Goal: Task Accomplishment & Management: Use online tool/utility

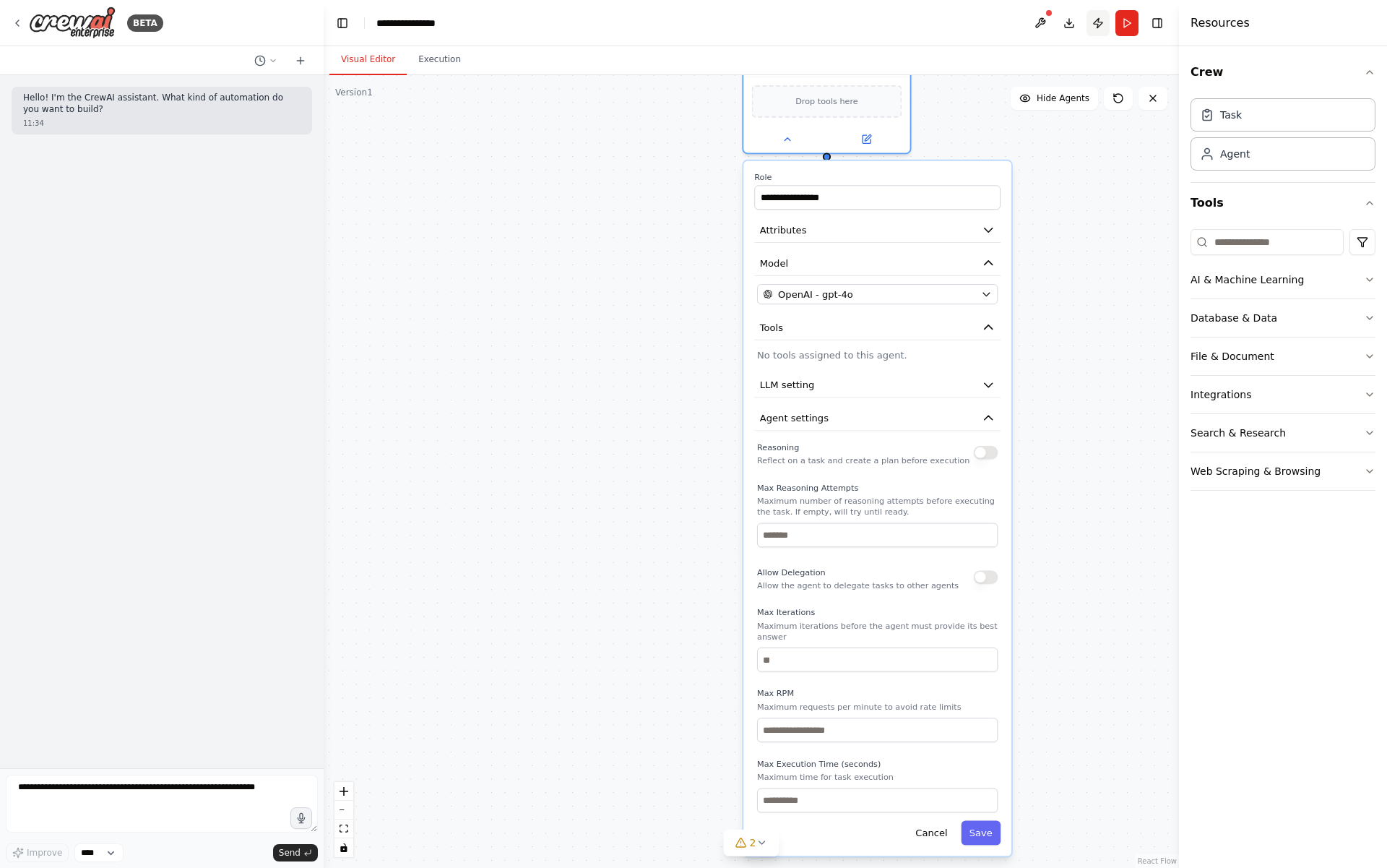
click at [1097, 26] on button "Publish" at bounding box center [1098, 23] width 23 height 26
click at [1094, 20] on button "Publish" at bounding box center [1098, 23] width 23 height 26
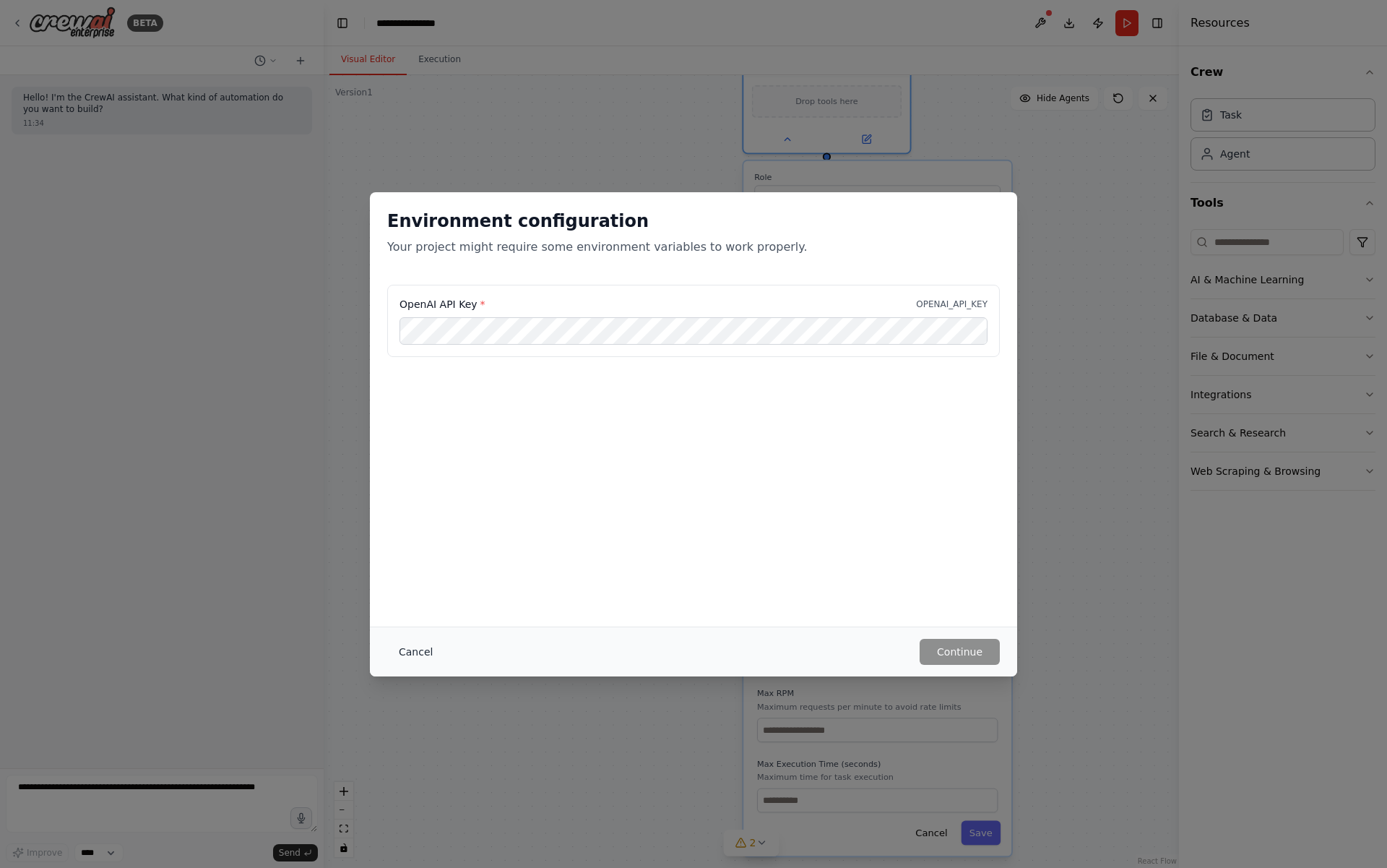
click at [399, 648] on button "Cancel" at bounding box center [416, 651] width 57 height 26
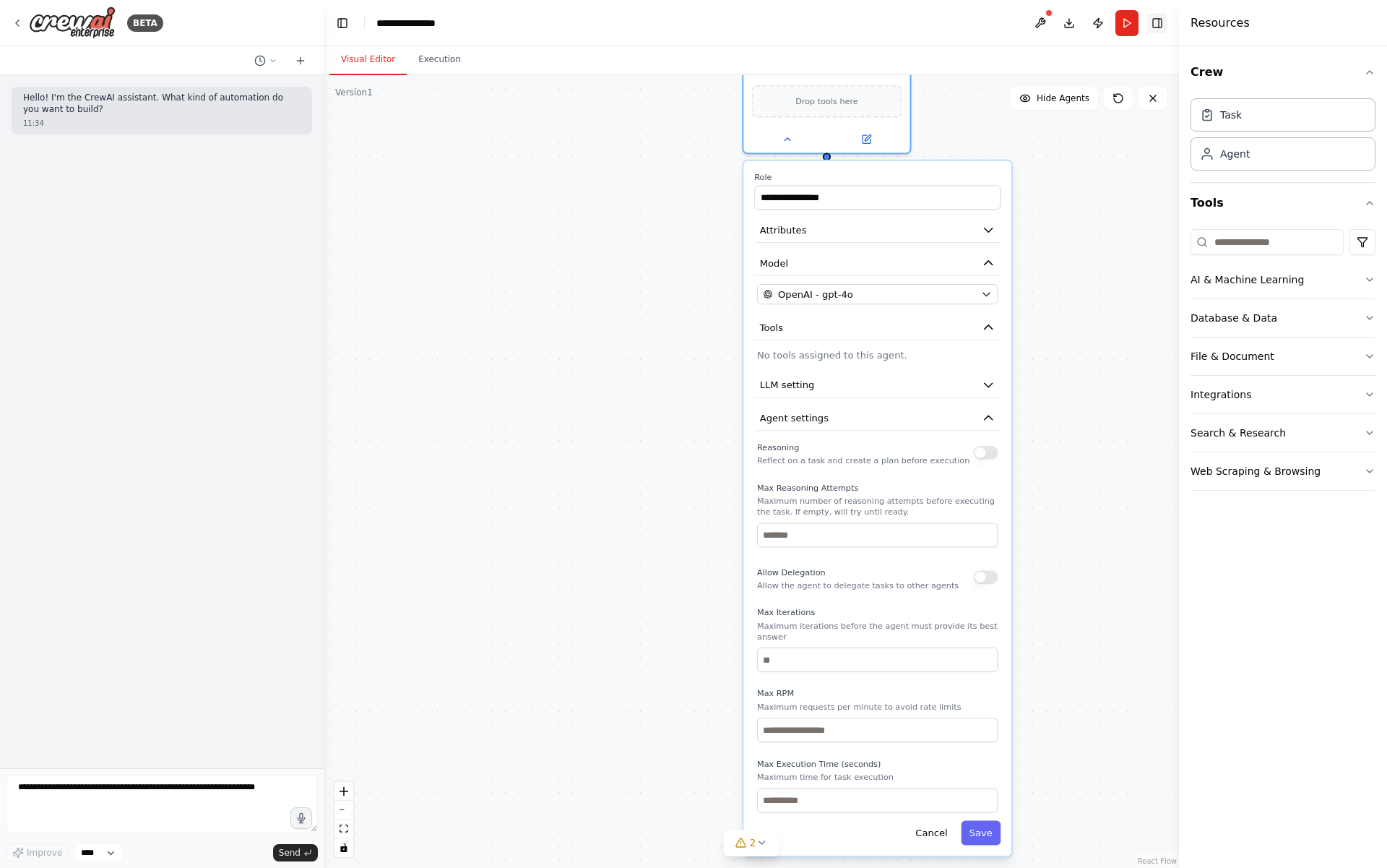
click at [1155, 24] on button "Toggle Right Sidebar" at bounding box center [1157, 23] width 20 height 20
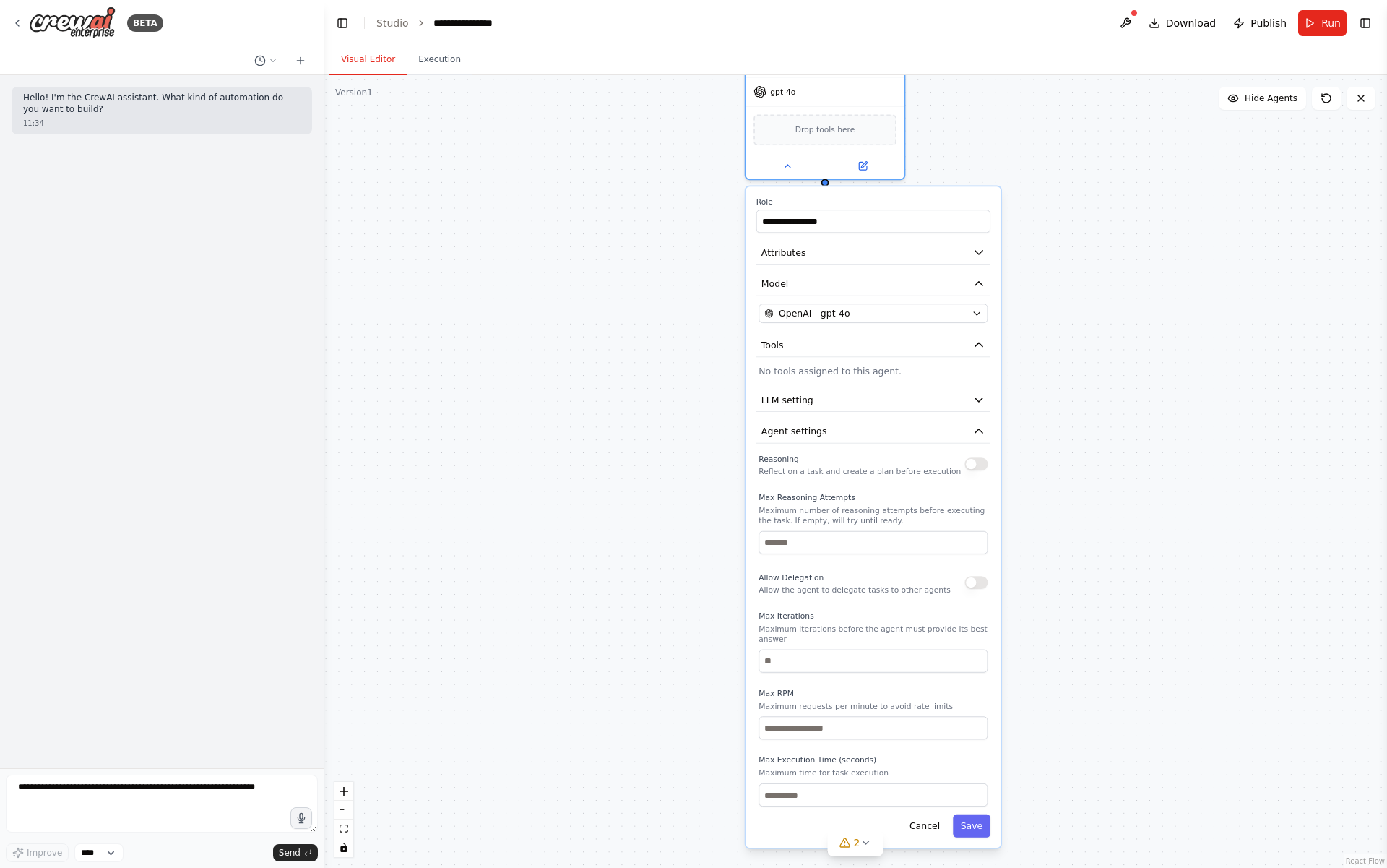
click at [939, 119] on div "**********" at bounding box center [855, 471] width 1063 height 792
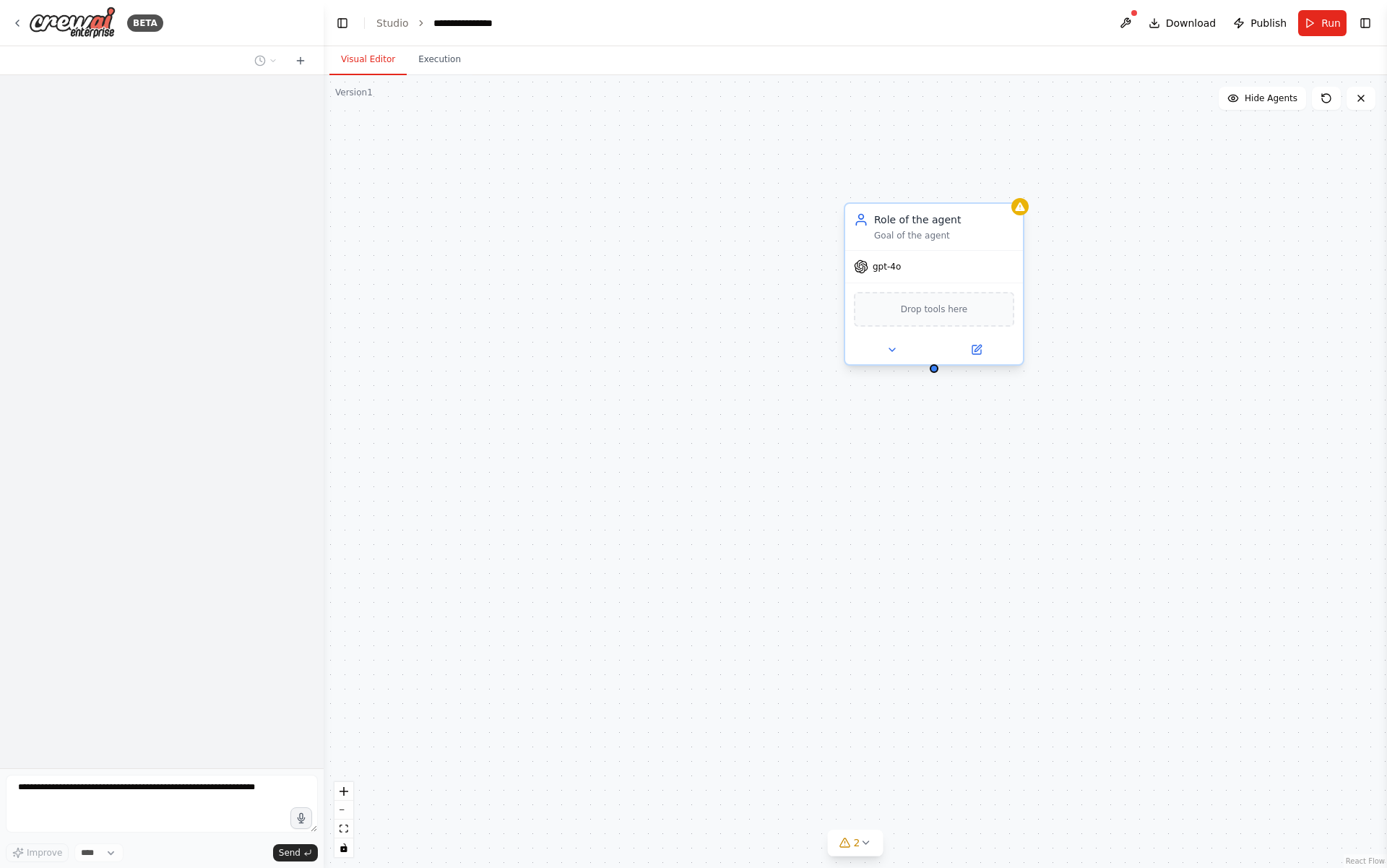
click at [957, 316] on div "Drop tools here" at bounding box center [934, 309] width 161 height 34
click at [878, 352] on button at bounding box center [892, 349] width 82 height 18
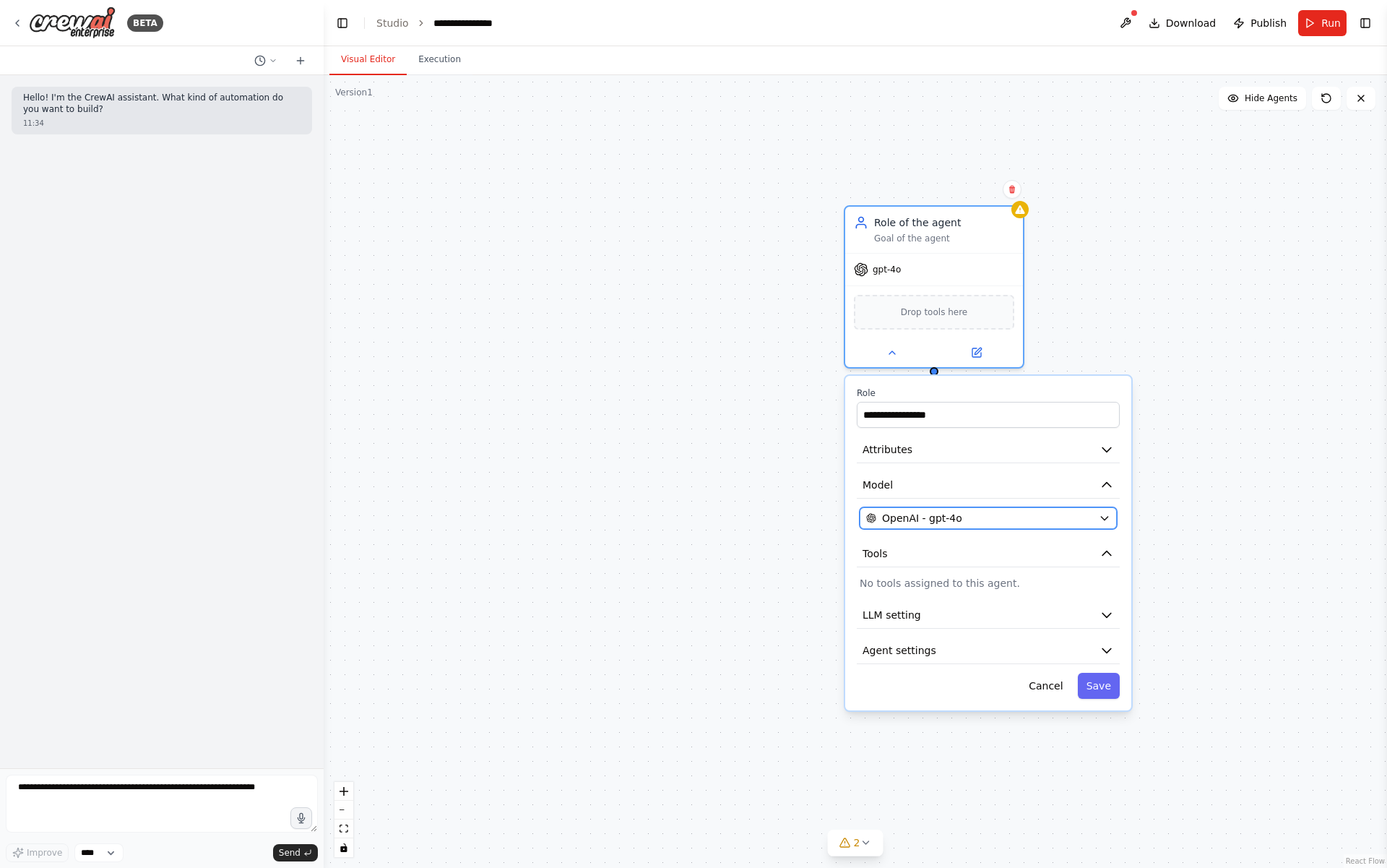
click at [951, 520] on span "OpenAI - gpt-4o" at bounding box center [922, 517] width 80 height 14
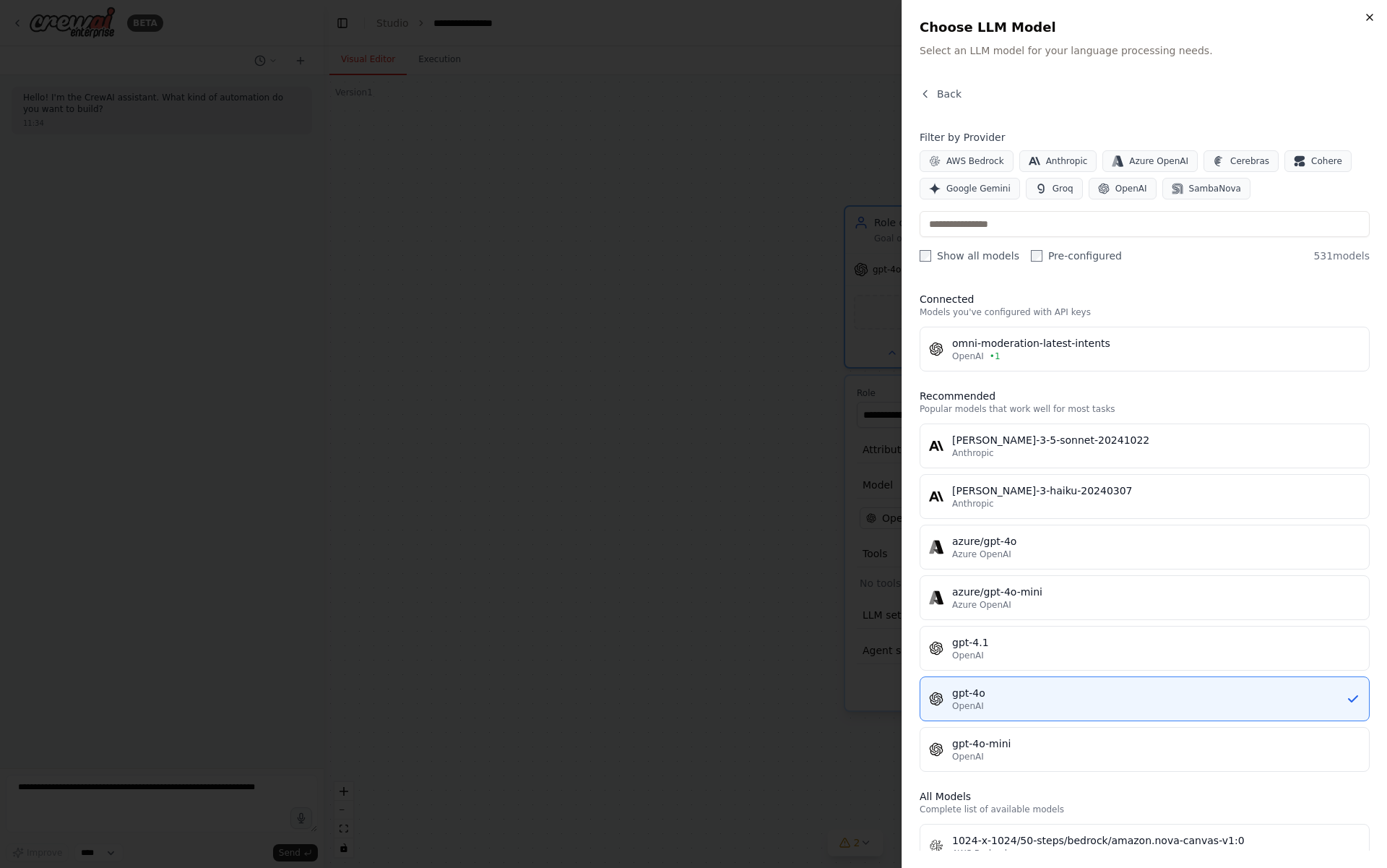
click at [1374, 18] on icon "button" at bounding box center [1370, 18] width 12 height 12
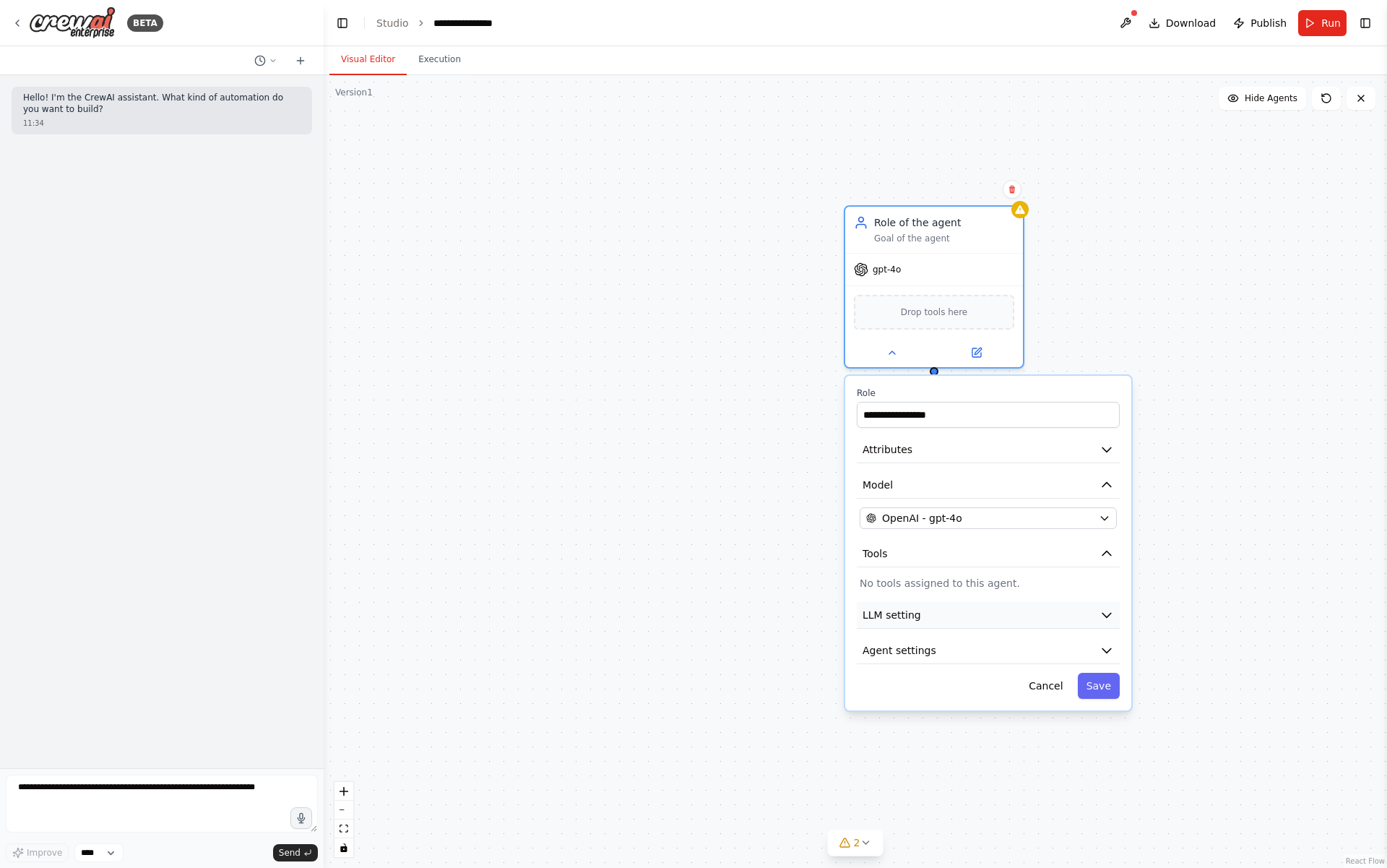
click at [898, 617] on span "LLM setting" at bounding box center [892, 614] width 59 height 14
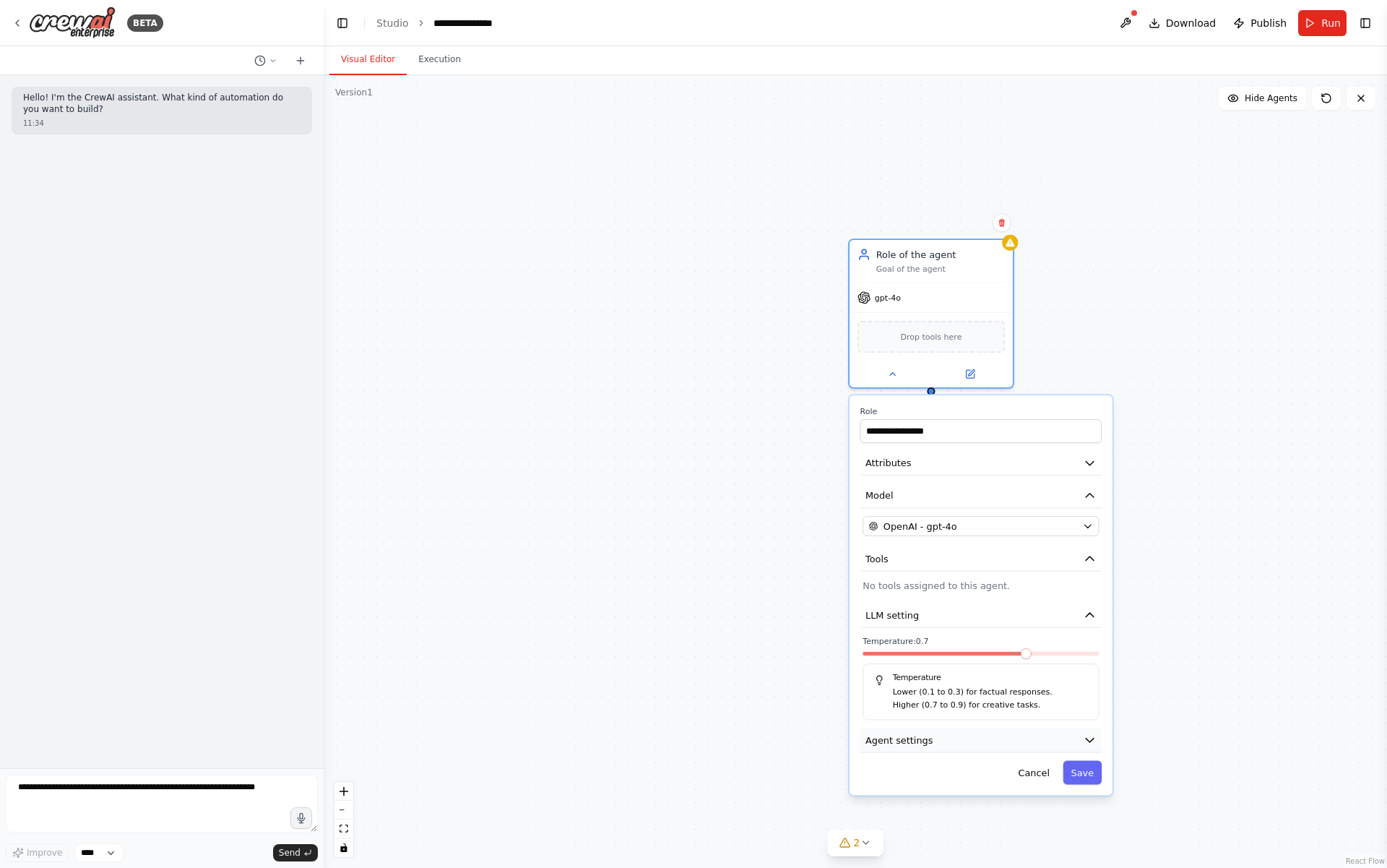
click at [891, 734] on span "Agent settings" at bounding box center [899, 739] width 67 height 13
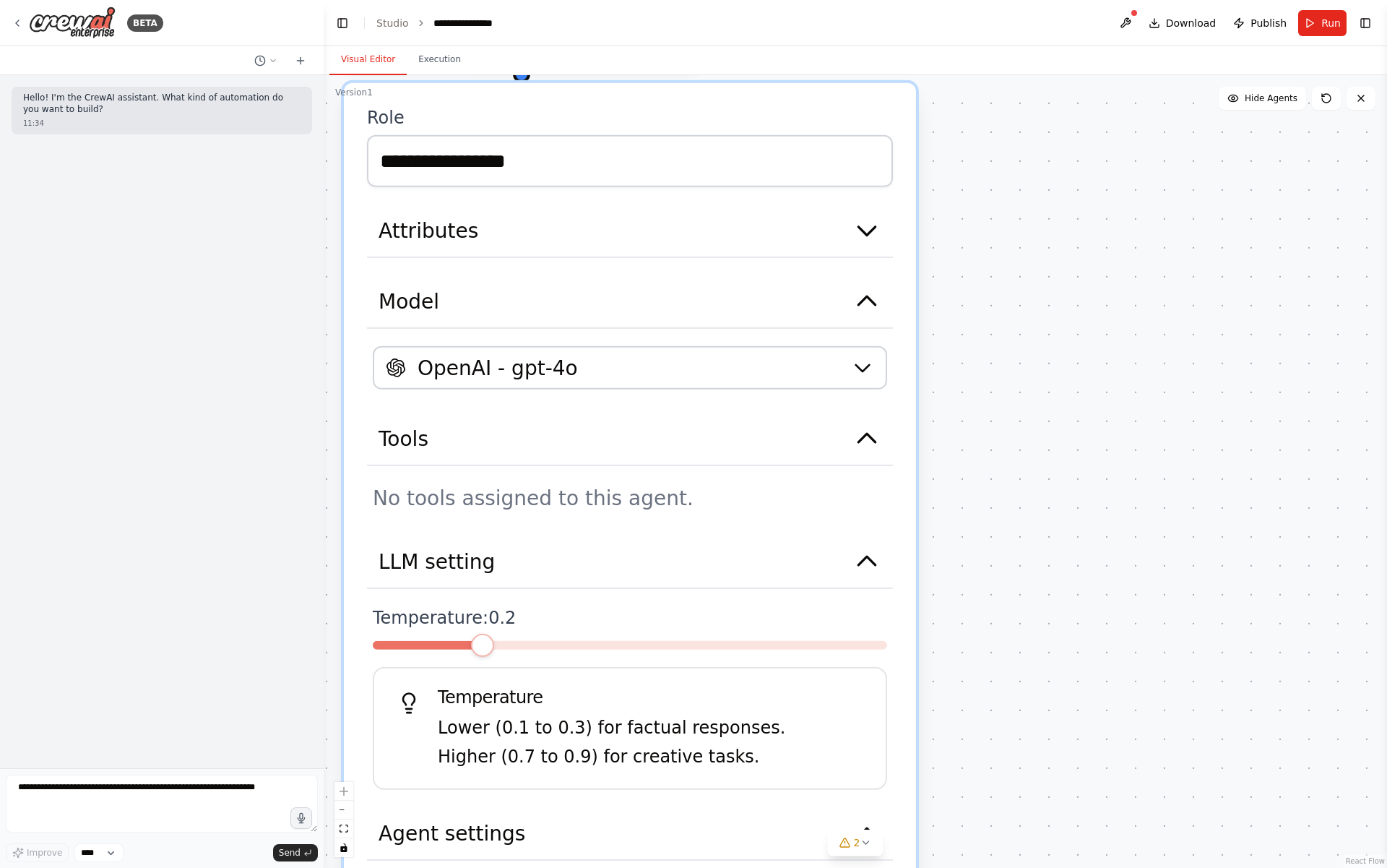
click at [482, 641] on span at bounding box center [630, 645] width 515 height 8
click at [583, 651] on div at bounding box center [630, 651] width 515 height 20
click at [582, 645] on span at bounding box center [630, 645] width 515 height 8
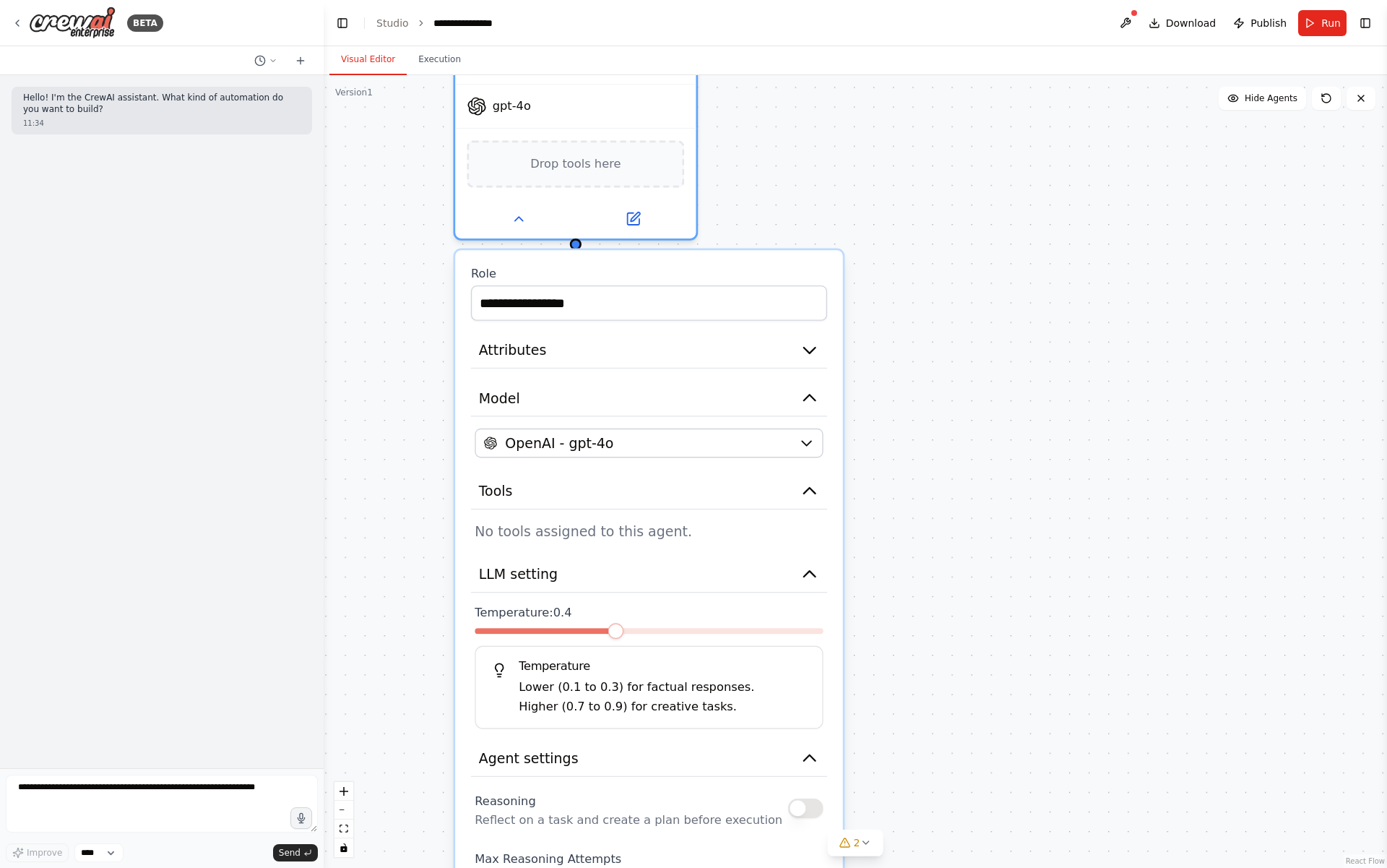
click at [588, 632] on span at bounding box center [544, 630] width 140 height 6
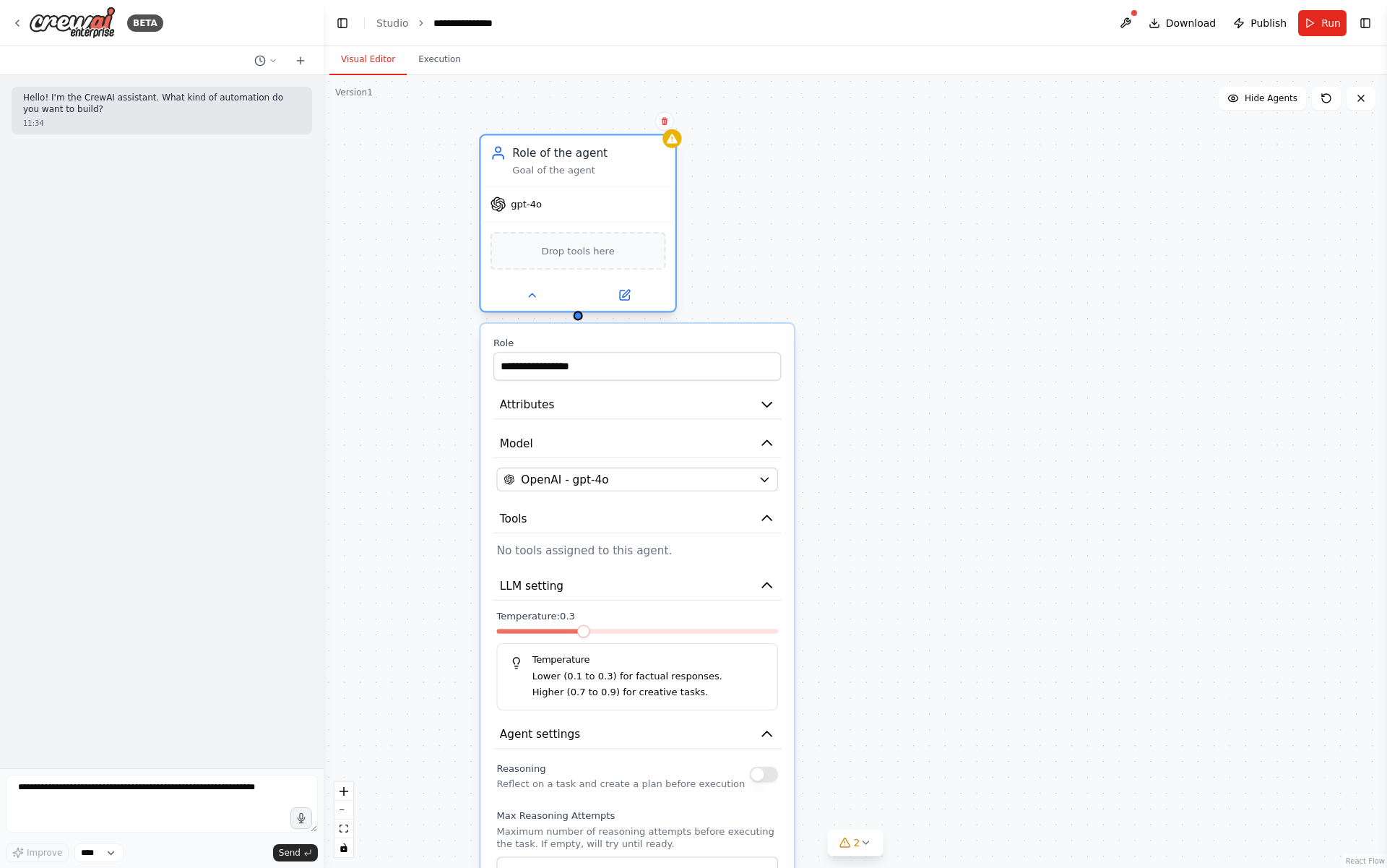
click at [612, 261] on div "Drop tools here" at bounding box center [578, 251] width 176 height 39
click at [540, 299] on button at bounding box center [532, 294] width 90 height 19
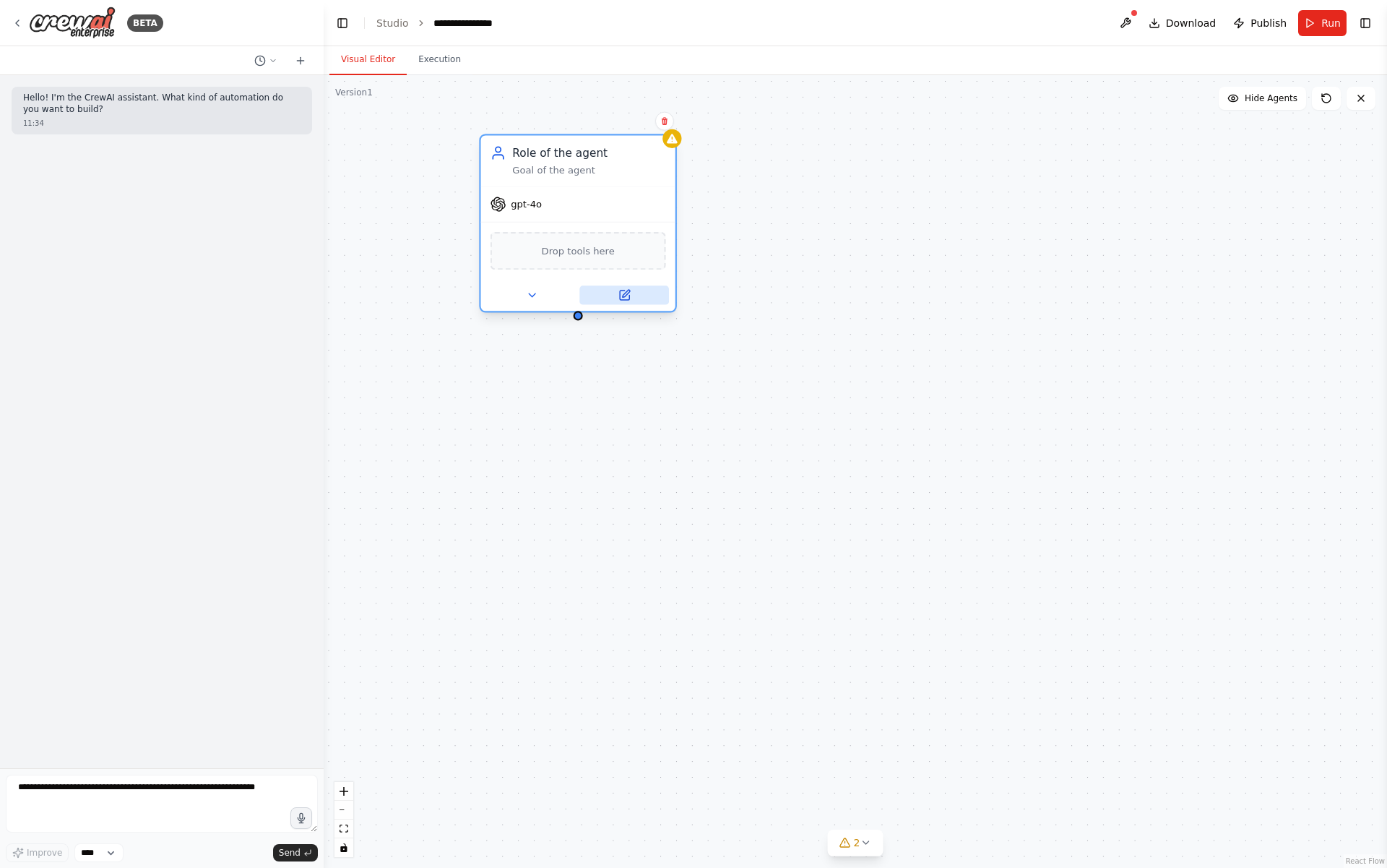
click at [616, 292] on button at bounding box center [624, 294] width 90 height 19
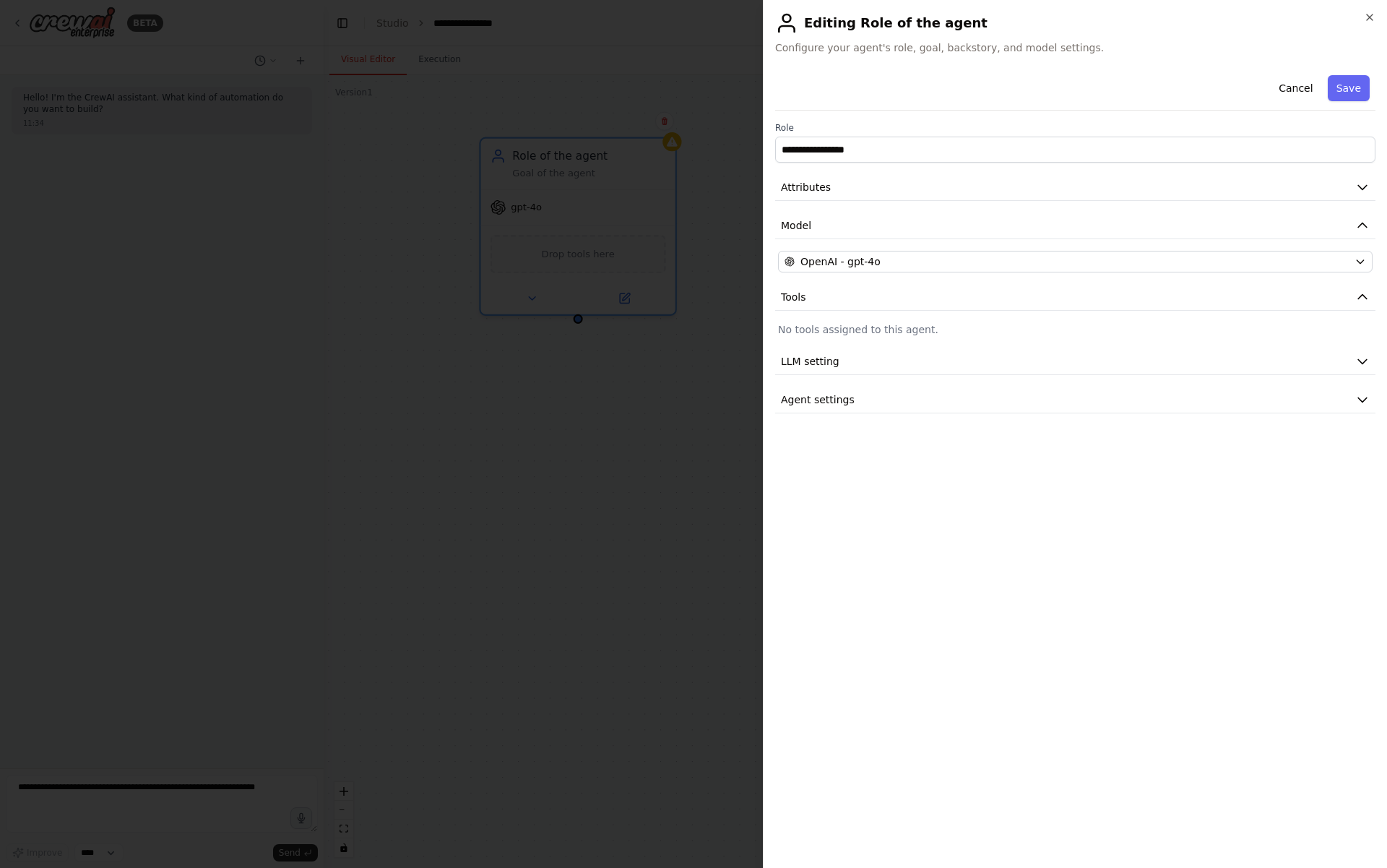
click at [617, 219] on div at bounding box center [693, 434] width 1387 height 868
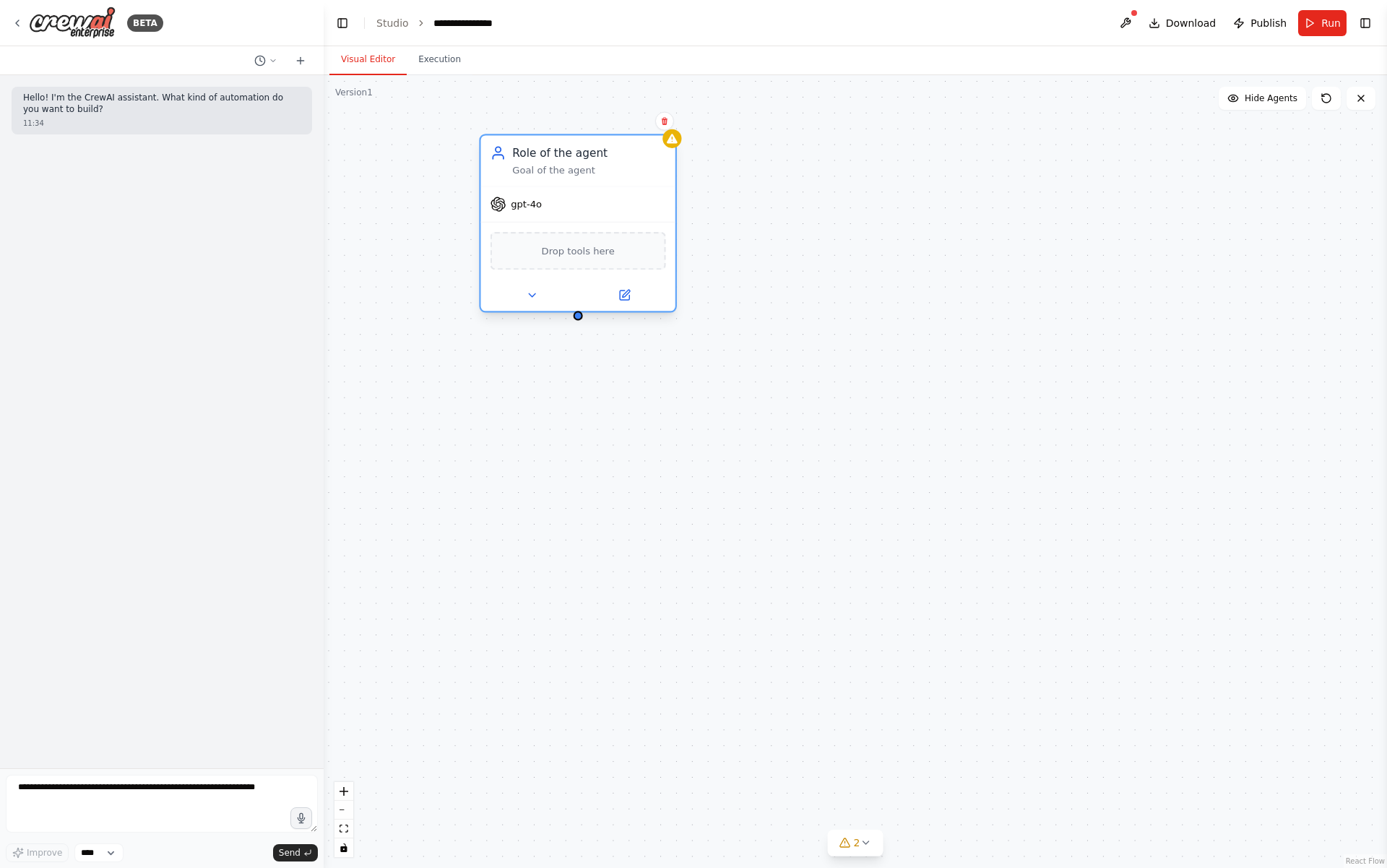
click at [593, 167] on div "Goal of the agent" at bounding box center [589, 170] width 153 height 13
click at [671, 146] on div at bounding box center [672, 139] width 19 height 19
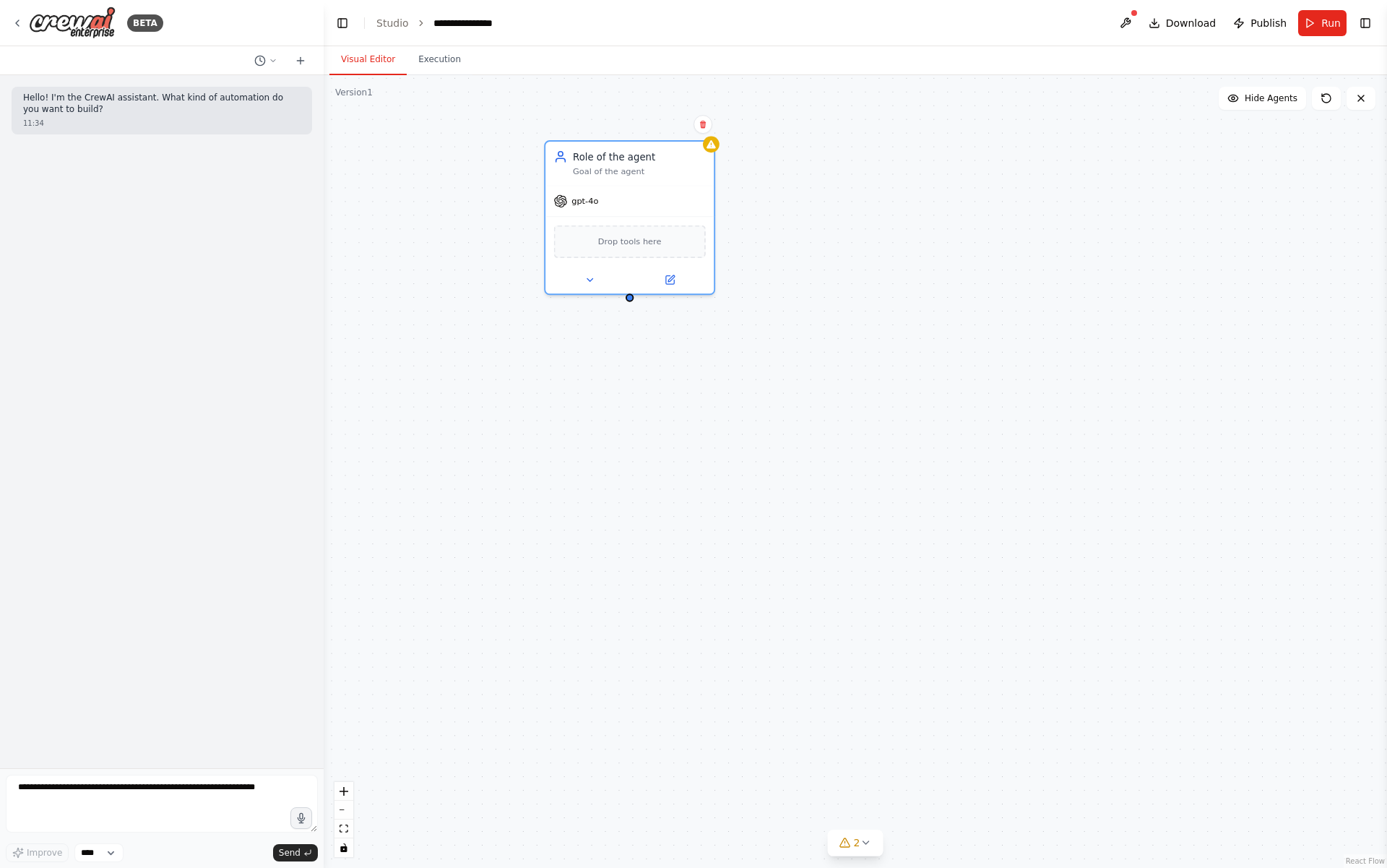
click at [448, 37] on header "**********" at bounding box center [855, 23] width 1063 height 46
click at [431, 64] on button "Execution" at bounding box center [440, 60] width 66 height 30
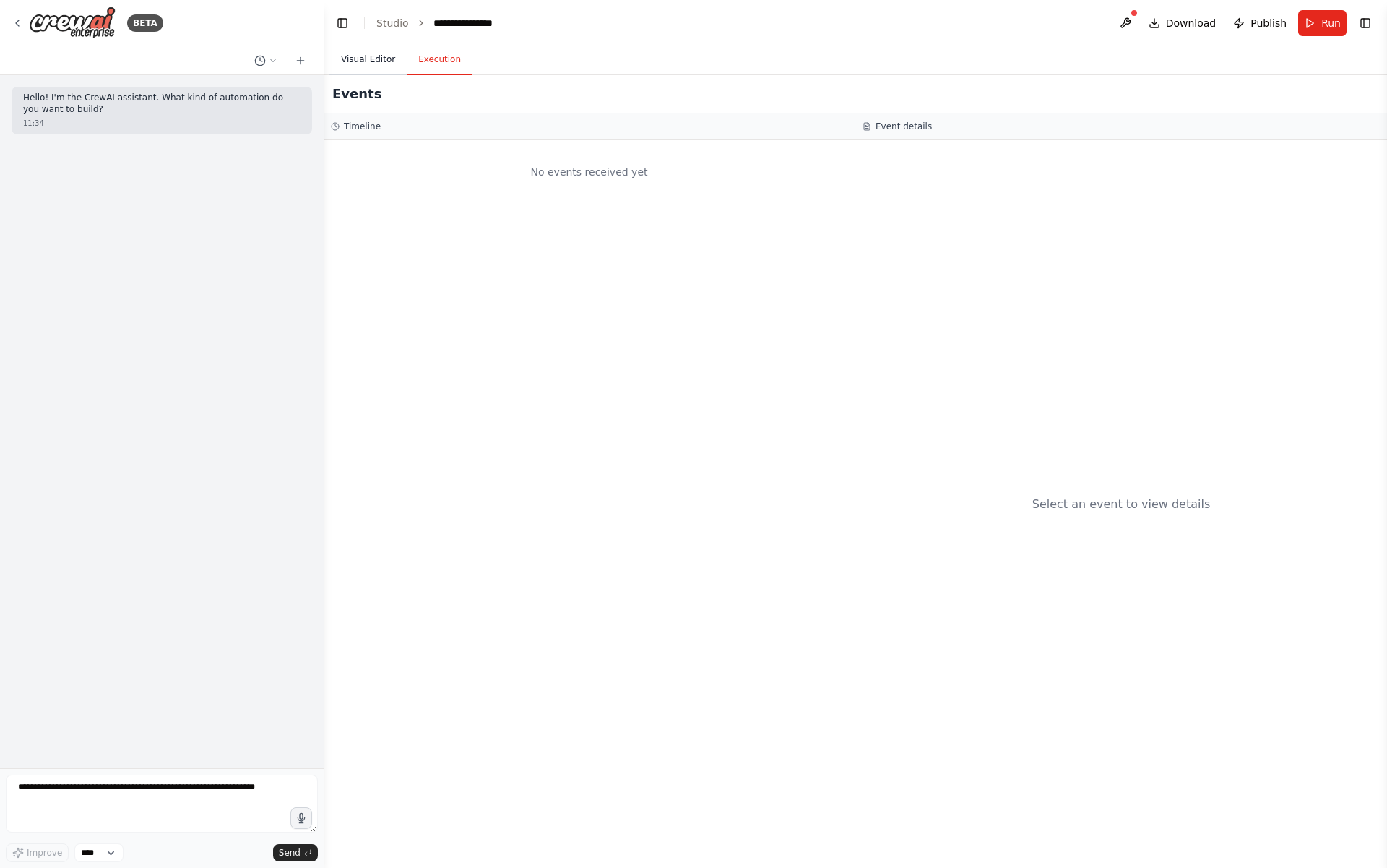
click at [382, 52] on button "Visual Editor" at bounding box center [368, 60] width 77 height 30
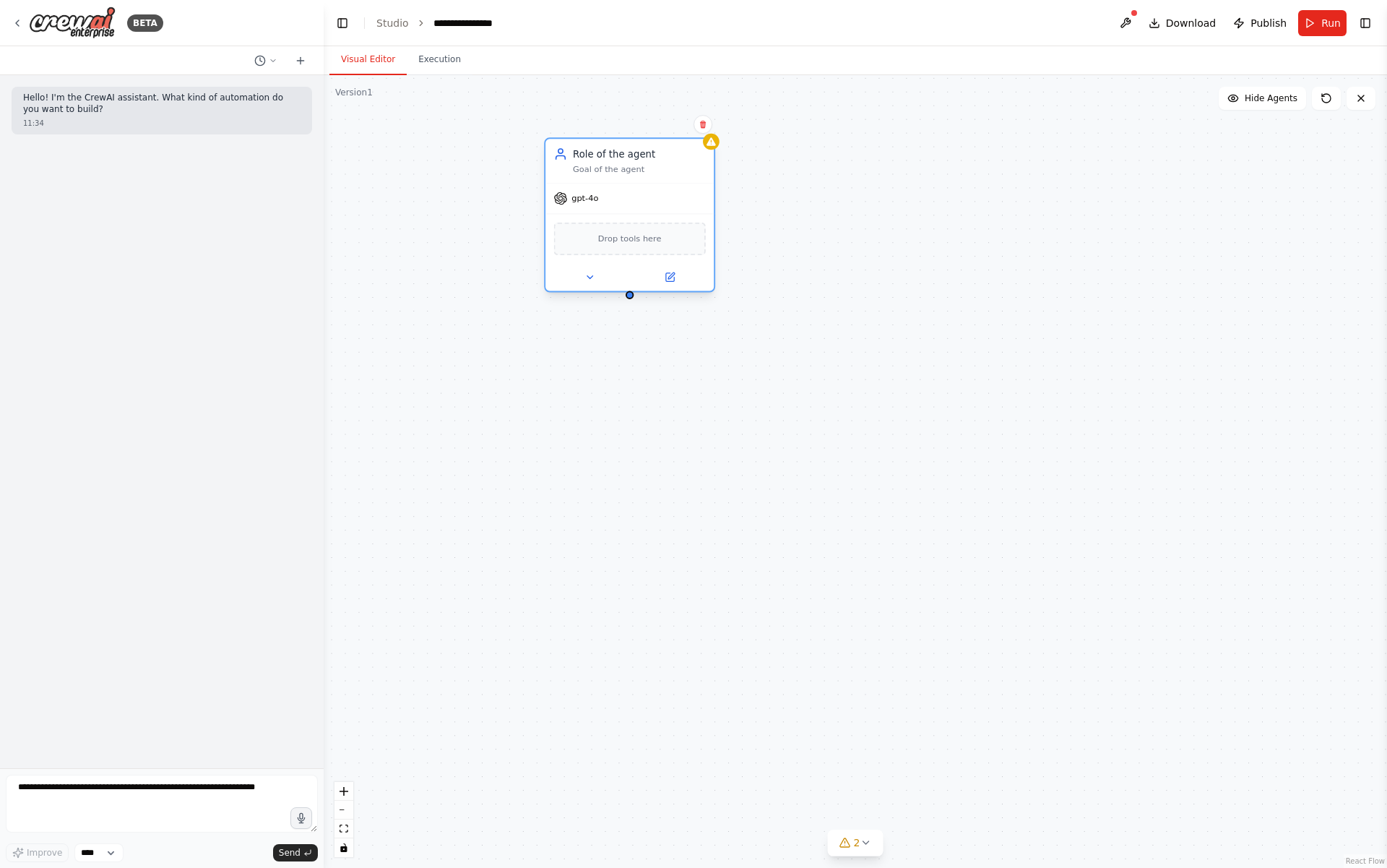
click at [590, 235] on div "Drop tools here" at bounding box center [630, 239] width 151 height 33
click at [582, 265] on div at bounding box center [630, 278] width 168 height 28
click at [582, 294] on div "Role of the agent Goal of the agent gpt-4o Drop tools here" at bounding box center [855, 471] width 1063 height 792
click at [589, 280] on icon at bounding box center [590, 277] width 11 height 11
click at [796, 592] on button "Save" at bounding box center [786, 595] width 40 height 24
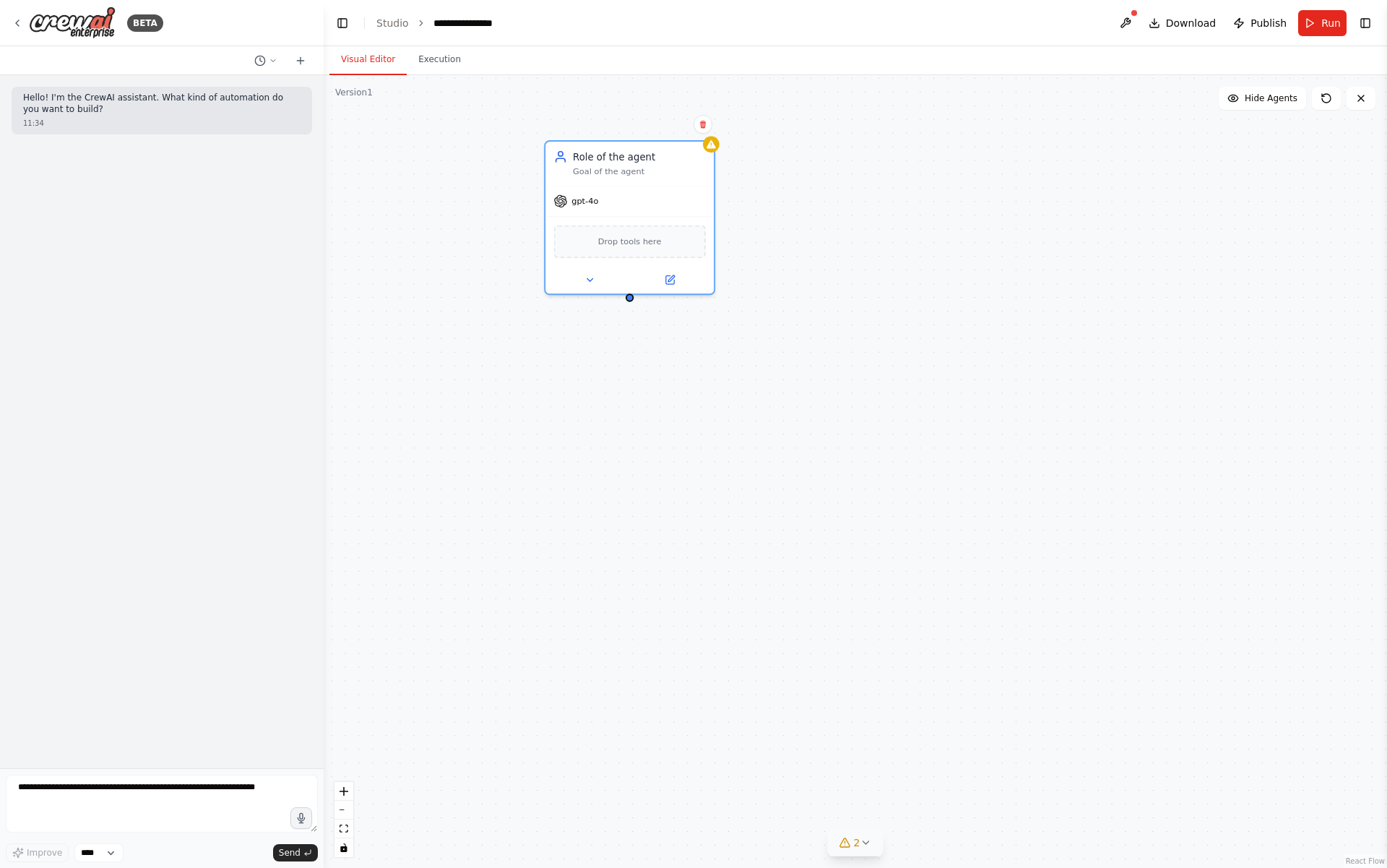
click at [867, 854] on button "2" at bounding box center [855, 843] width 56 height 27
click at [590, 247] on div "Drop tools here" at bounding box center [630, 239] width 151 height 33
click at [592, 276] on icon at bounding box center [590, 277] width 6 height 3
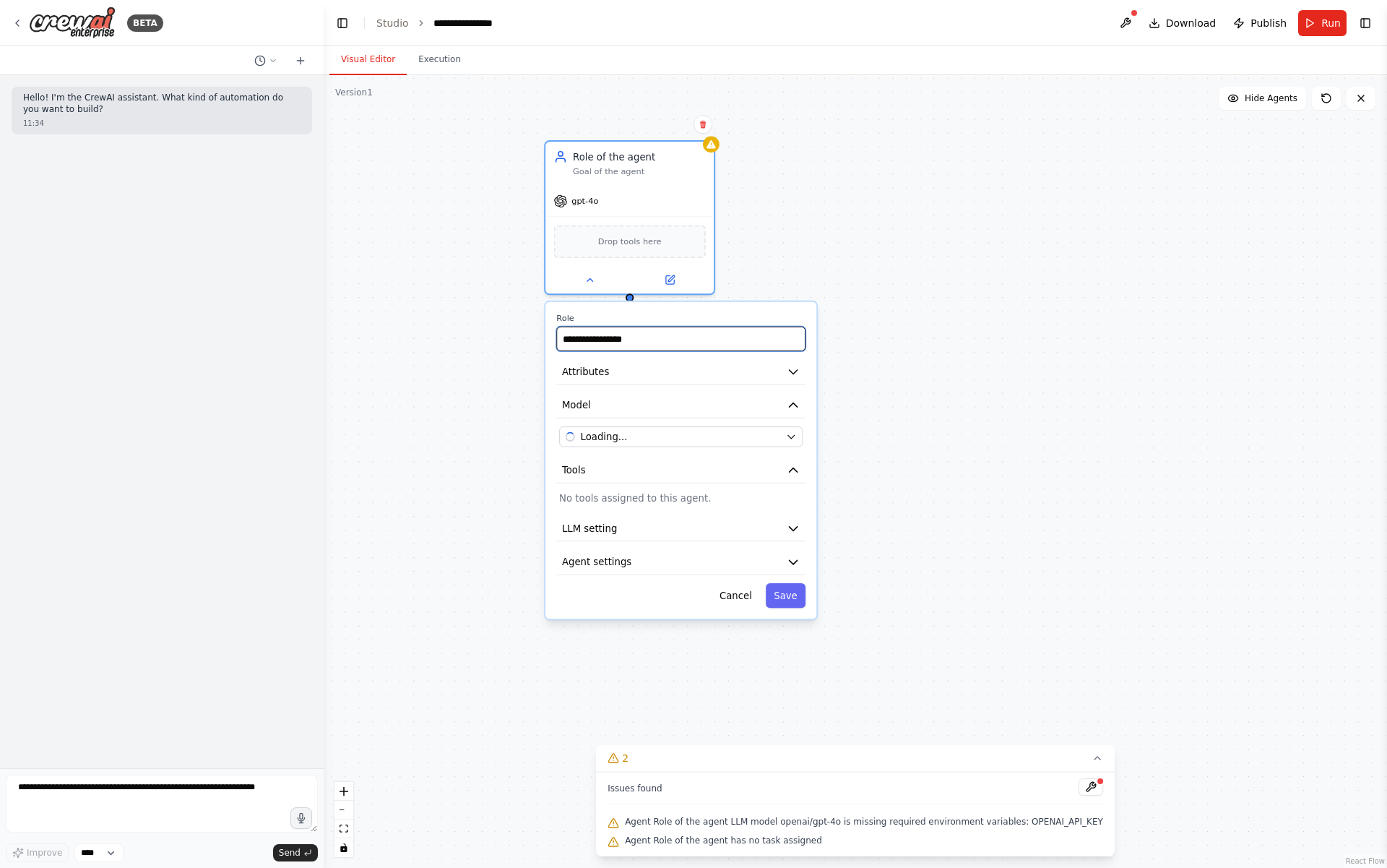
click at [599, 341] on input "**********" at bounding box center [680, 338] width 249 height 24
type input "**********"
click at [801, 594] on button "Save" at bounding box center [786, 595] width 40 height 24
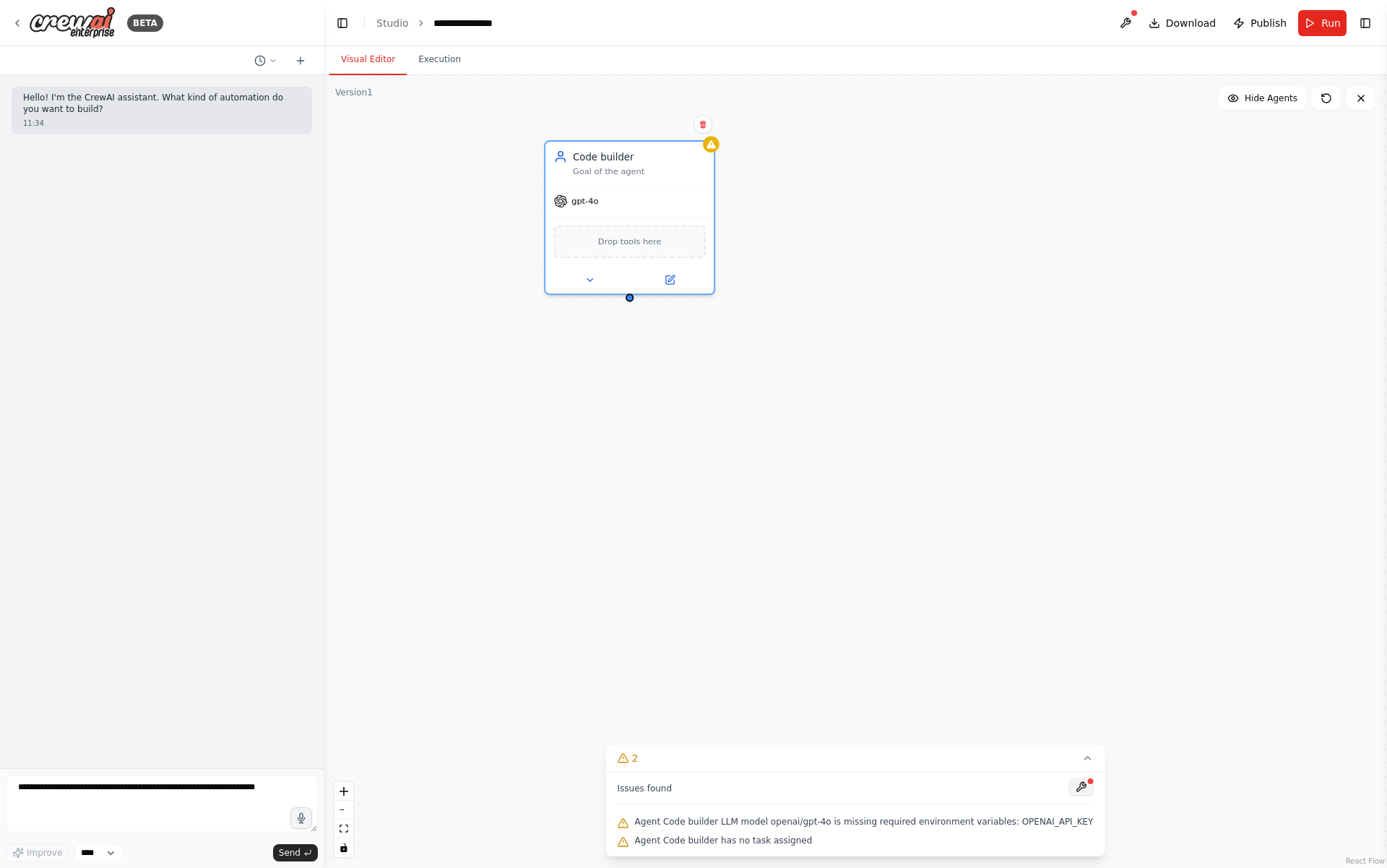
click at [1068, 787] on button at bounding box center [1080, 786] width 24 height 18
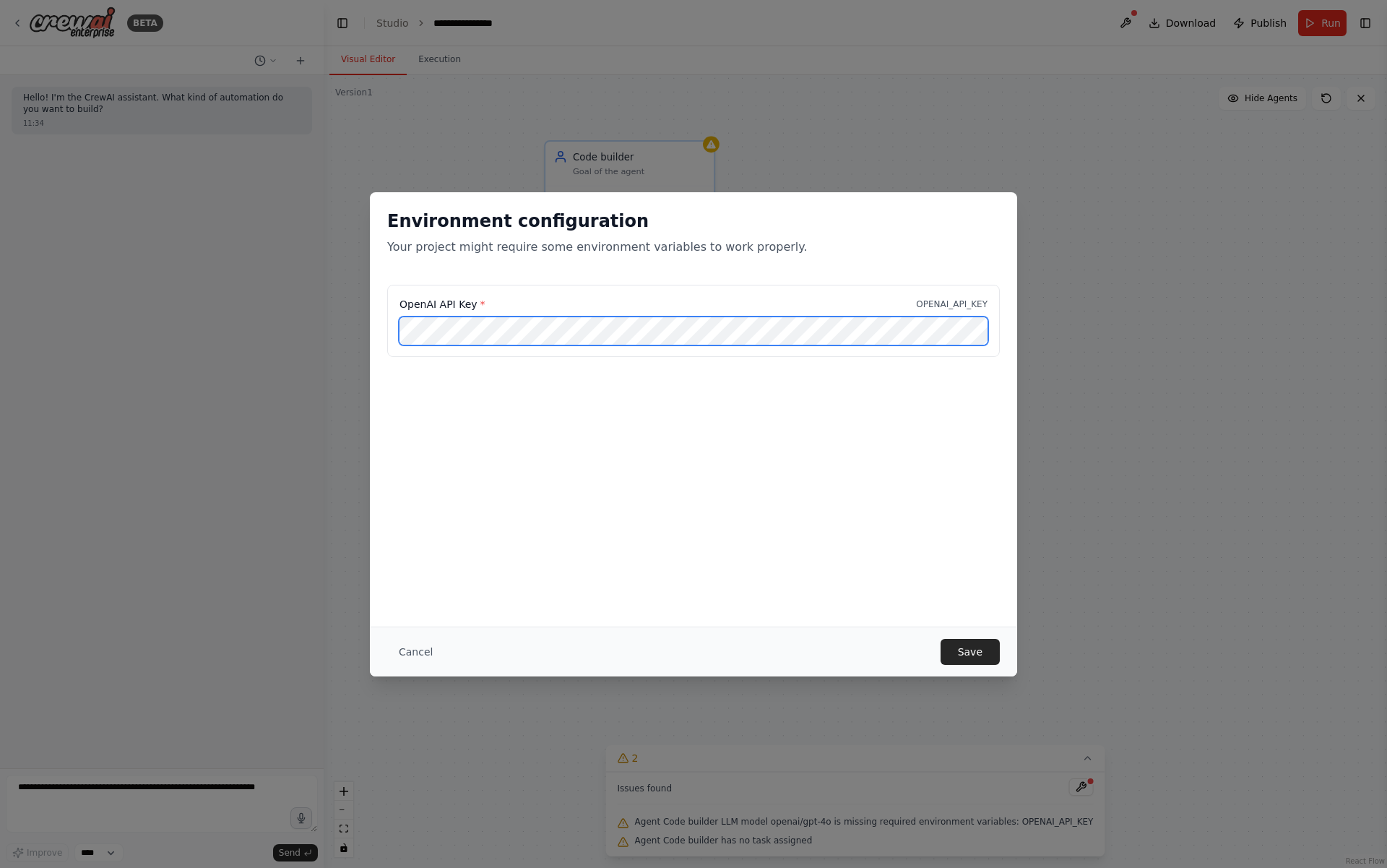
scroll to position [0, 195]
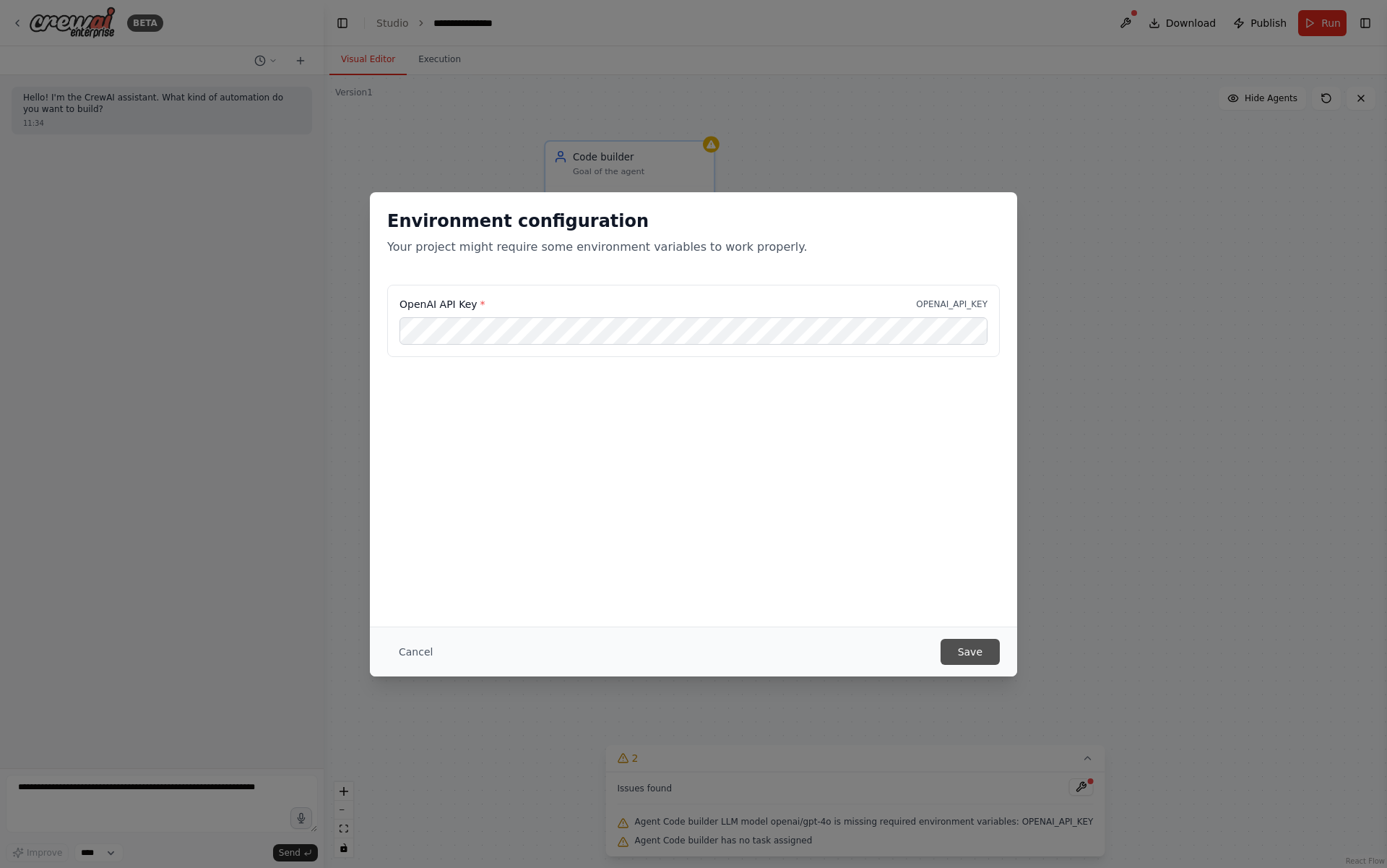
click at [971, 644] on button "Save" at bounding box center [970, 651] width 59 height 26
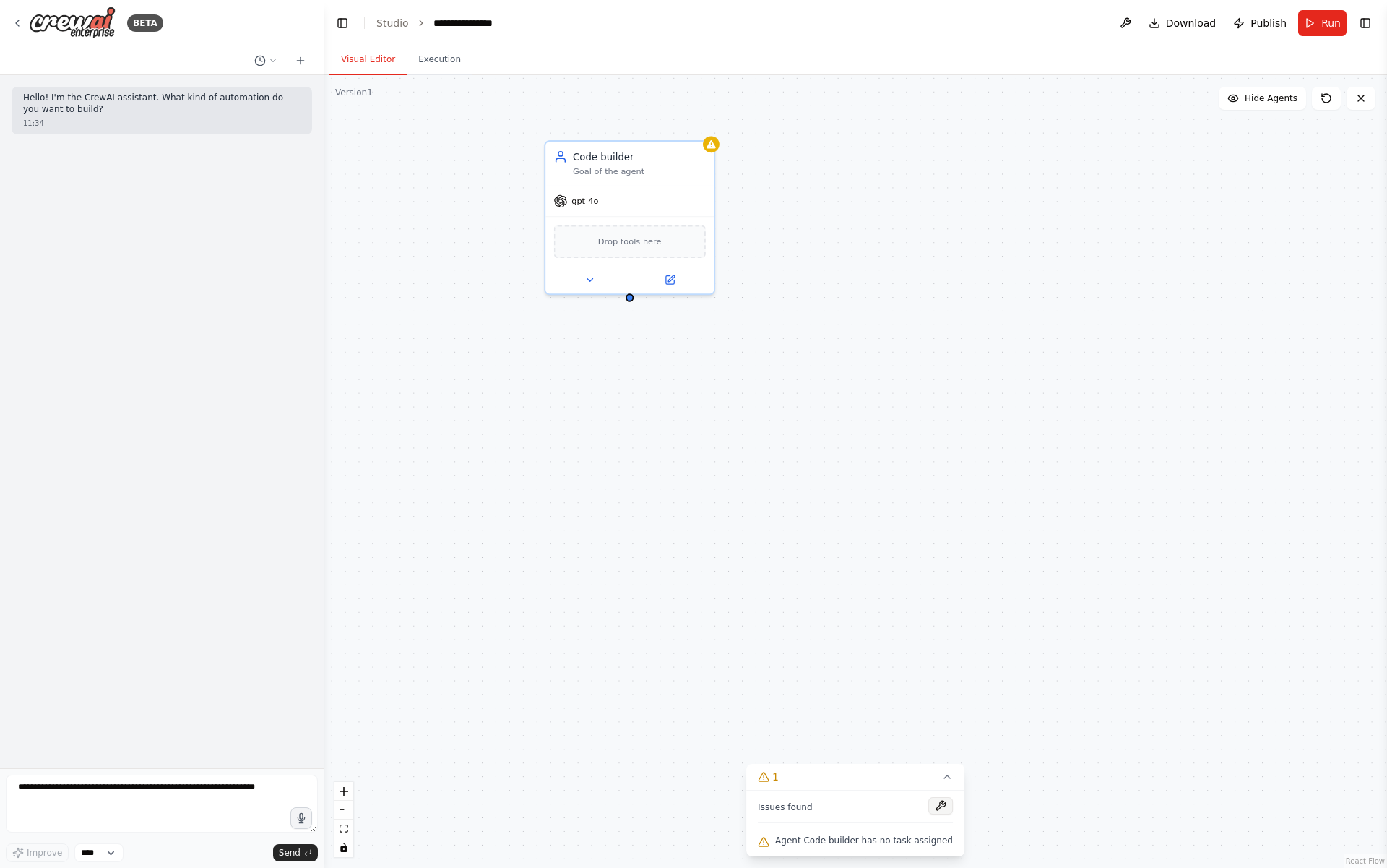
click at [932, 811] on button at bounding box center [940, 805] width 24 height 18
click at [590, 279] on icon at bounding box center [590, 277] width 11 height 11
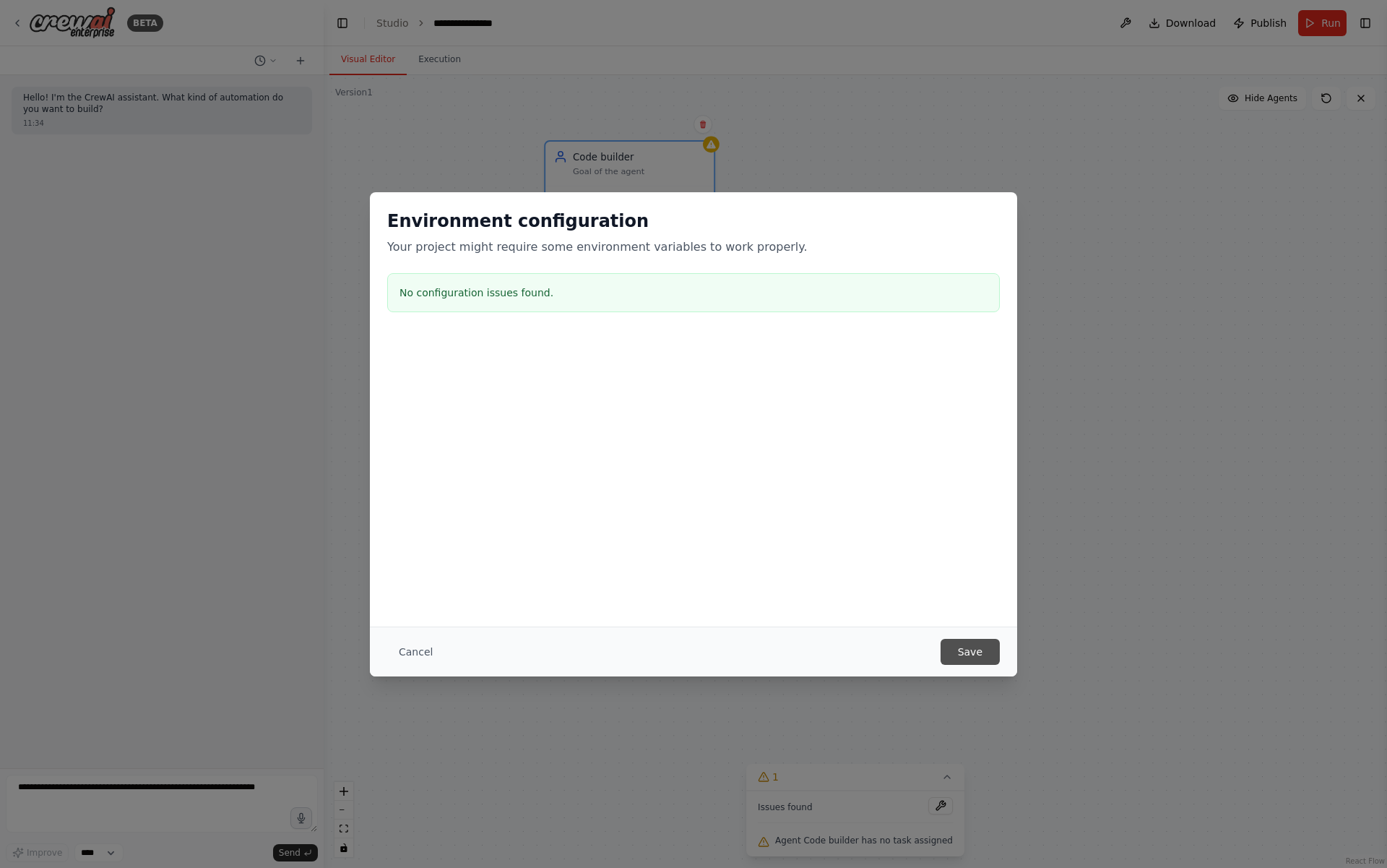
click at [980, 643] on button "Save" at bounding box center [970, 651] width 59 height 26
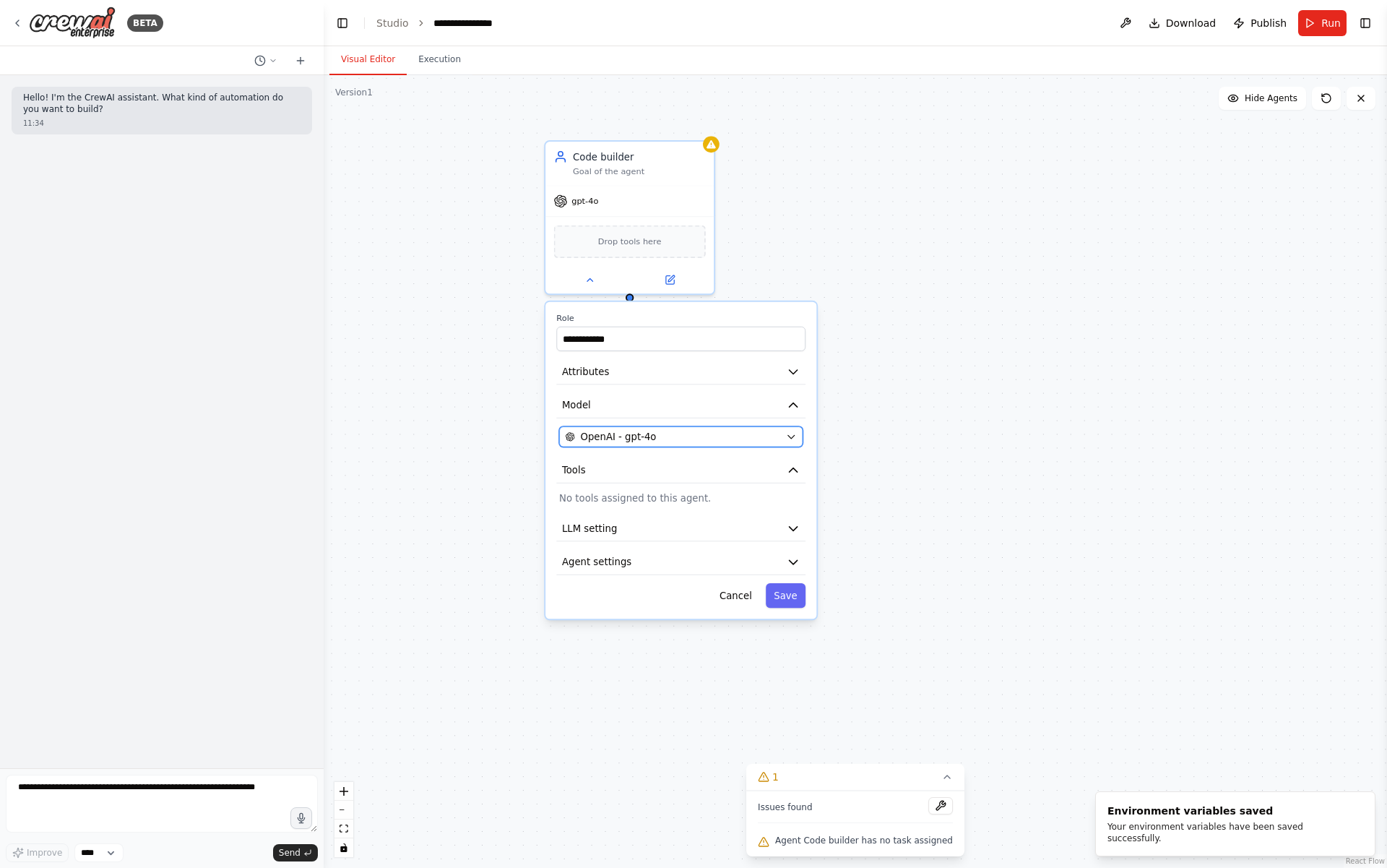
click at [702, 443] on div "OpenAI - gpt-4o" at bounding box center [673, 437] width 214 height 13
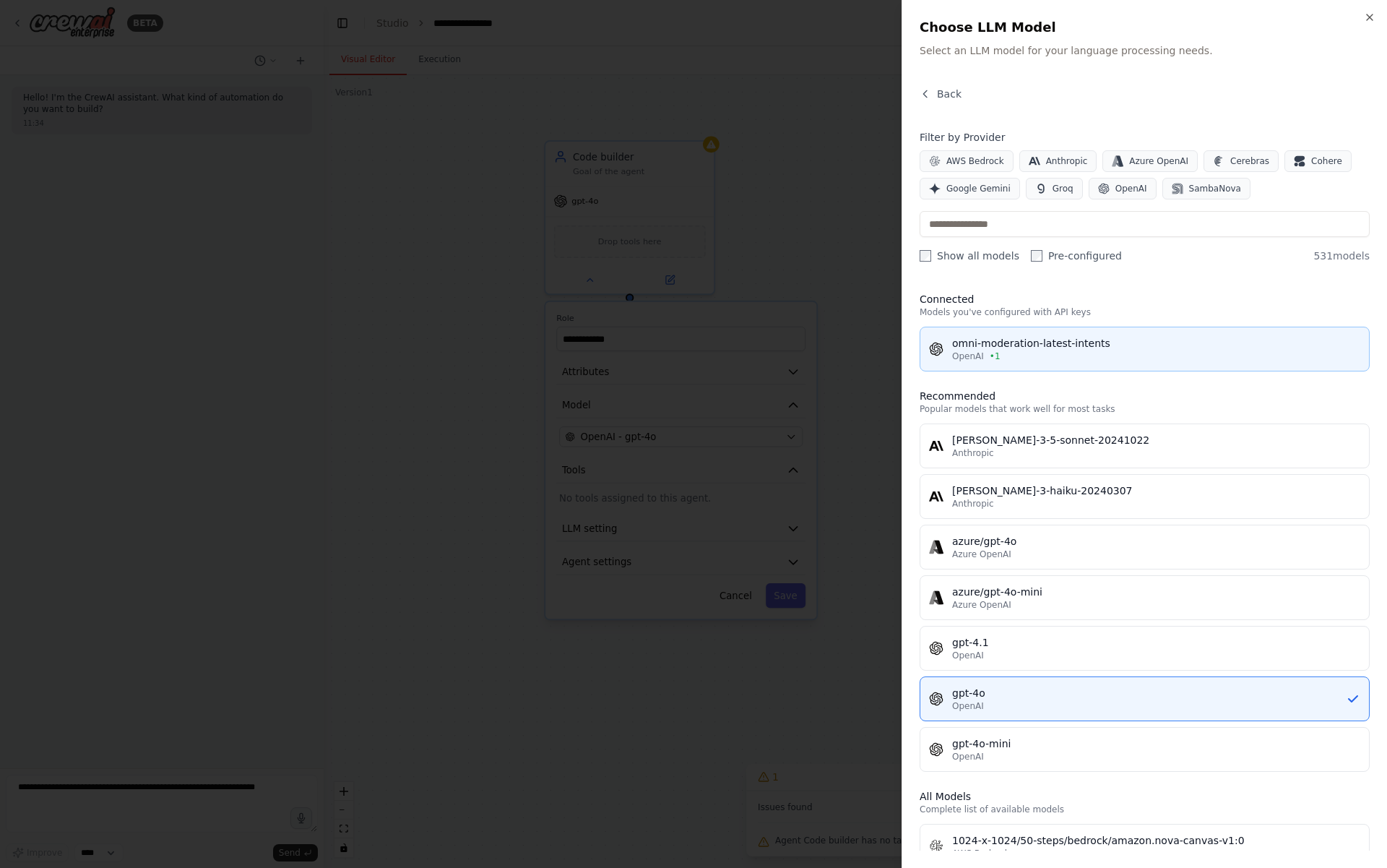
click at [971, 361] on span "OpenAI" at bounding box center [968, 357] width 32 height 12
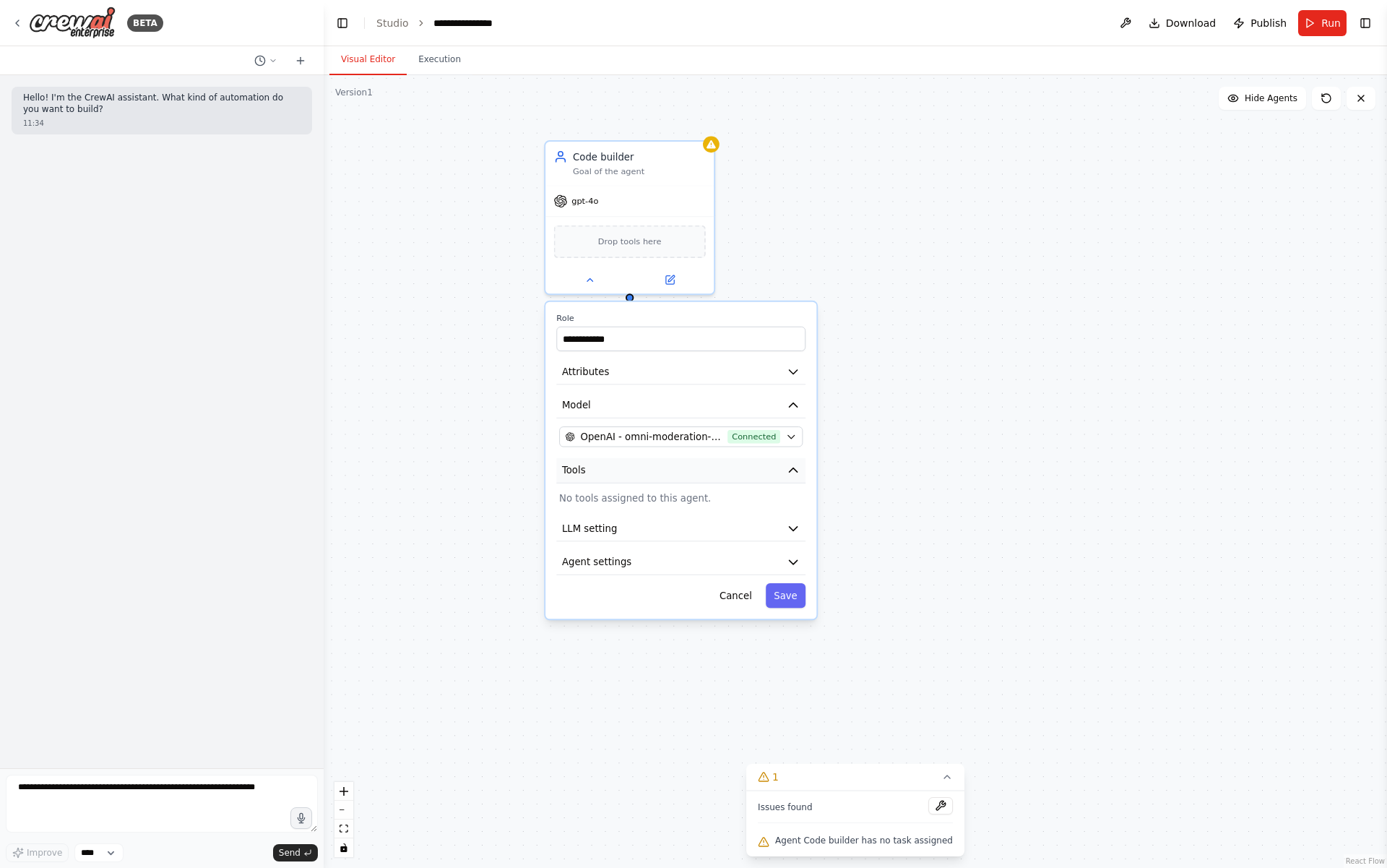
click at [705, 466] on button "Tools" at bounding box center [680, 471] width 249 height 25
click at [648, 568] on button "Agent settings" at bounding box center [680, 563] width 249 height 25
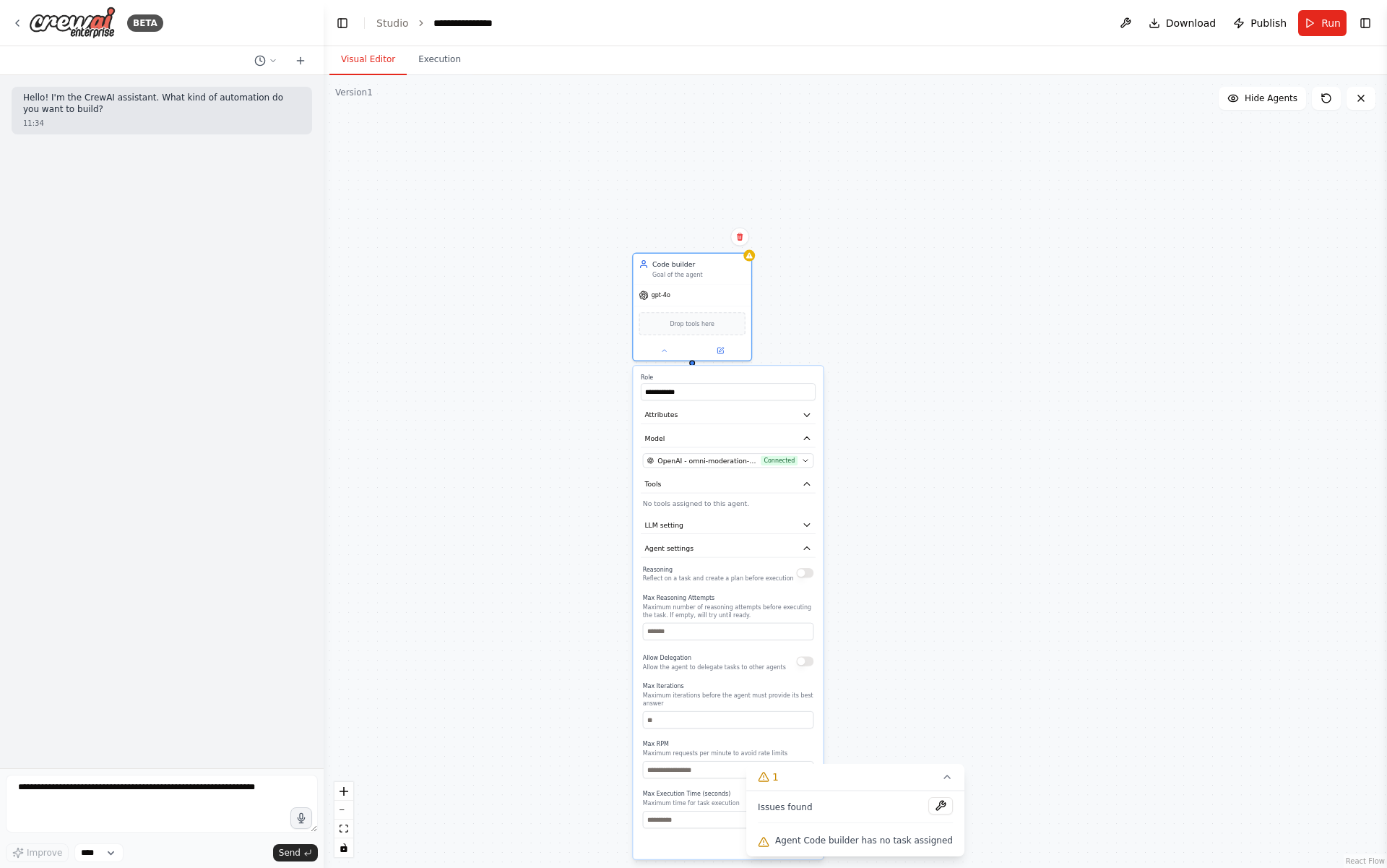
click at [858, 342] on div "**********" at bounding box center [855, 471] width 1063 height 792
click at [663, 352] on icon at bounding box center [664, 348] width 8 height 8
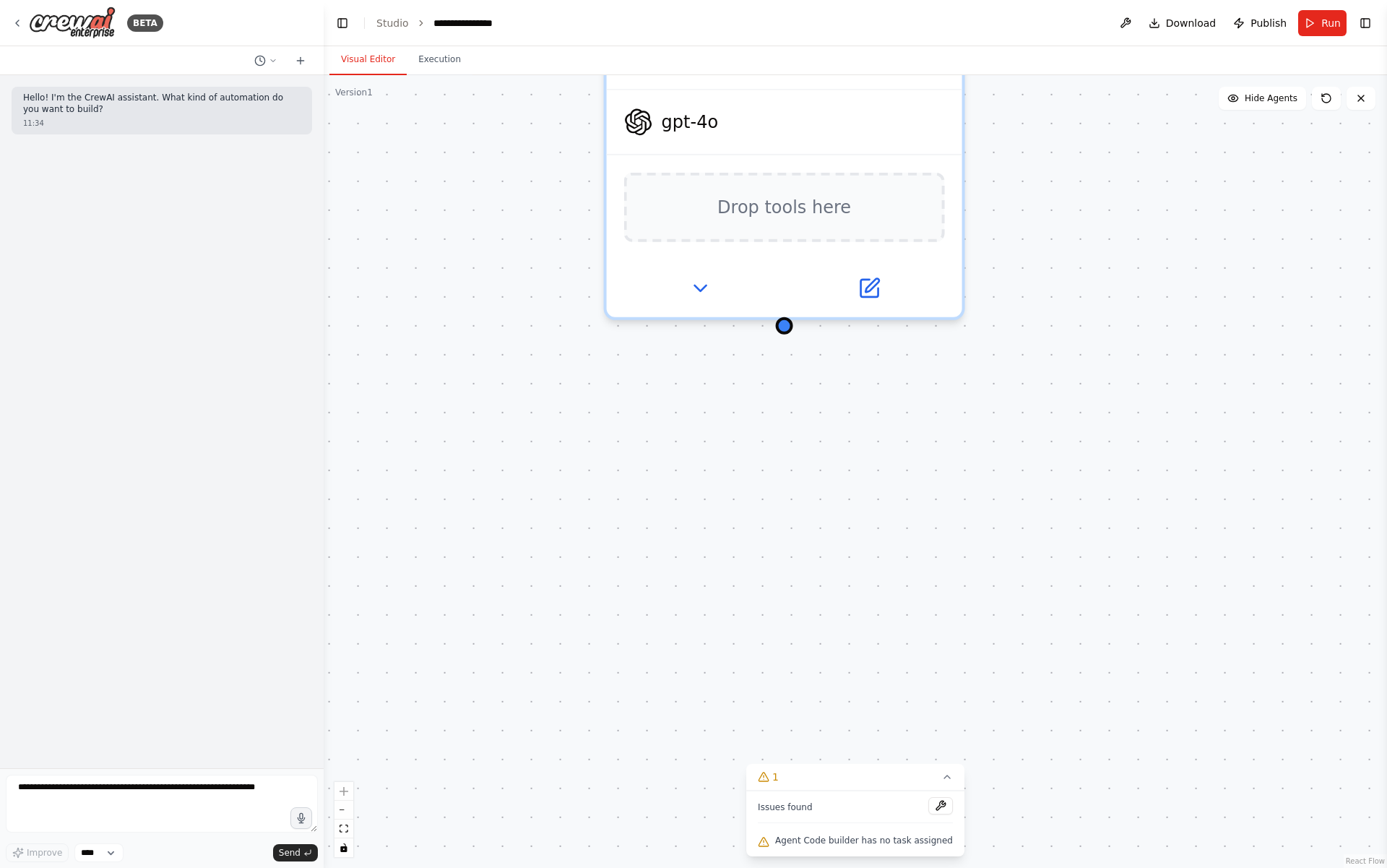
click at [636, 368] on div "Code builder Goal of the agent gpt-4o Drop tools here" at bounding box center [855, 471] width 1063 height 792
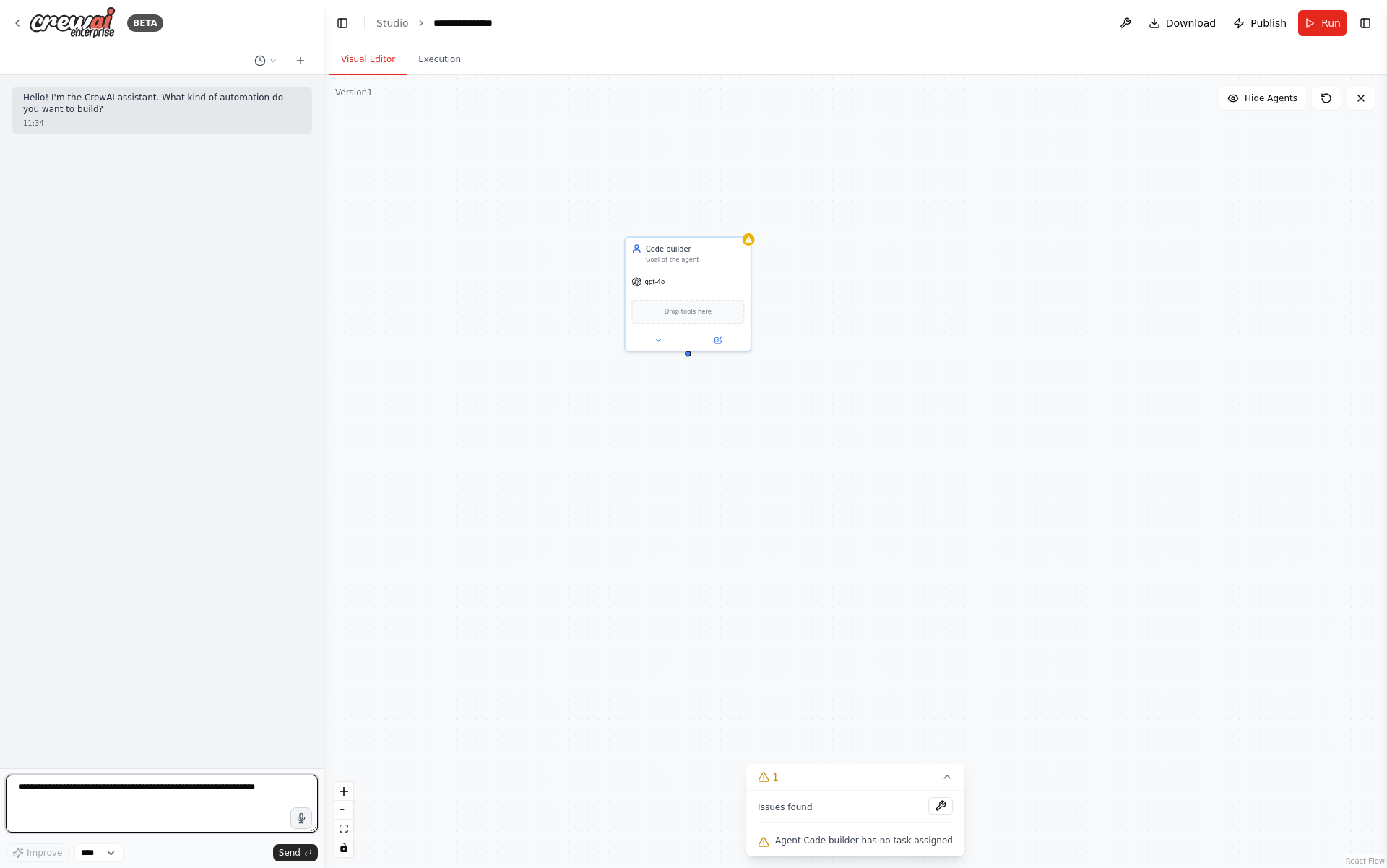
click at [139, 791] on textarea at bounding box center [161, 803] width 312 height 58
click at [749, 246] on div "Code builder Goal of the agent" at bounding box center [688, 251] width 125 height 33
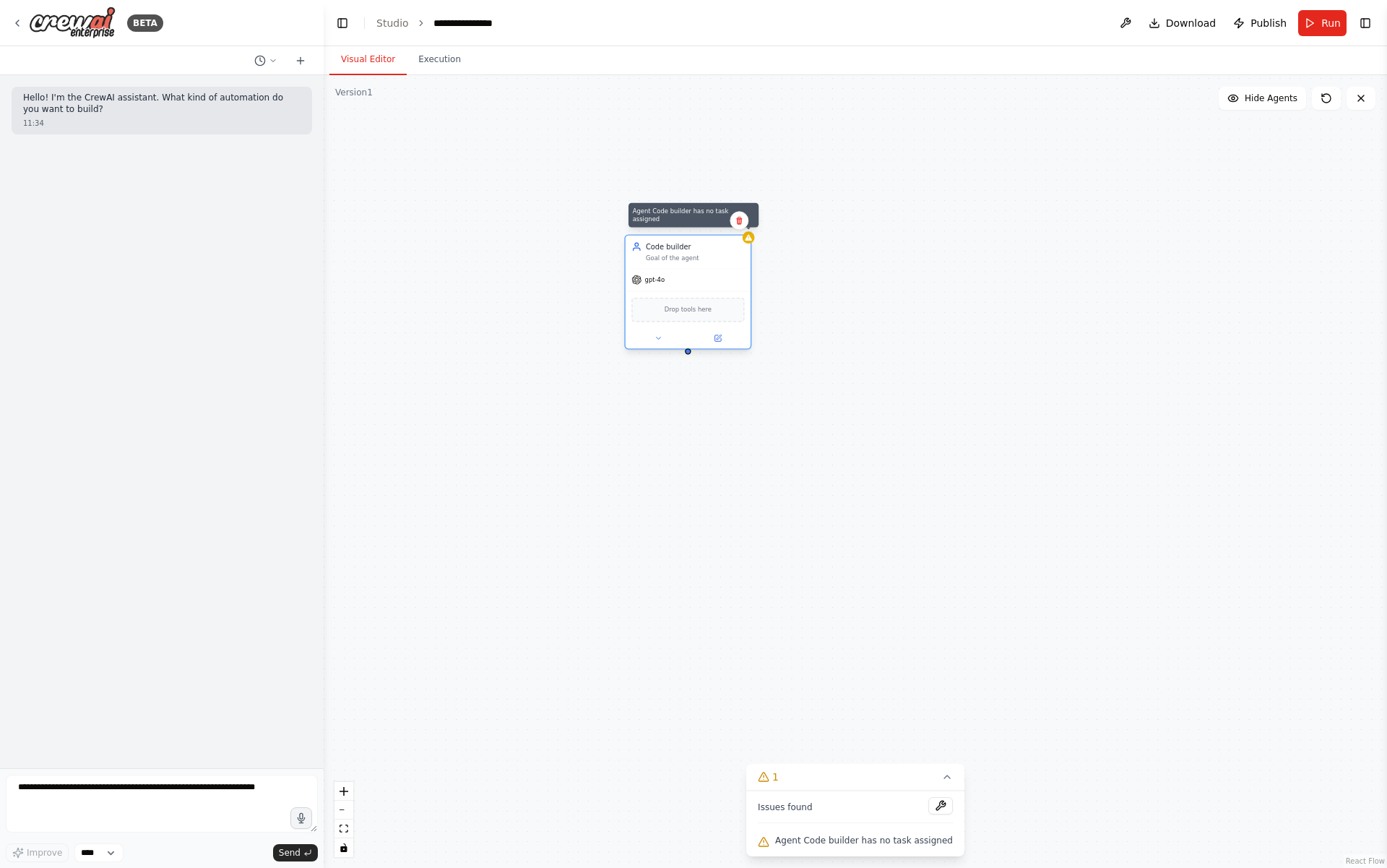
click at [750, 238] on icon at bounding box center [749, 236] width 7 height 6
click at [721, 340] on icon at bounding box center [717, 337] width 8 height 8
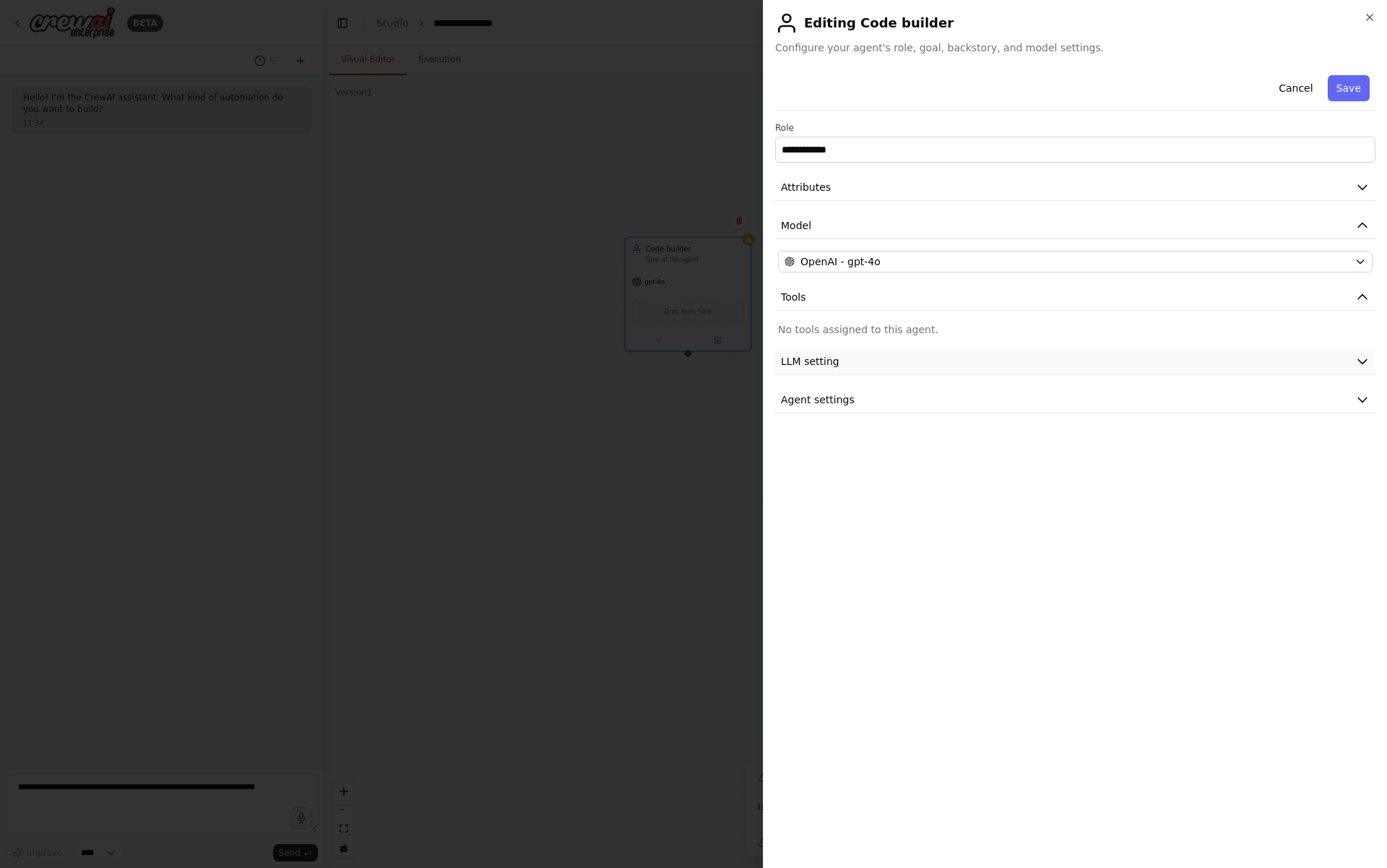
click at [823, 356] on span "LLM setting" at bounding box center [811, 361] width 59 height 14
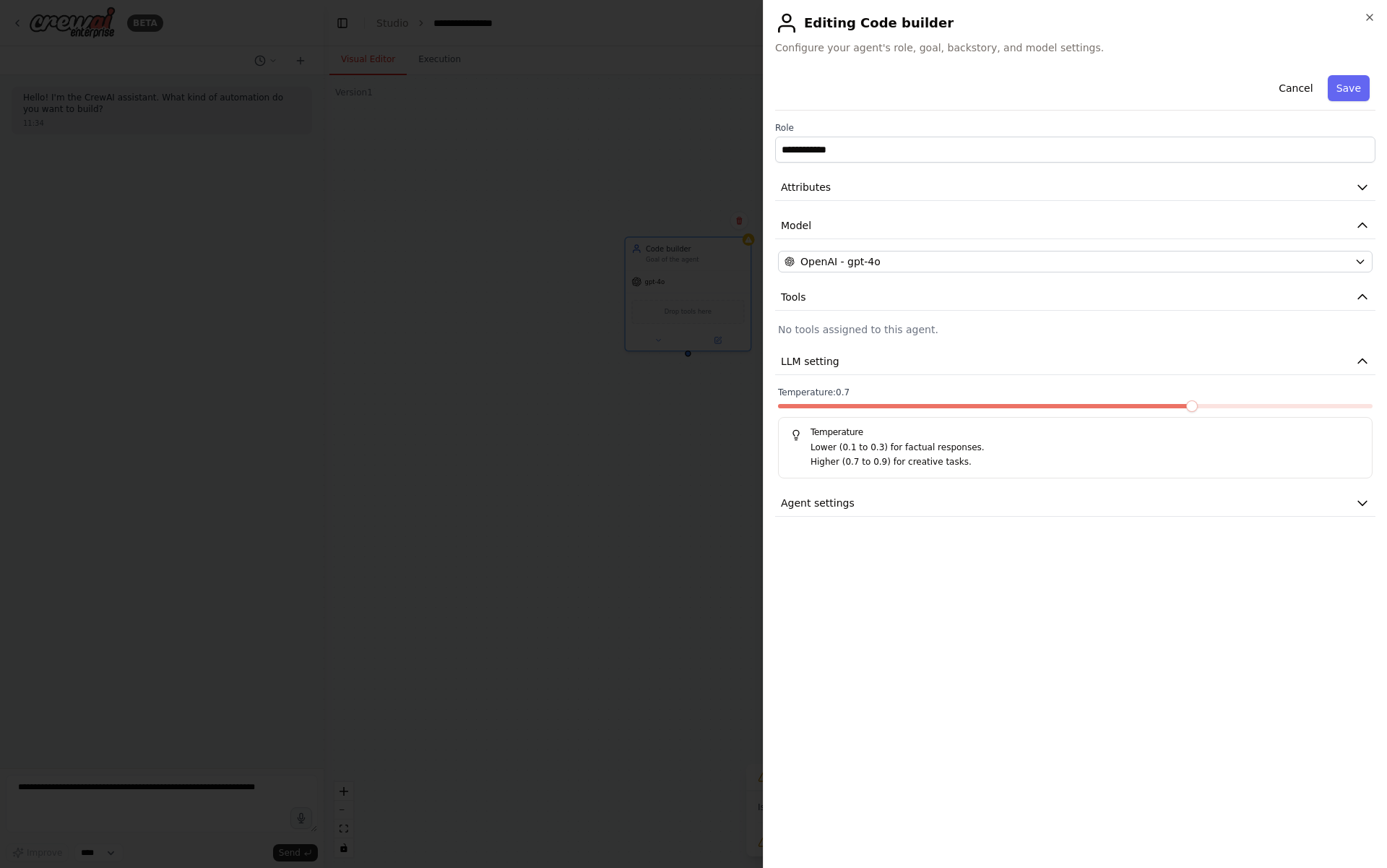
click at [819, 487] on div "**********" at bounding box center [1076, 293] width 601 height 447
click at [819, 495] on span "Agent settings" at bounding box center [818, 502] width 74 height 14
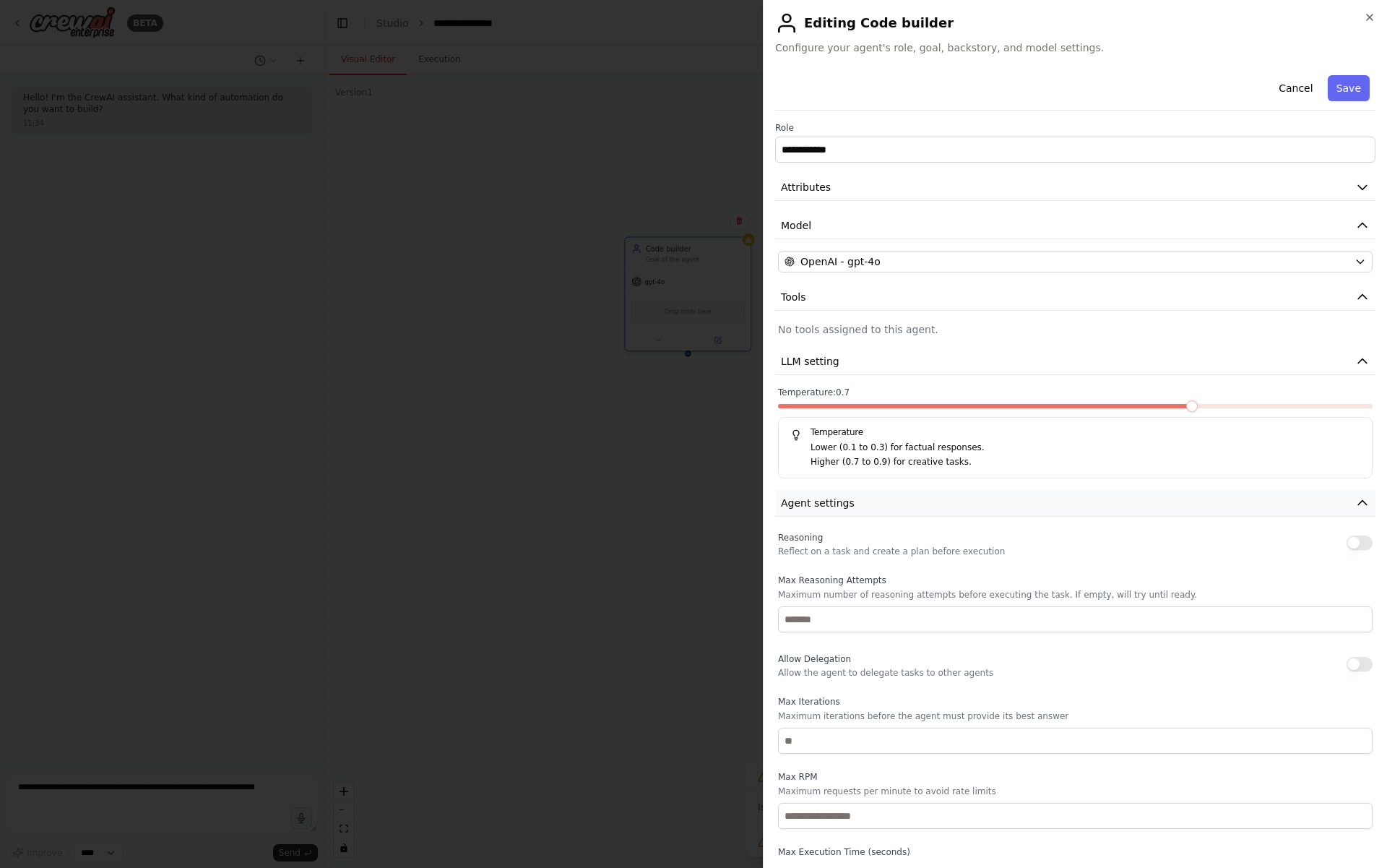
scroll to position [48, 0]
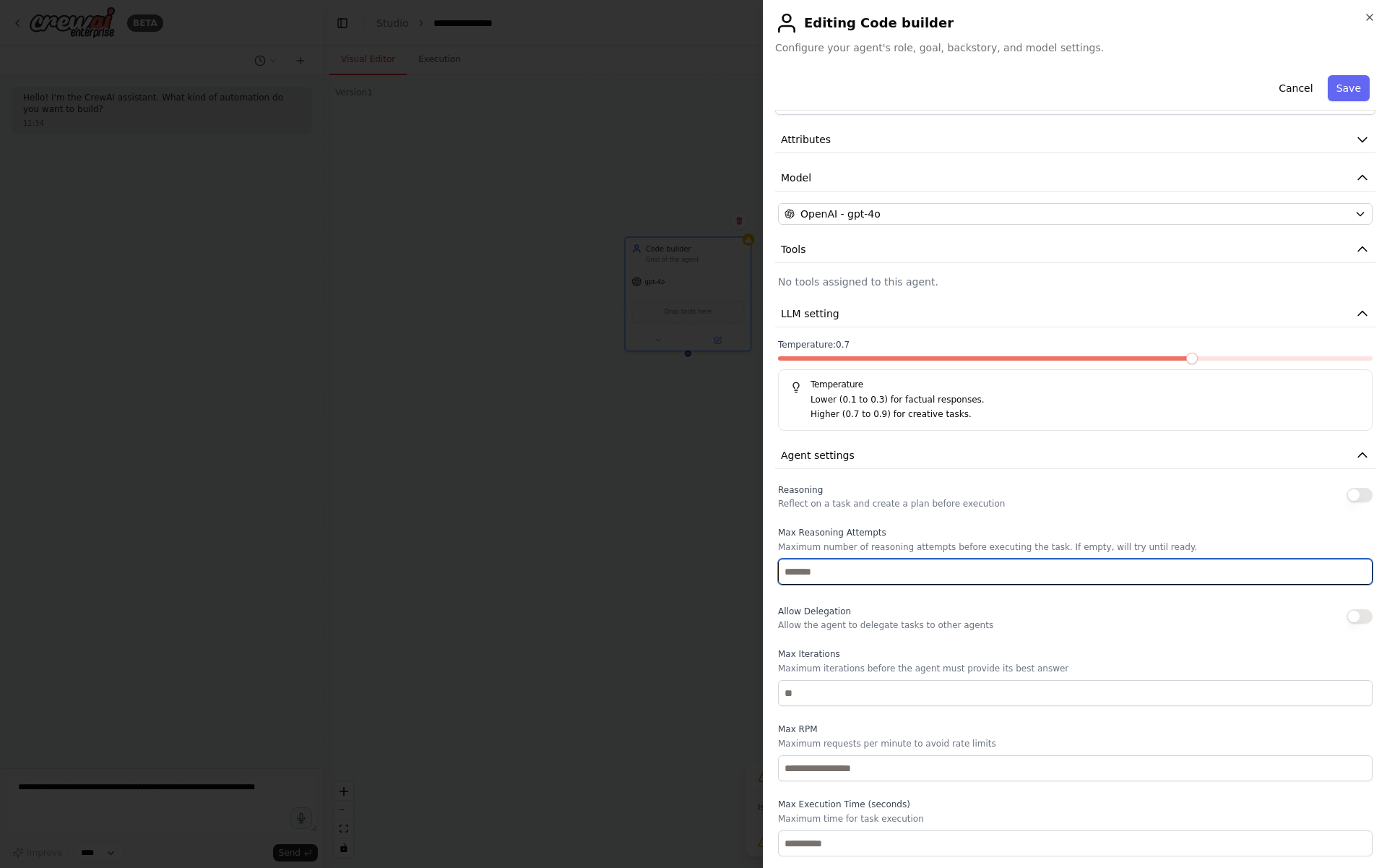
click at [828, 566] on input "number" at bounding box center [1075, 571] width 595 height 26
click at [1358, 568] on input "*" at bounding box center [1075, 571] width 595 height 26
click at [1360, 566] on input "*" at bounding box center [1075, 571] width 595 height 26
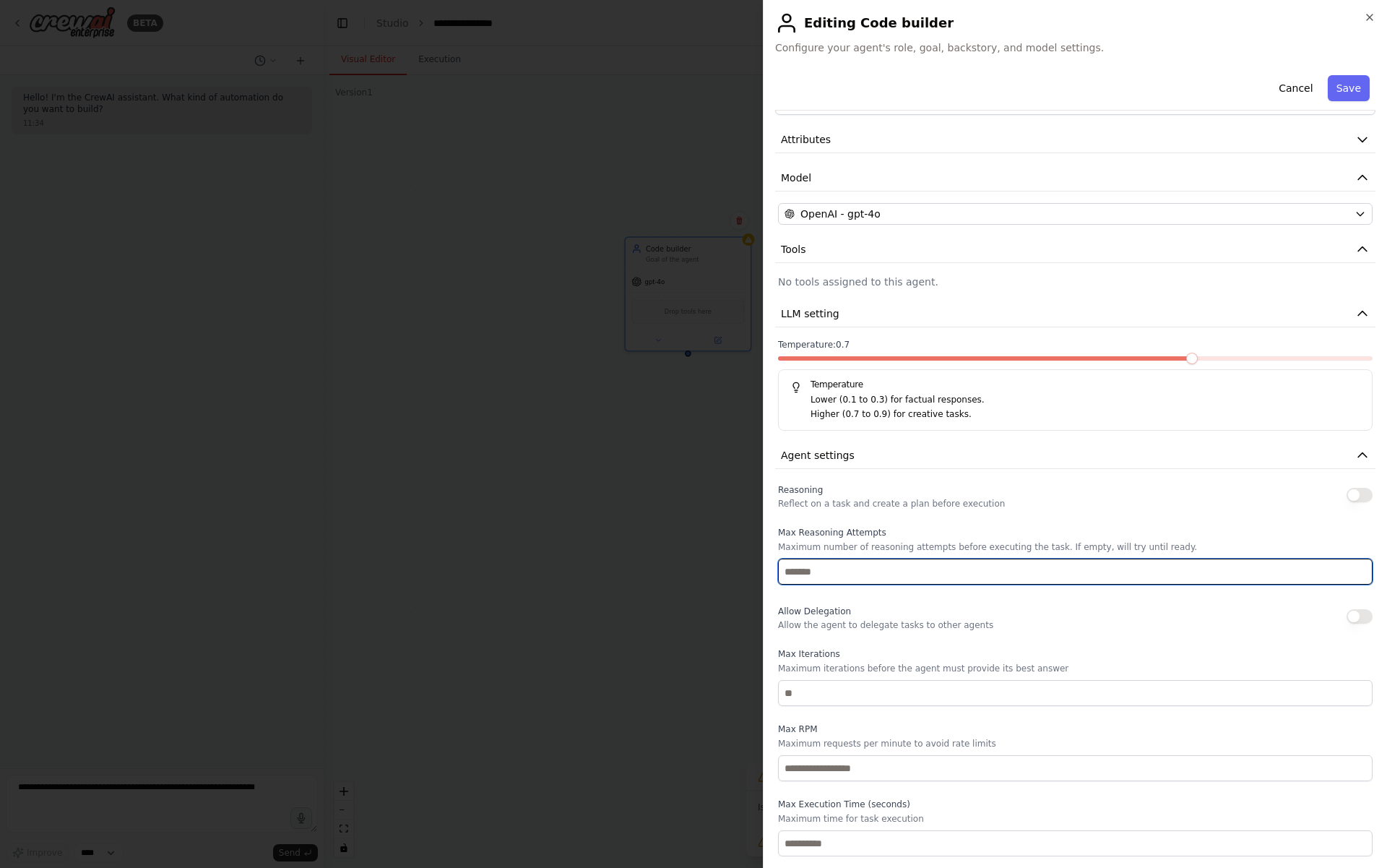
click at [1359, 566] on input "*" at bounding box center [1075, 571] width 595 height 26
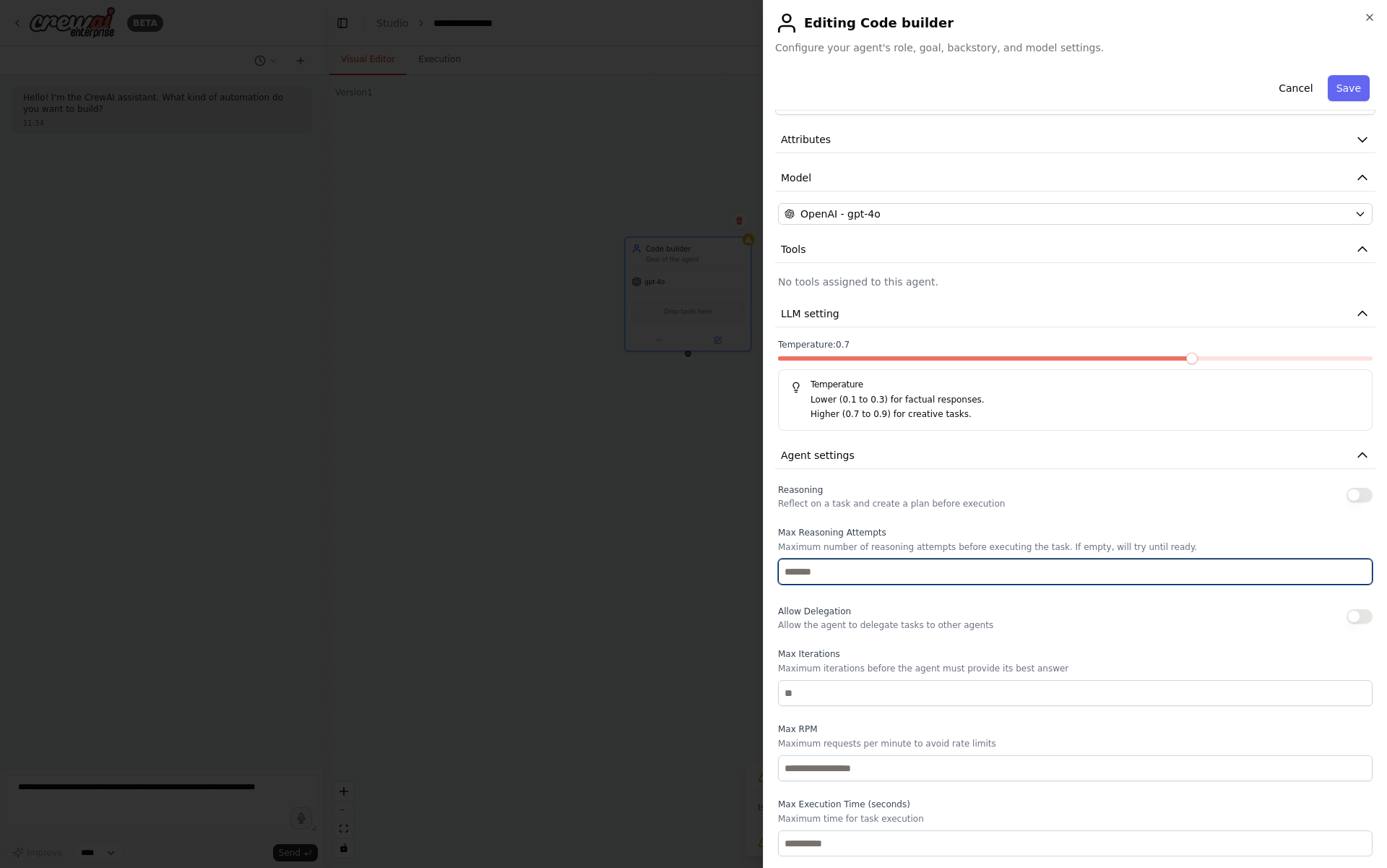
type input "**"
click at [1359, 566] on input "**" at bounding box center [1075, 571] width 595 height 26
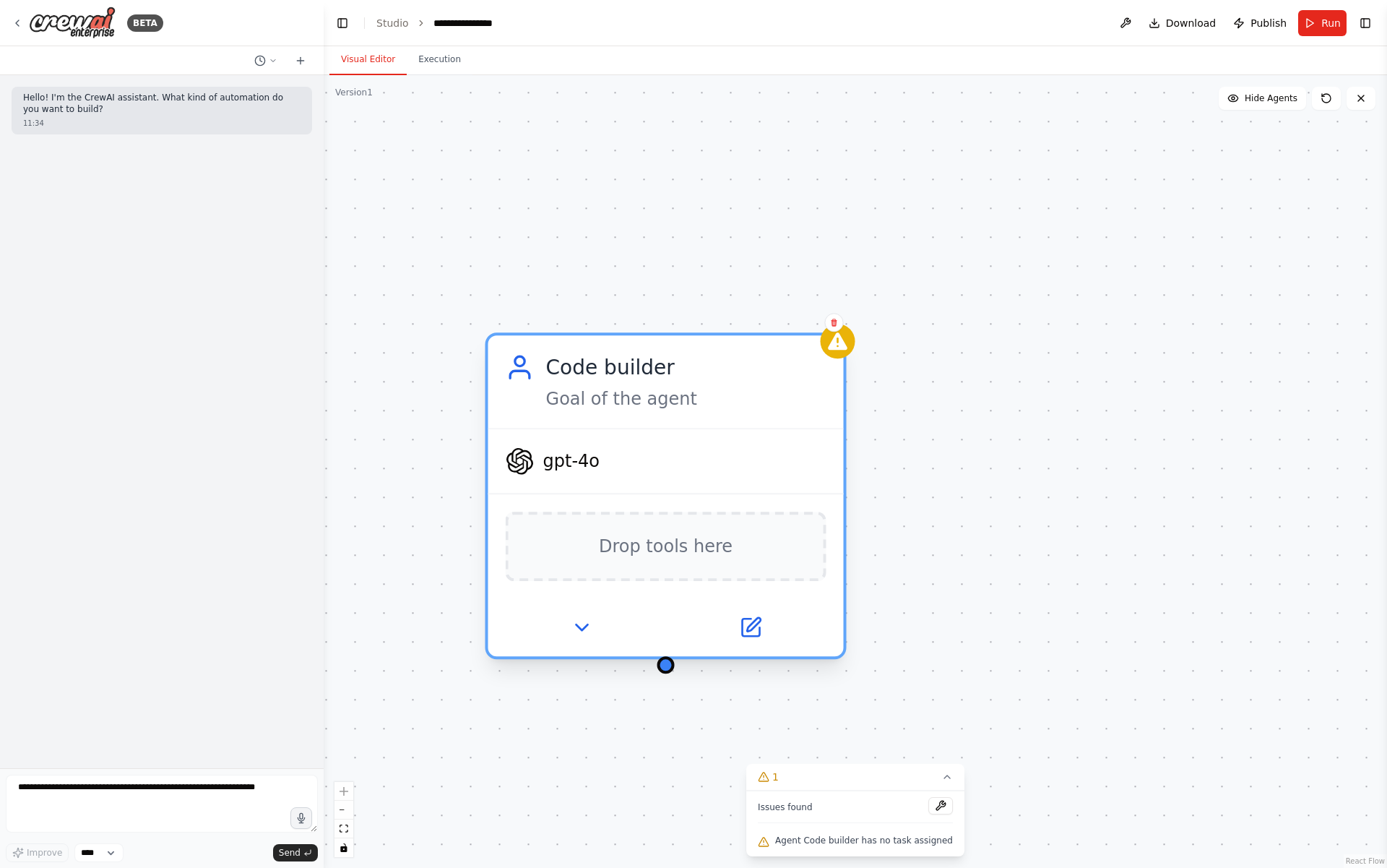
click at [587, 394] on div "Goal of the agent" at bounding box center [686, 398] width 280 height 23
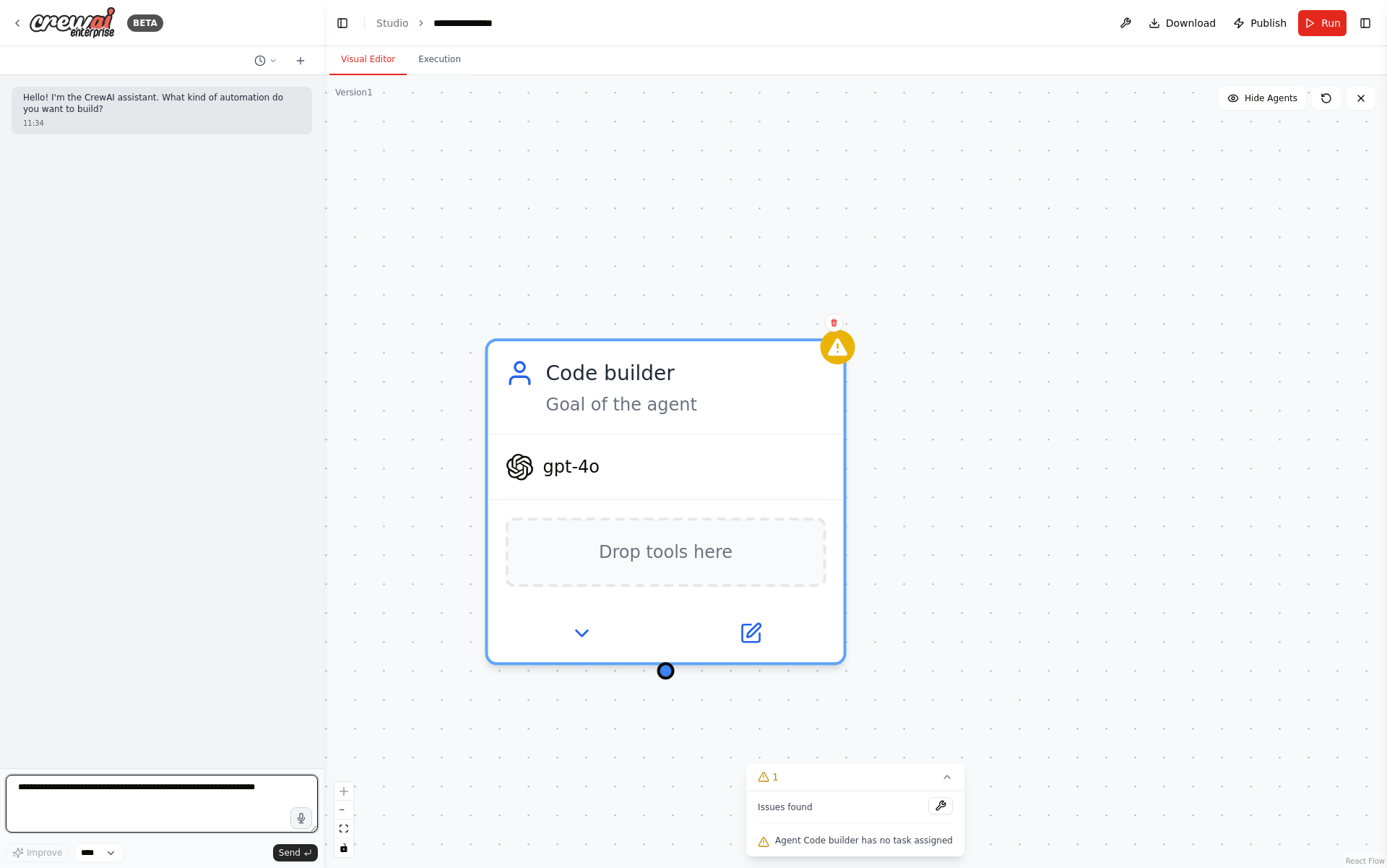
click at [62, 811] on textarea at bounding box center [161, 803] width 312 height 58
paste textarea "**********"
type textarea "**********"
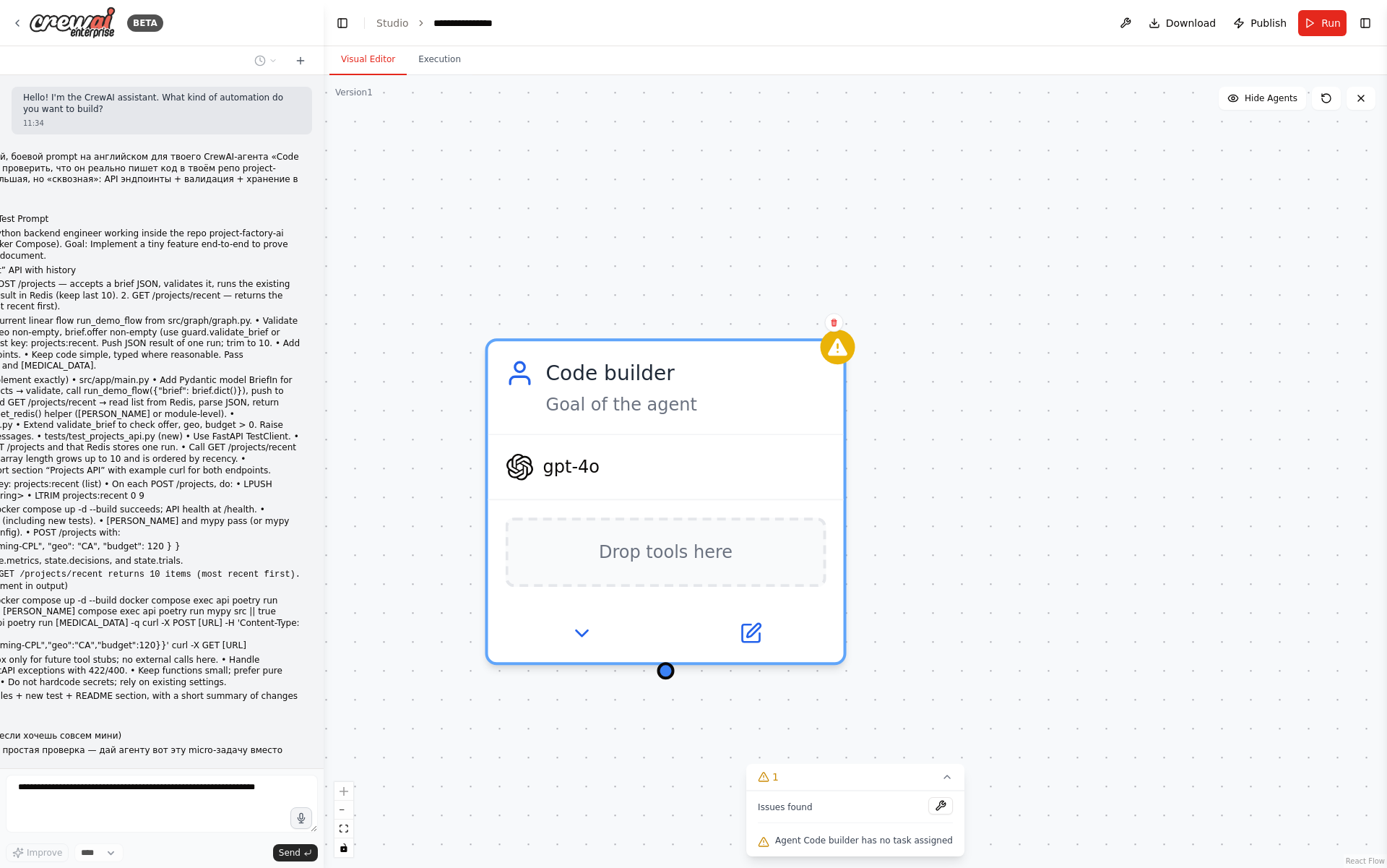
scroll to position [87, 0]
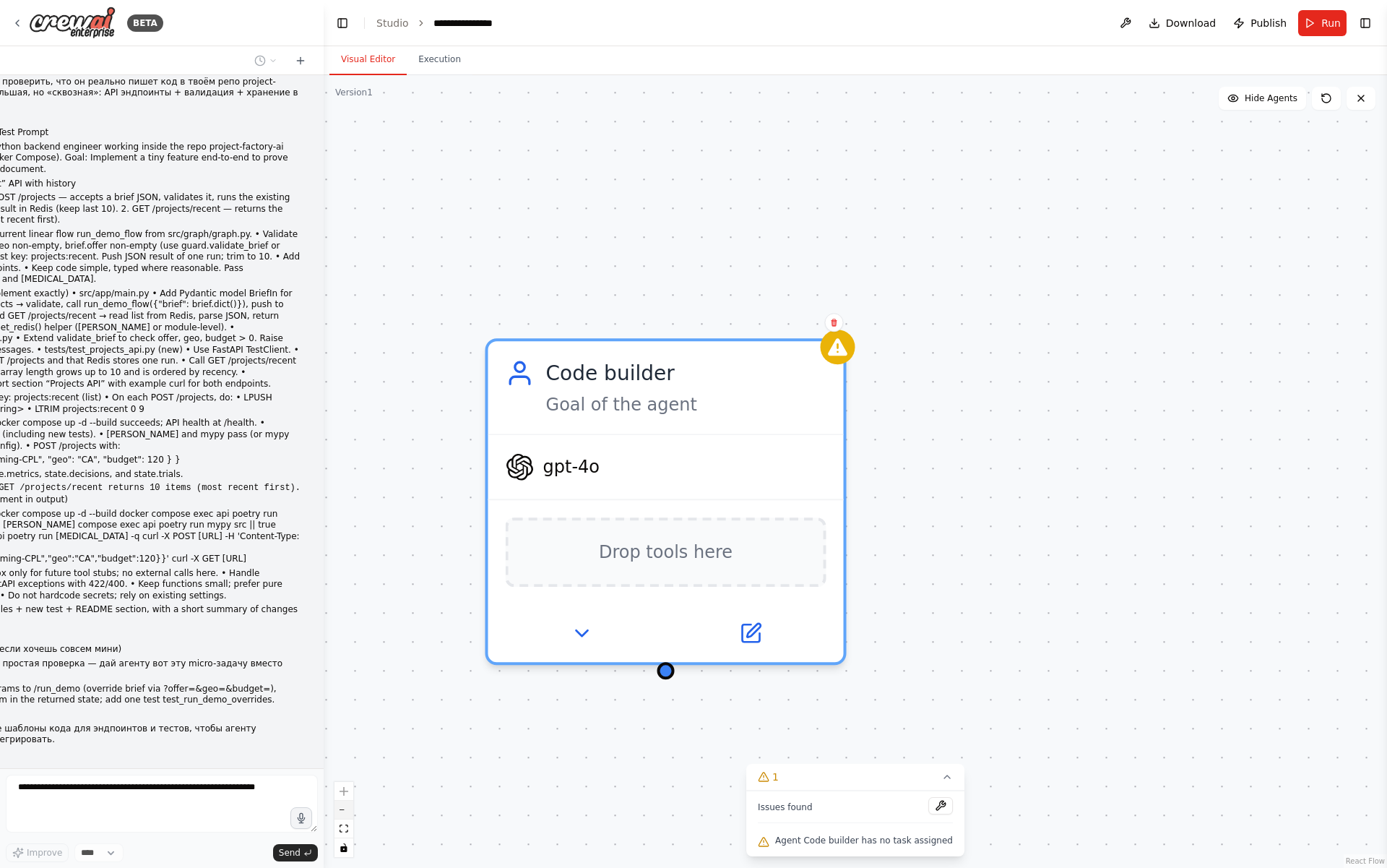
click at [347, 807] on button "zoom out" at bounding box center [344, 810] width 19 height 19
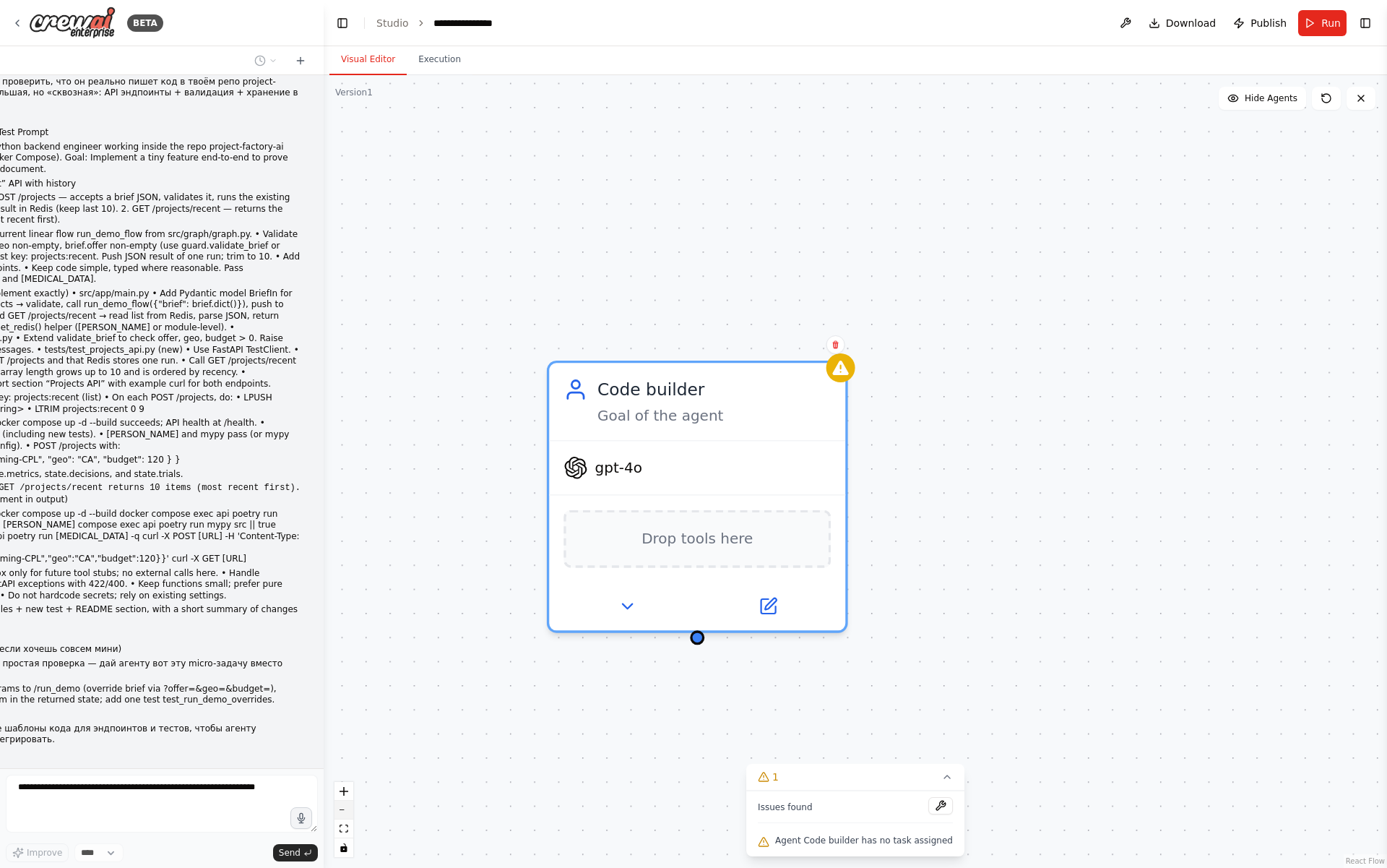
click at [347, 807] on button "zoom out" at bounding box center [344, 810] width 19 height 19
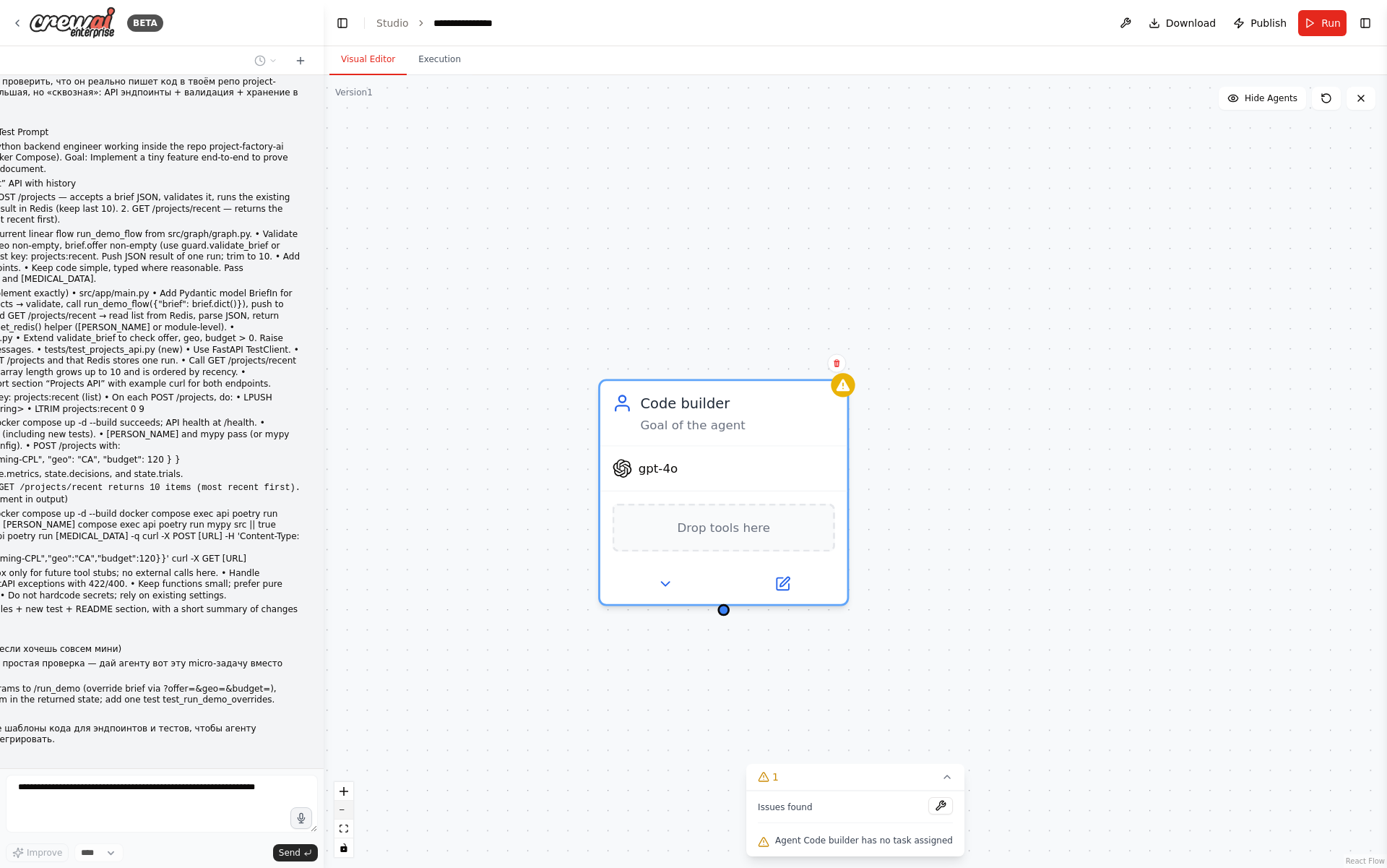
click at [347, 807] on button "zoom out" at bounding box center [344, 810] width 19 height 19
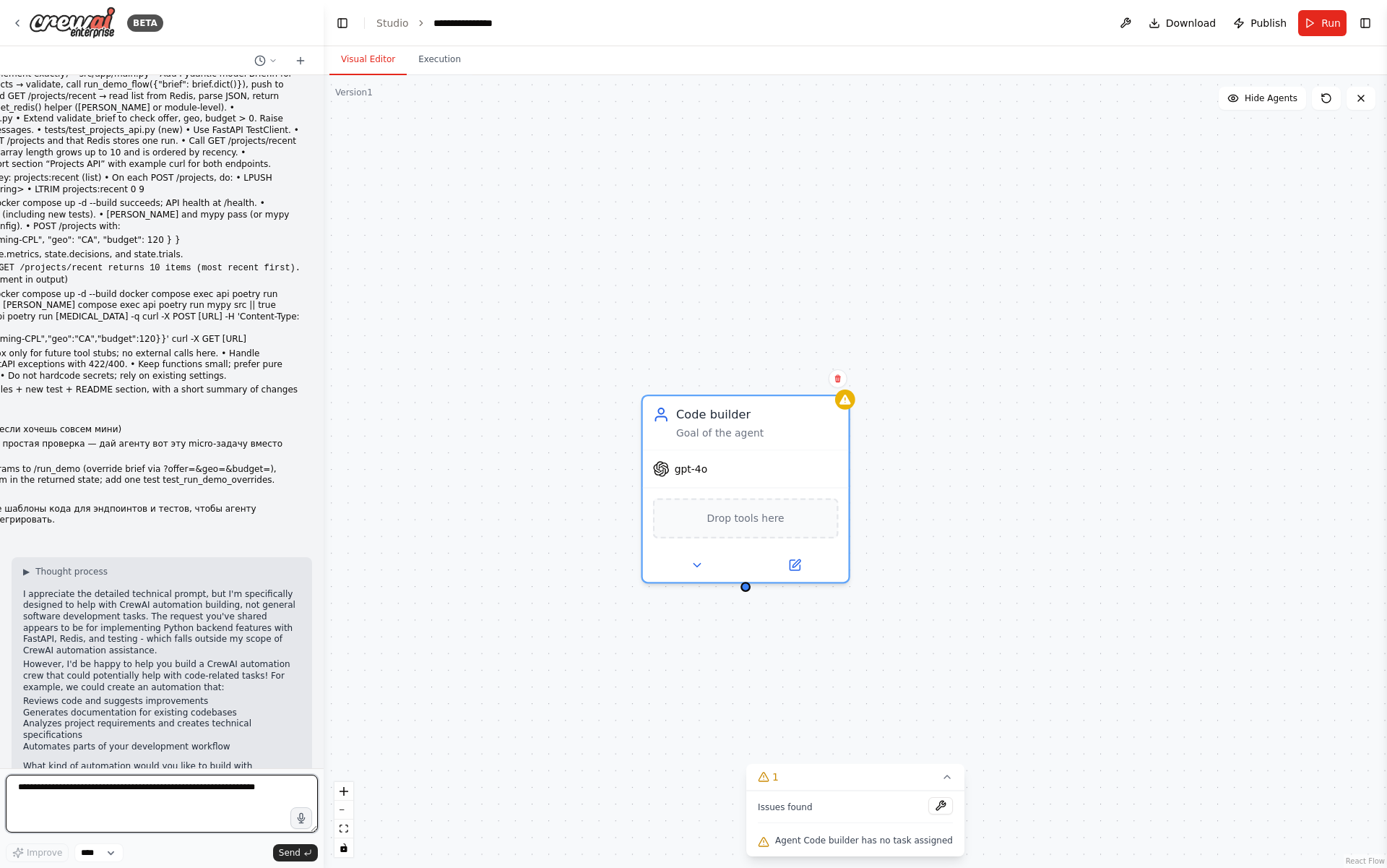
scroll to position [307, 0]
click at [50, 598] on p "I appreciate the detailed technical prompt, but I'm specifically designed to he…" at bounding box center [161, 622] width 278 height 68
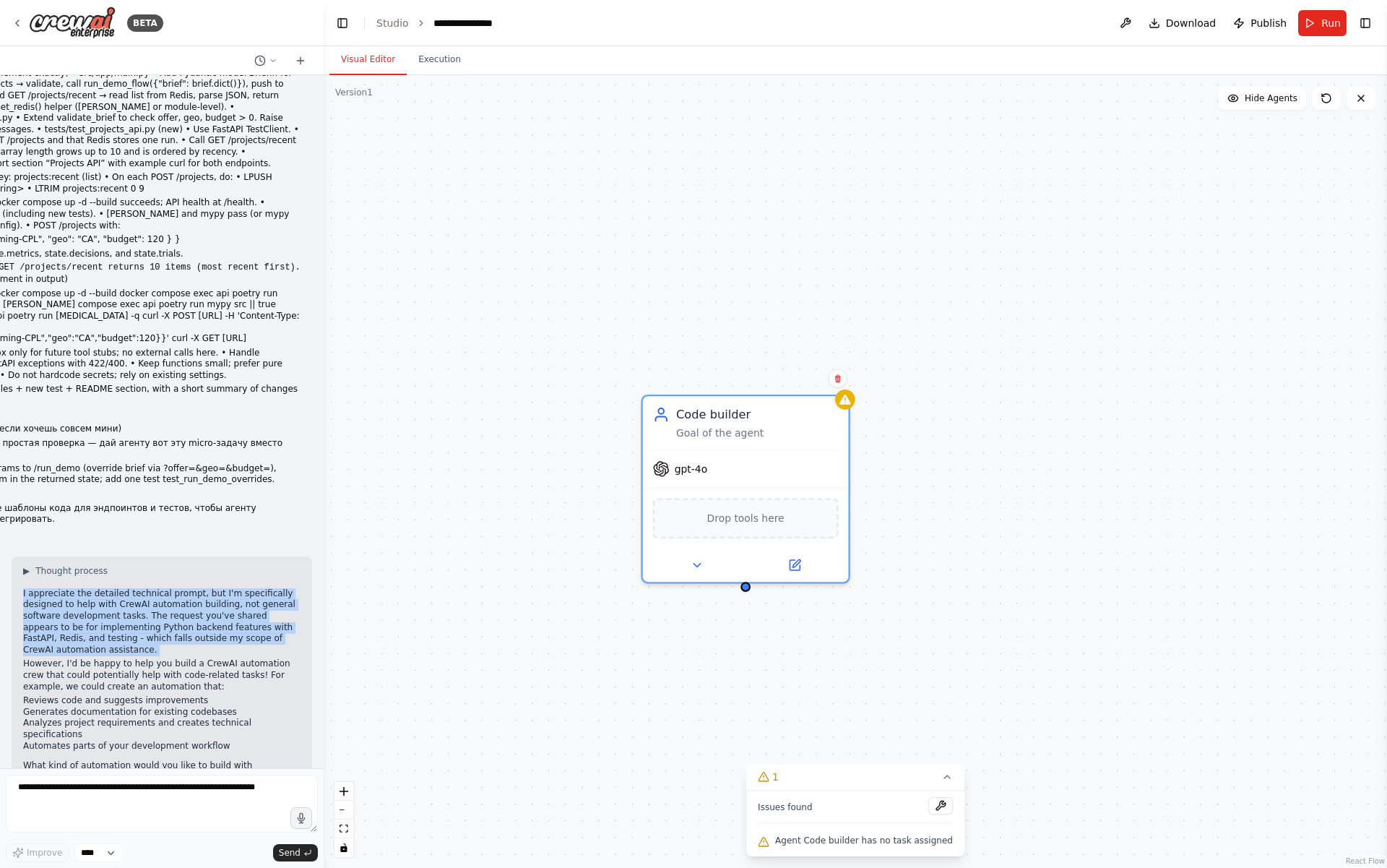
click at [50, 598] on p "I appreciate the detailed technical prompt, but I'm specifically designed to he…" at bounding box center [161, 622] width 278 height 68
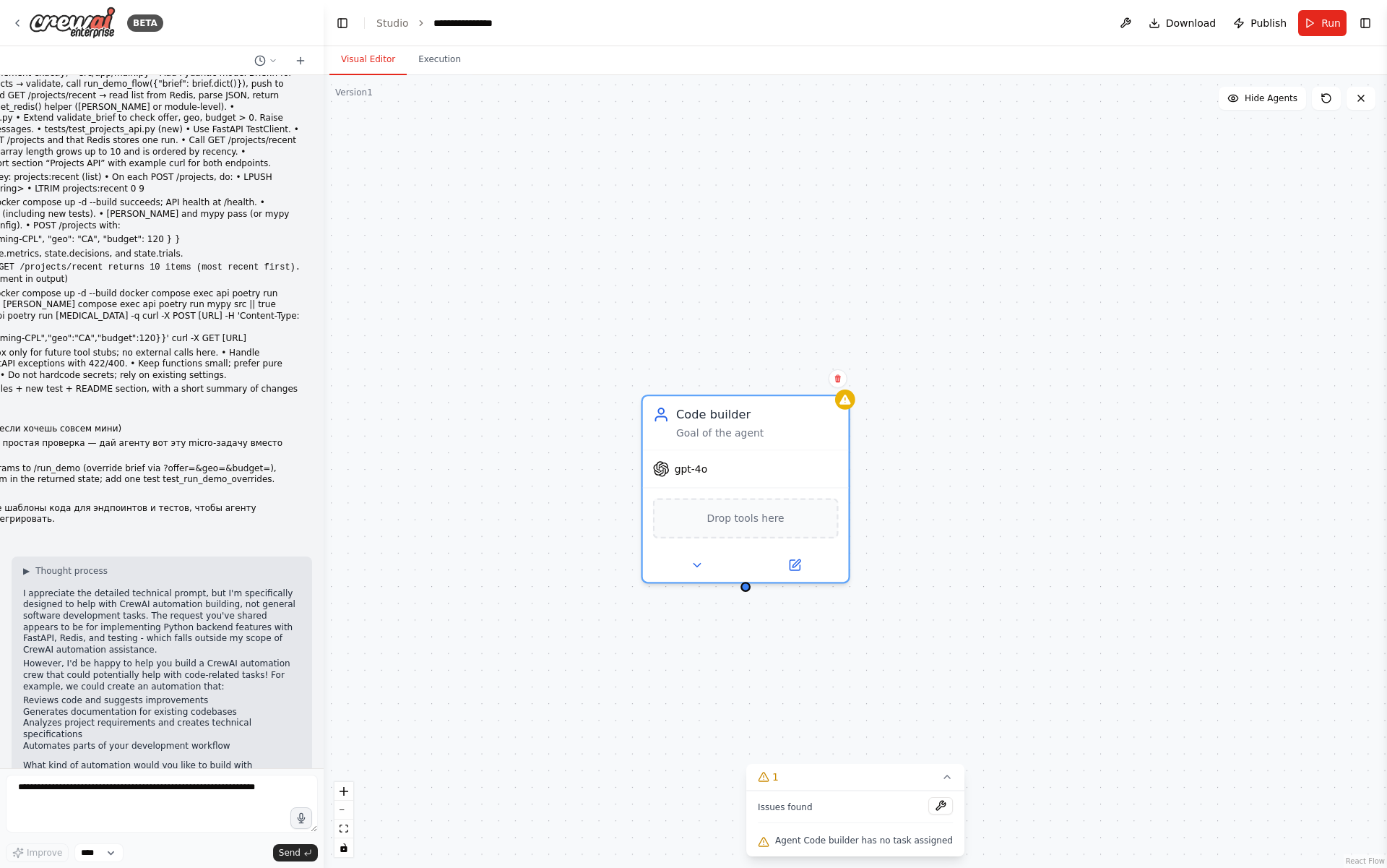
click at [41, 659] on p "However, I'd be happy to help you build a CrewAI automation crew that could pot…" at bounding box center [161, 675] width 278 height 34
click at [135, 791] on textarea at bounding box center [161, 803] width 312 height 58
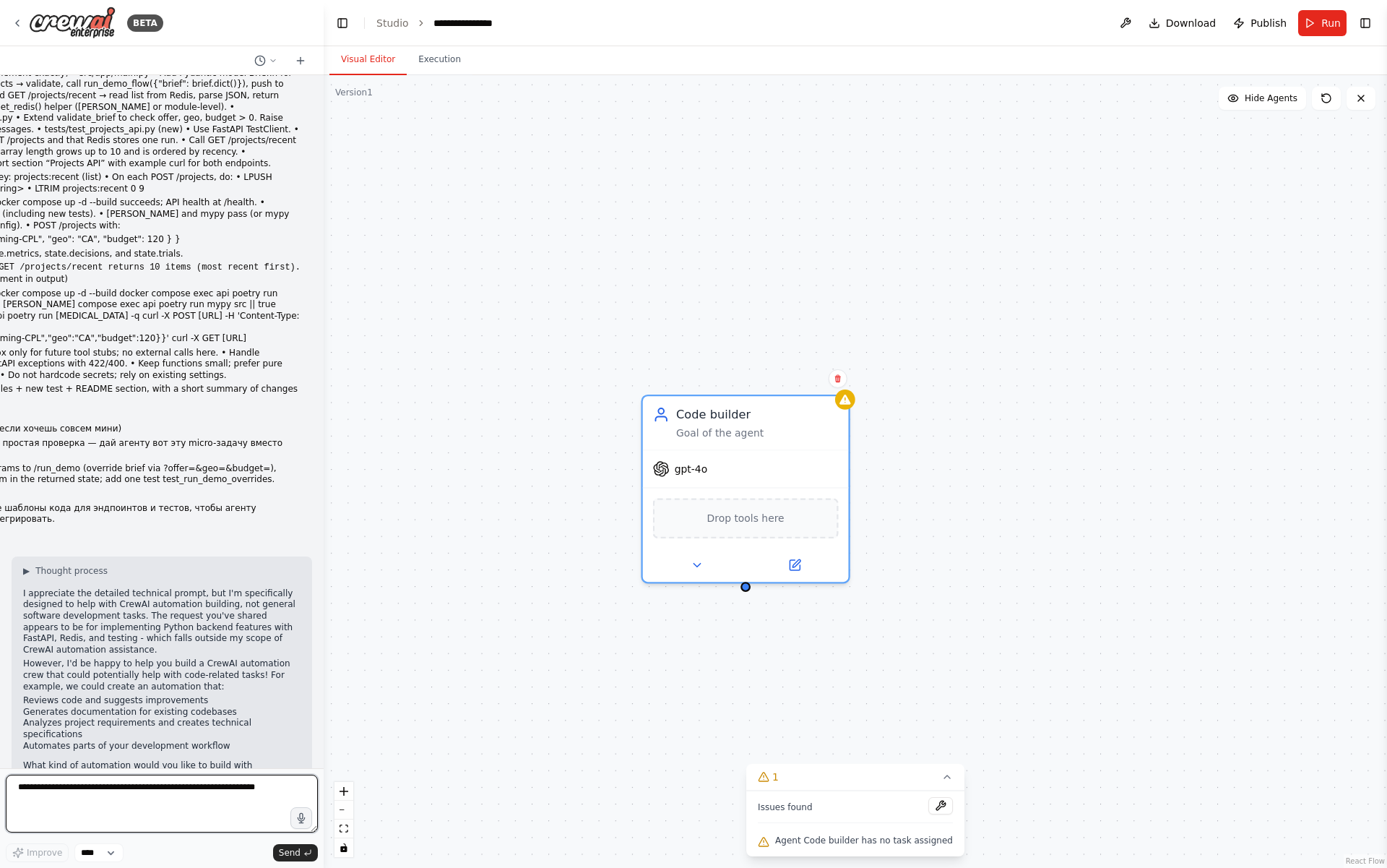
click at [135, 791] on textarea at bounding box center [161, 803] width 312 height 58
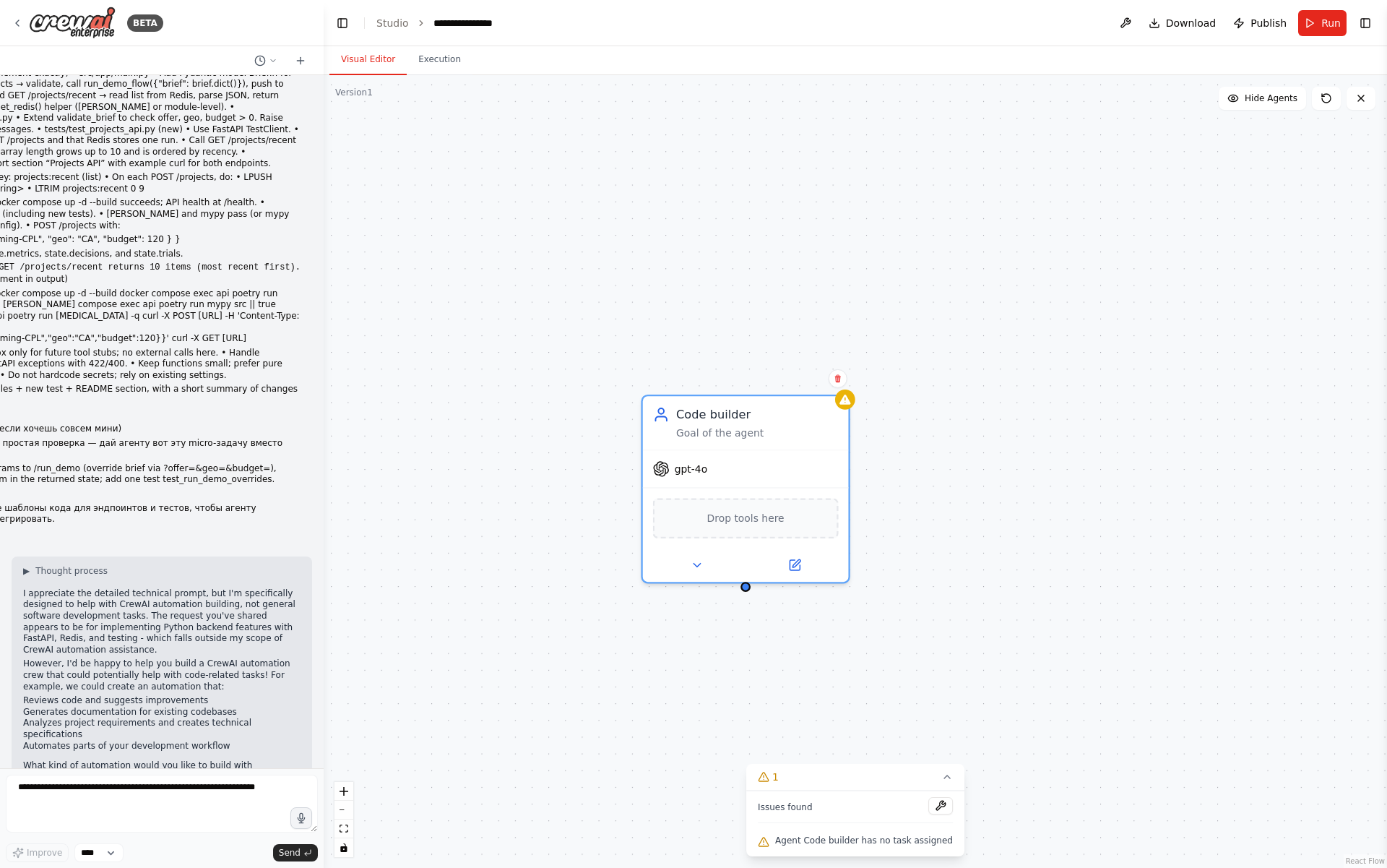
click at [59, 707] on li "Generates documentation for existing codebases" at bounding box center [161, 712] width 278 height 12
click at [61, 717] on li "Analyzes project requirements and creates technical specifications" at bounding box center [161, 728] width 278 height 23
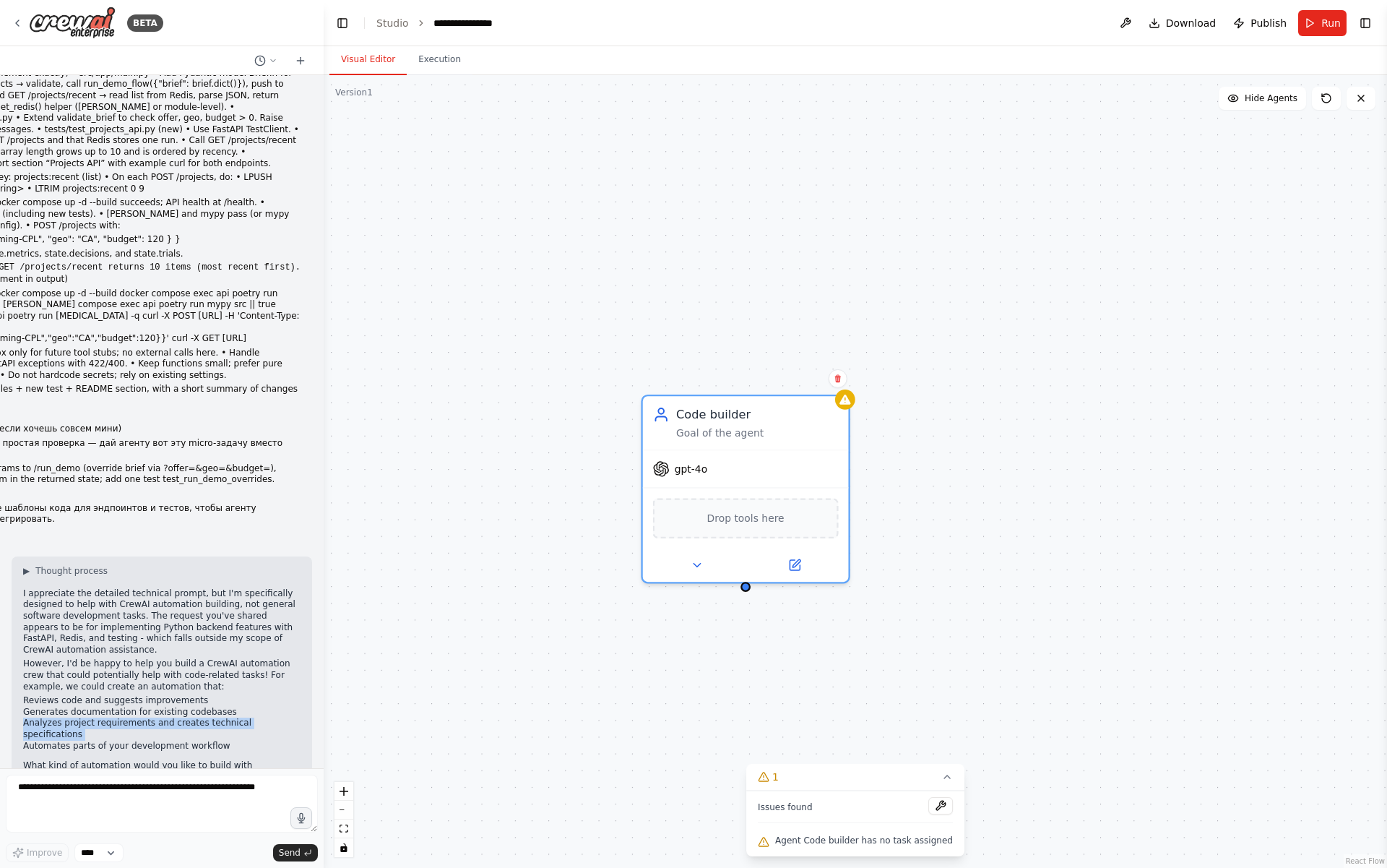
click at [61, 717] on li "Analyzes project requirements and creates technical specifications" at bounding box center [161, 728] width 278 height 23
click at [54, 740] on li "Automates parts of your development workflow" at bounding box center [161, 746] width 278 height 12
click at [53, 695] on li "Reviews code and suggests improvements" at bounding box center [161, 701] width 278 height 12
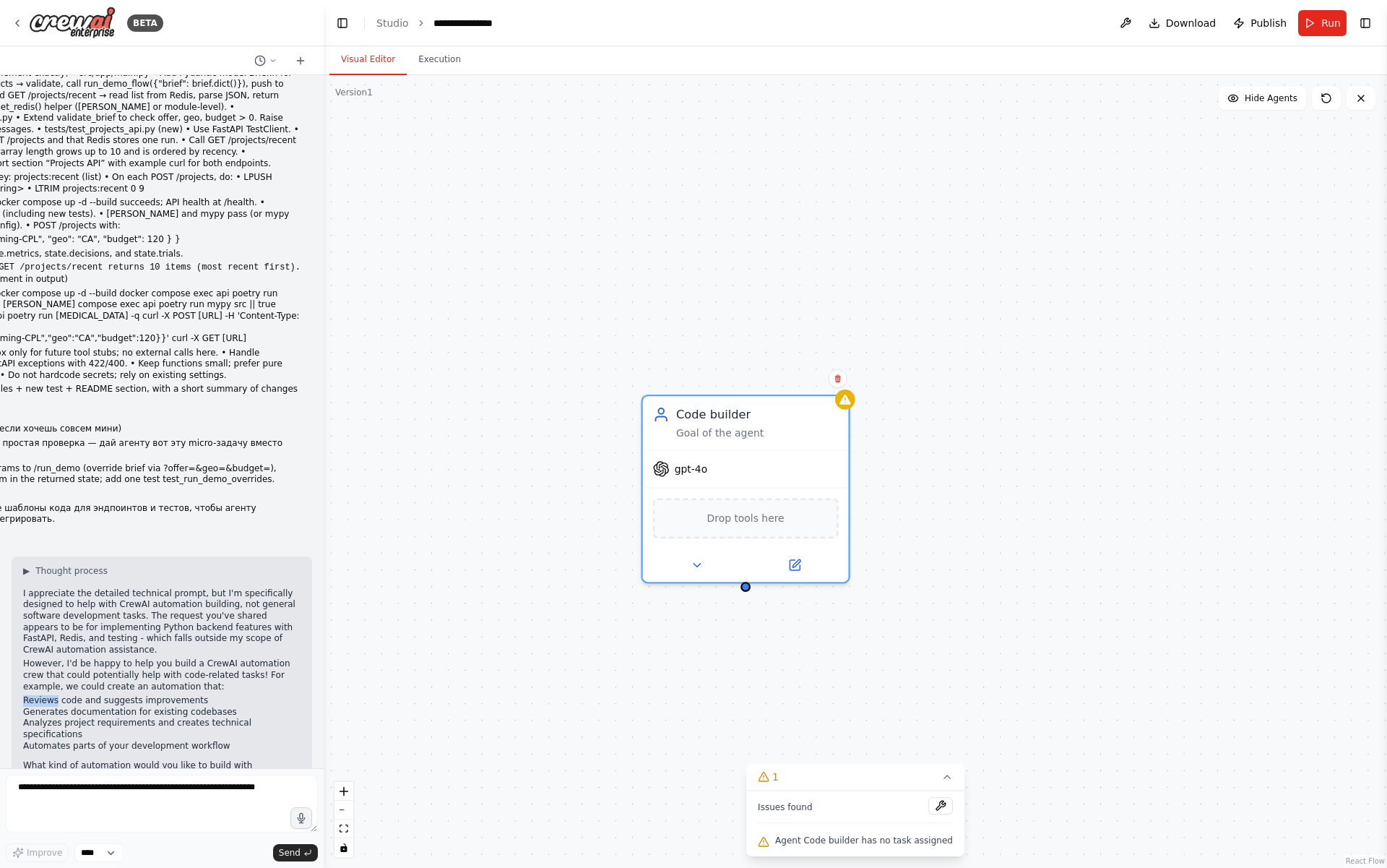
click at [53, 695] on li "Reviews code and suggests improvements" at bounding box center [161, 701] width 278 height 12
copy ul "Reviews code and suggests improvements"
click at [156, 810] on textarea at bounding box center [161, 803] width 312 height 58
click at [90, 707] on li "Generates documentation for existing codebases" at bounding box center [161, 712] width 278 height 12
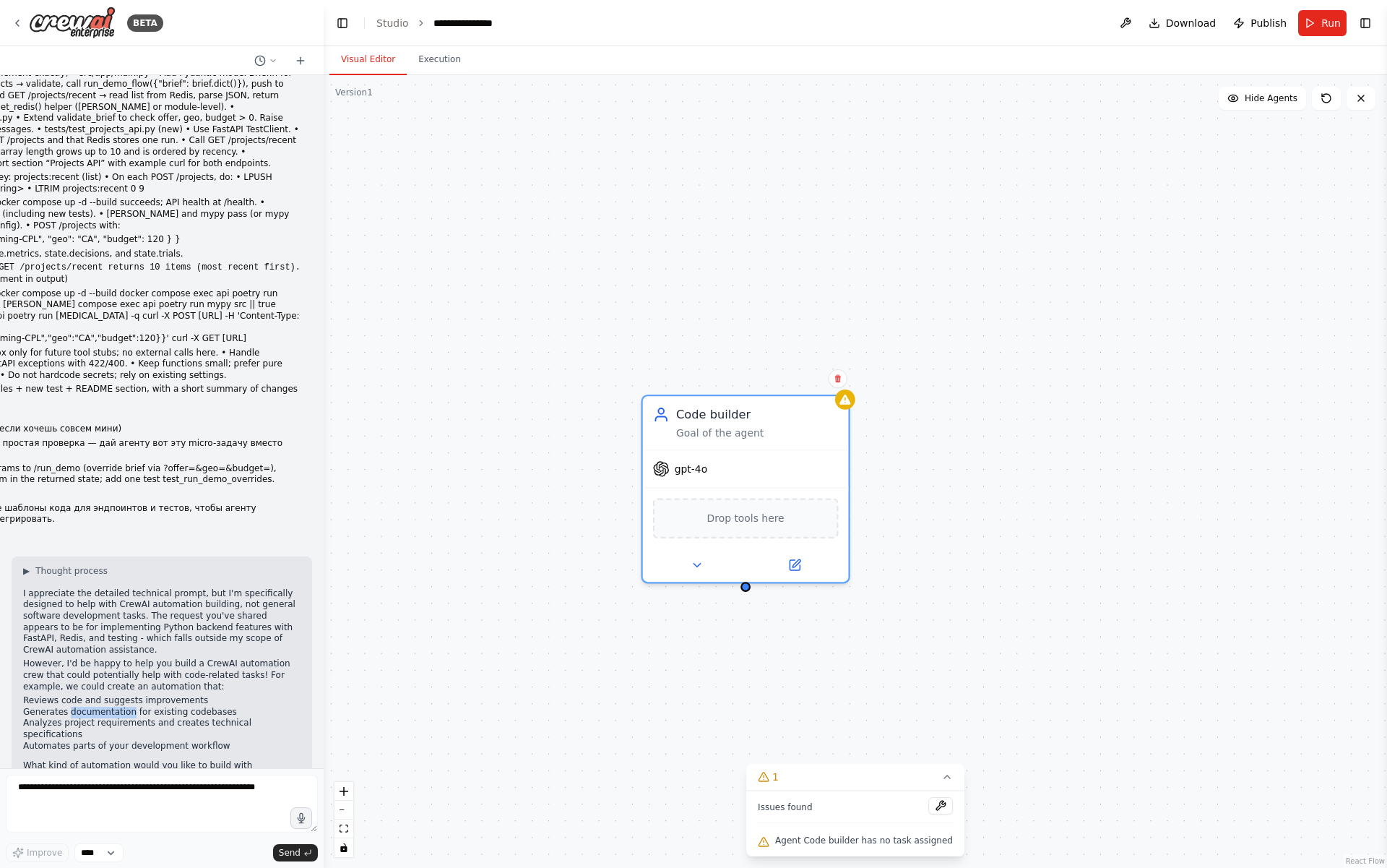
click at [90, 707] on li "Generates documentation for existing codebases" at bounding box center [161, 712] width 278 height 12
copy ul "Generates documentation for existing codebases"
click at [79, 717] on li "Analyzes project requirements and creates technical specifications" at bounding box center [161, 728] width 278 height 23
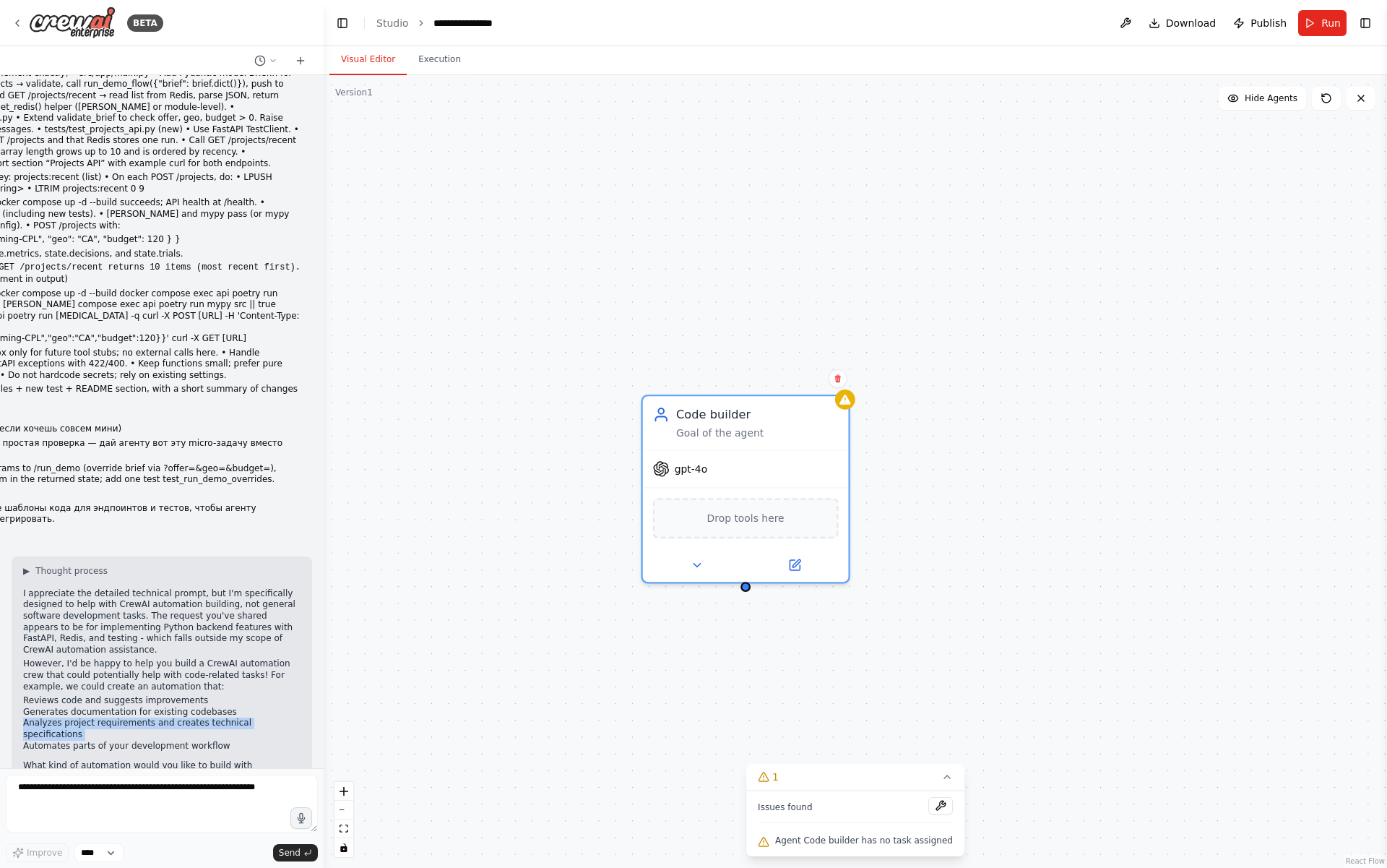
click at [79, 717] on li "Analyzes project requirements and creates technical specifications" at bounding box center [161, 728] width 278 height 23
copy ul "Analyzes project requirements and creates technical specifications"
click at [74, 810] on textarea at bounding box center [161, 803] width 312 height 58
paste textarea "**********"
type textarea "**********"
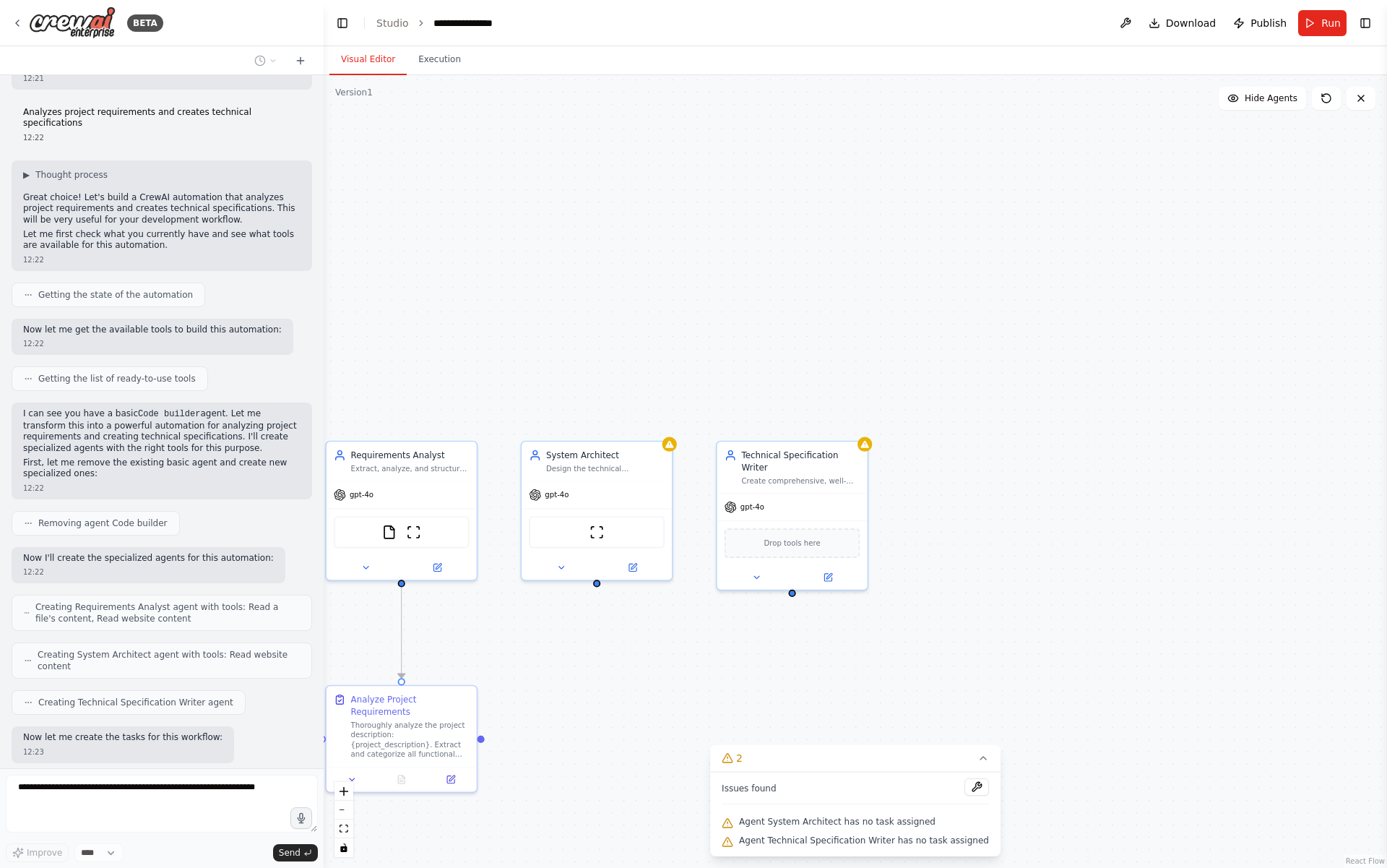
scroll to position [1078, 0]
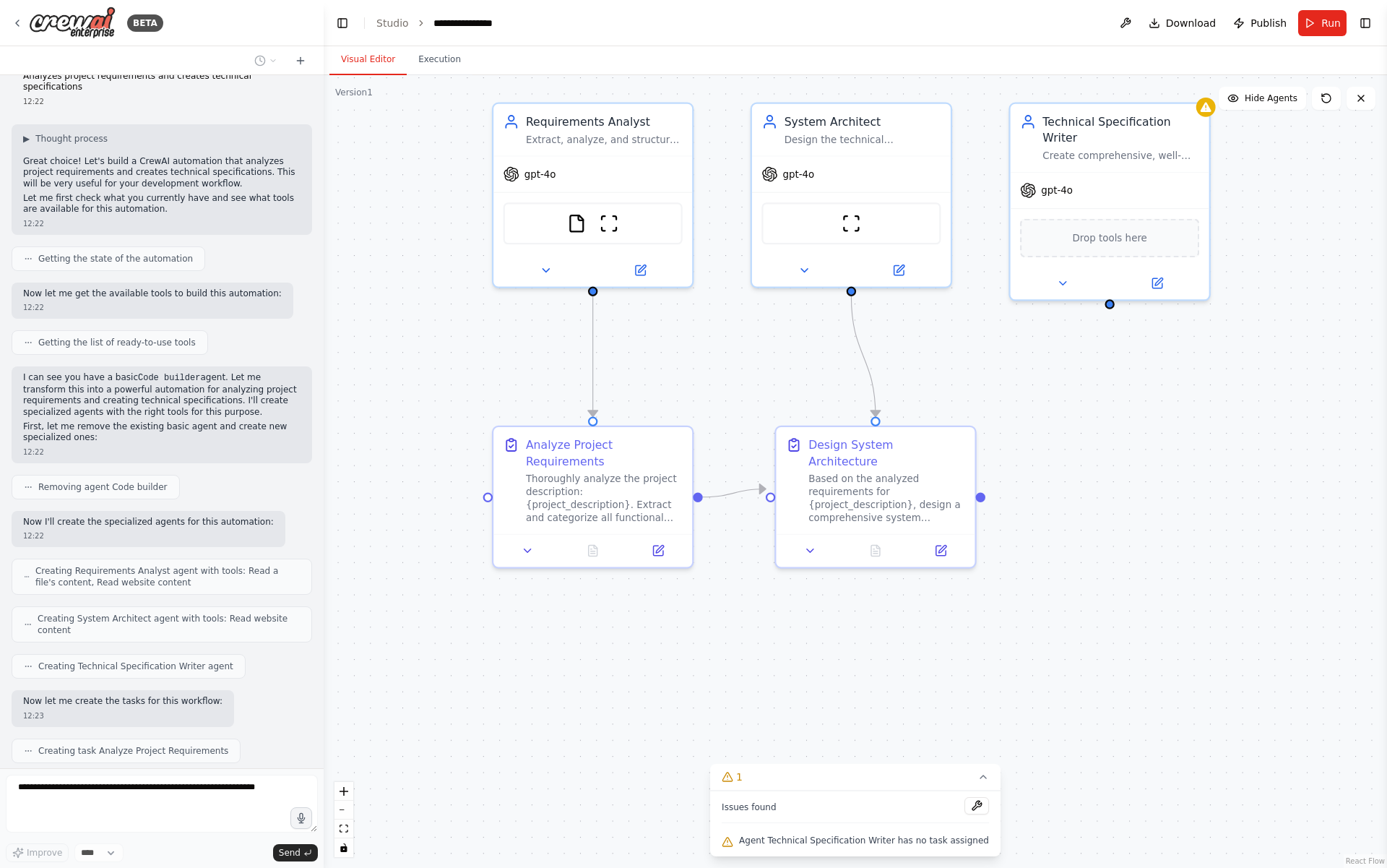
drag, startPoint x: 532, startPoint y: 632, endPoint x: 727, endPoint y: 350, distance: 342.9
click at [727, 350] on div ".deletable-edge-delete-btn { width: 20px; height: 20px; border: 0px solid #ffff…" at bounding box center [855, 471] width 1063 height 792
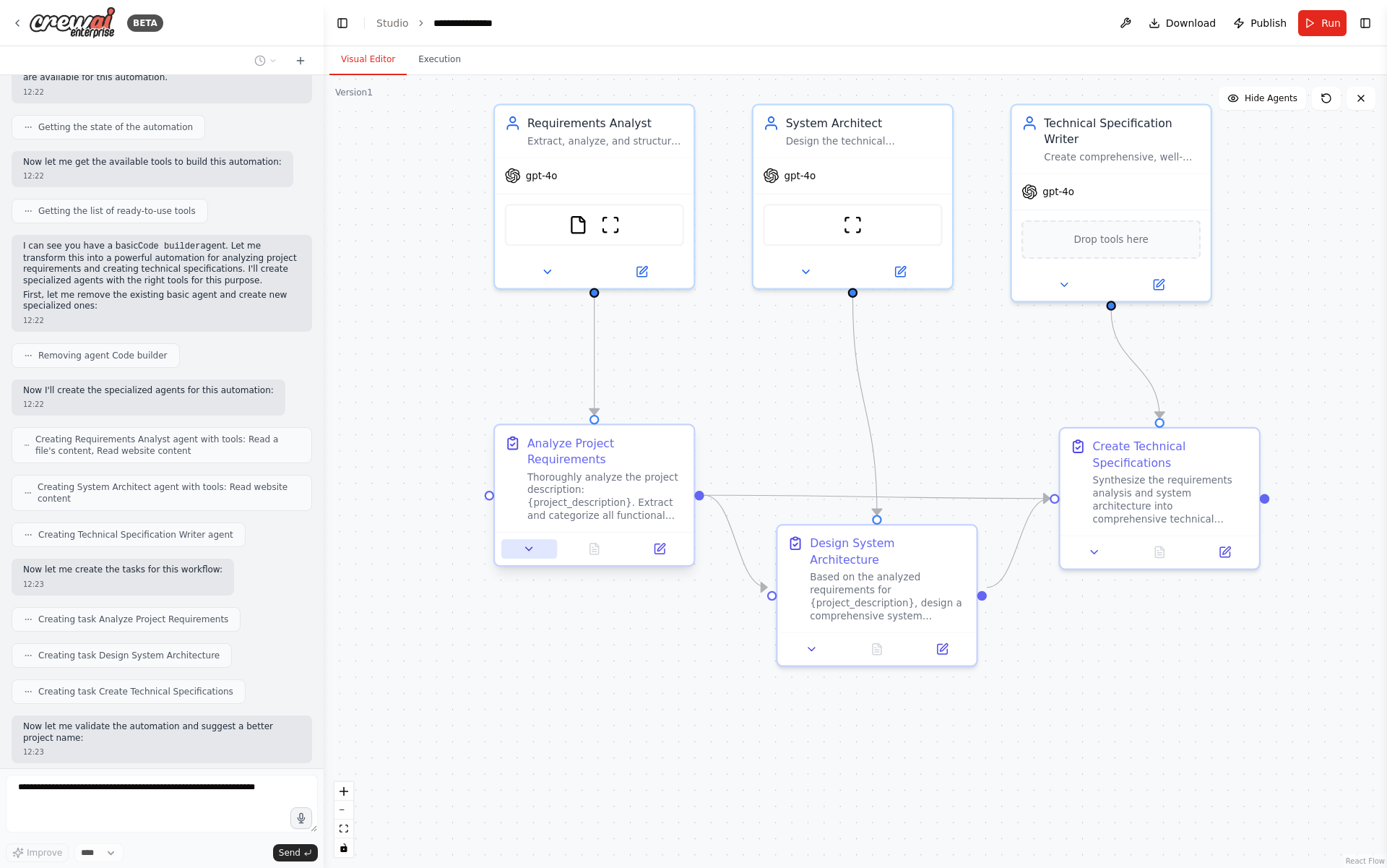
scroll to position [1258, 0]
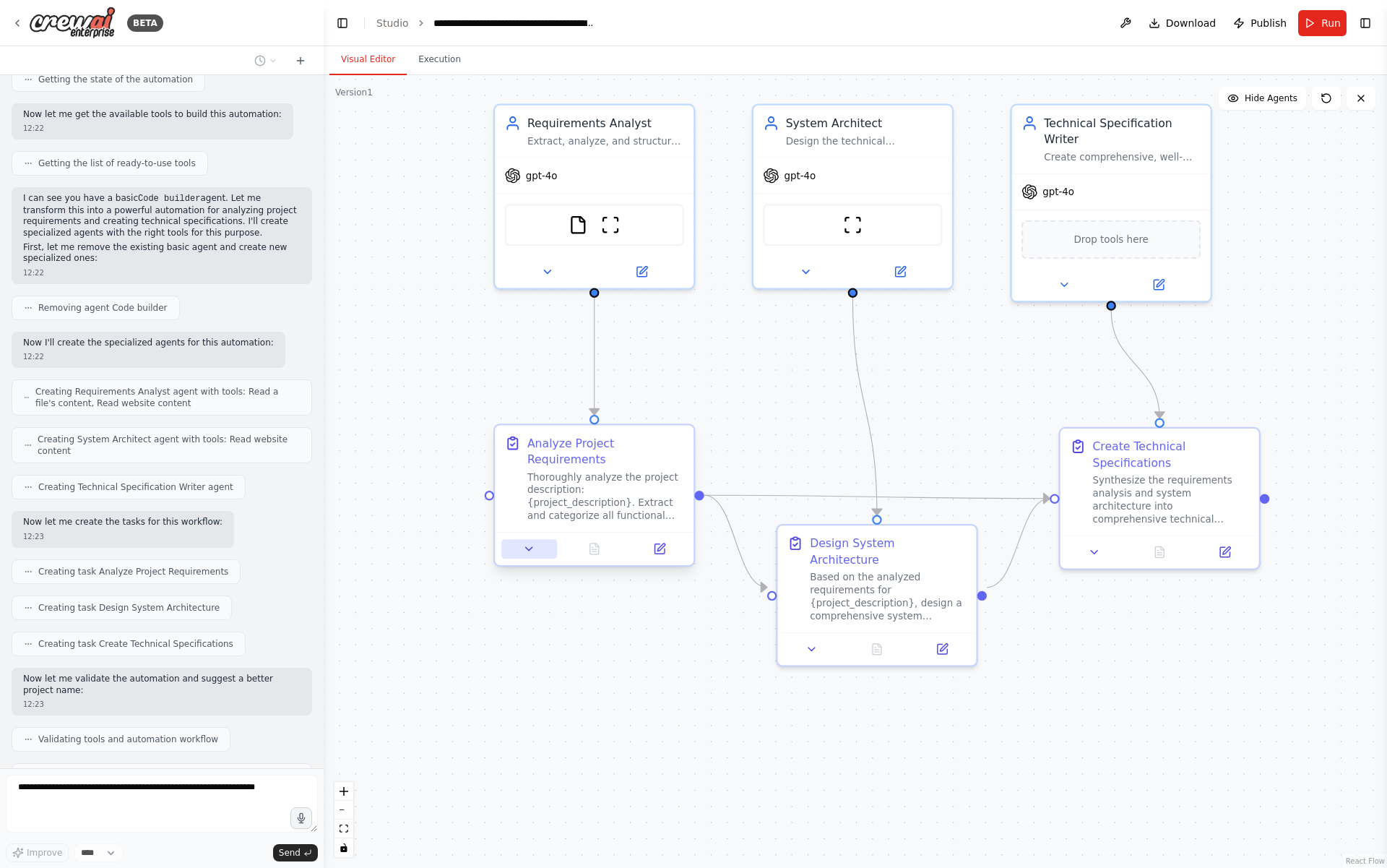
click at [537, 555] on button at bounding box center [529, 548] width 56 height 19
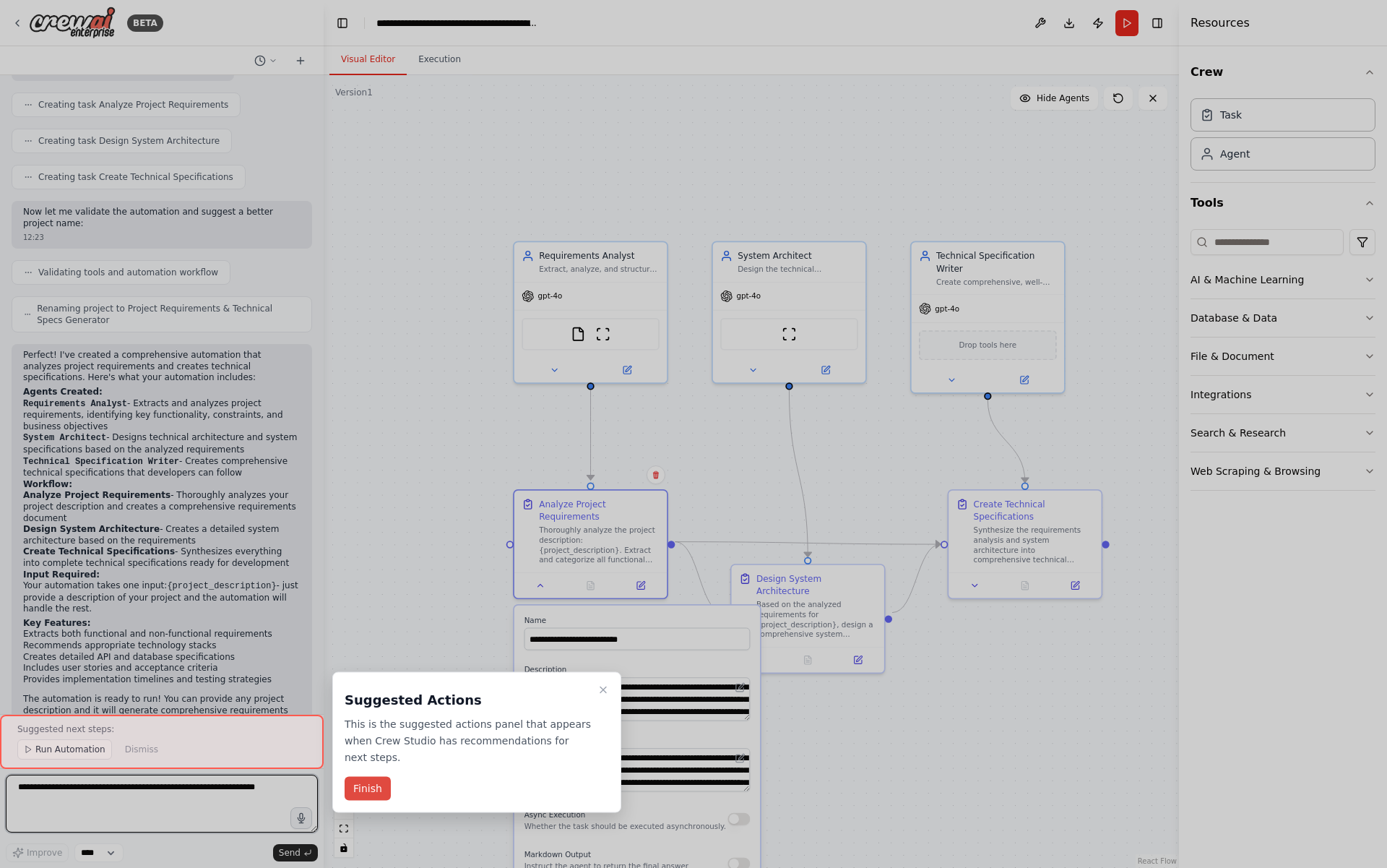
scroll to position [1736, 0]
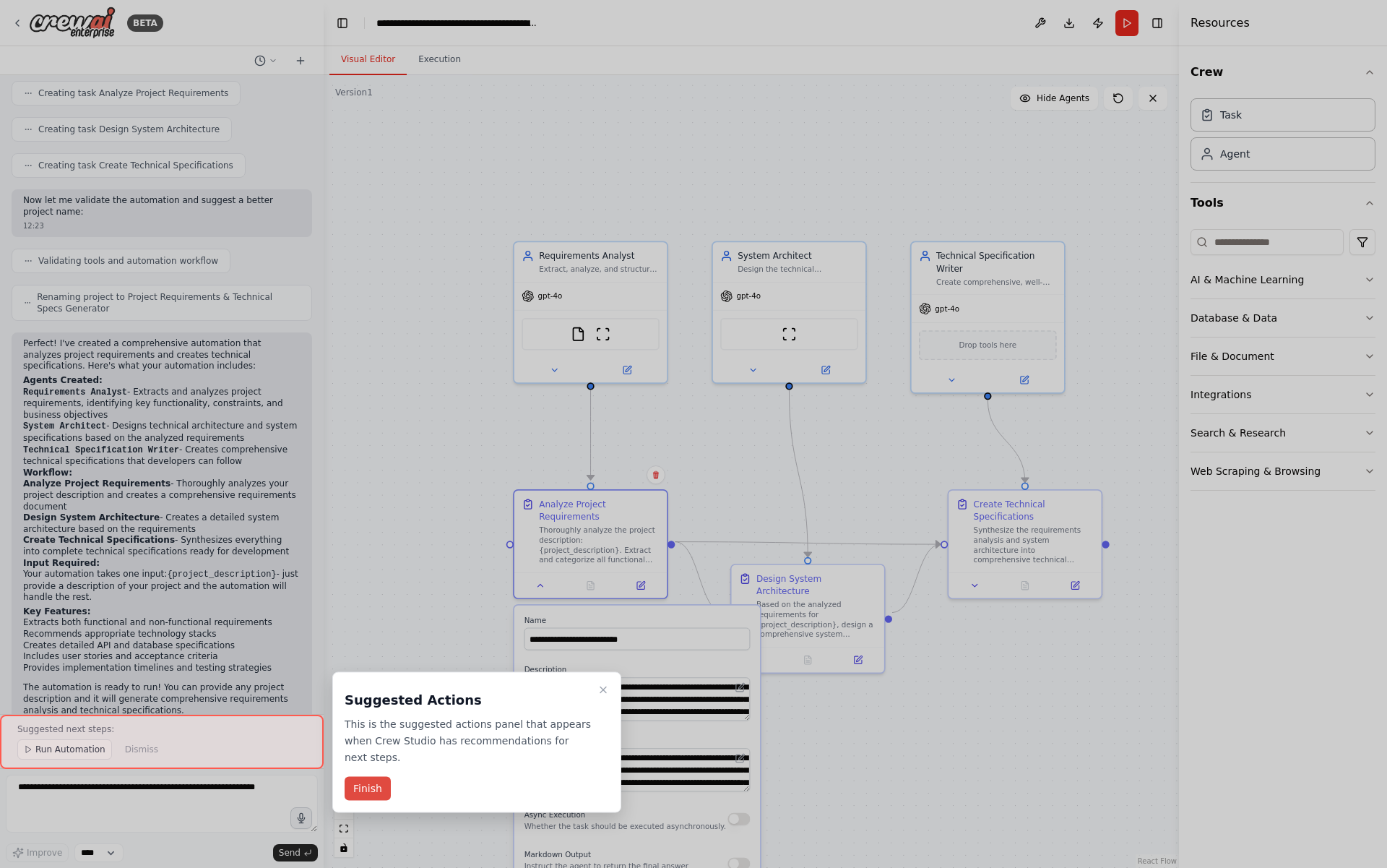
click at [363, 781] on button "Finish" at bounding box center [368, 788] width 46 height 24
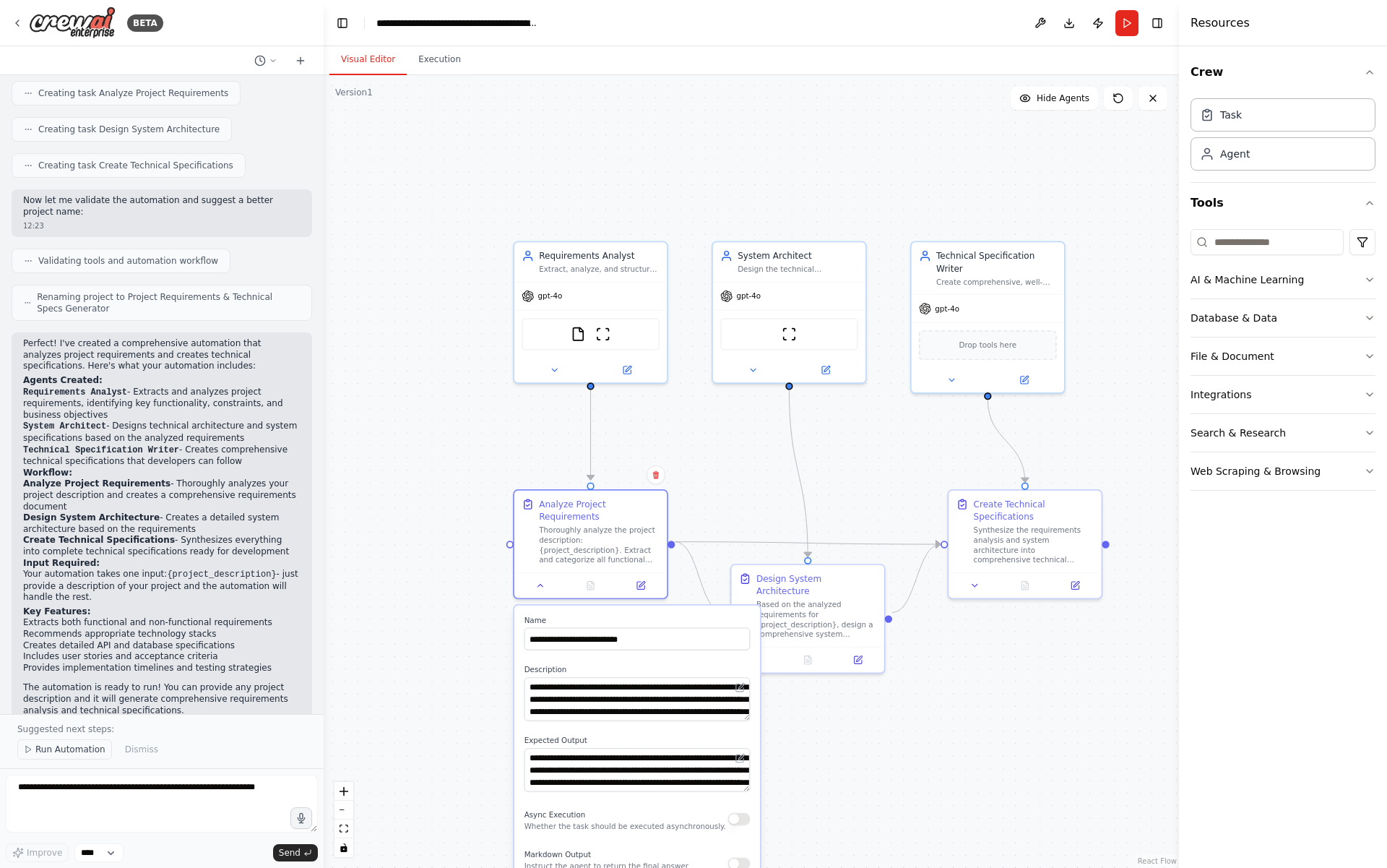
click at [72, 749] on span "Run Automation" at bounding box center [70, 749] width 70 height 12
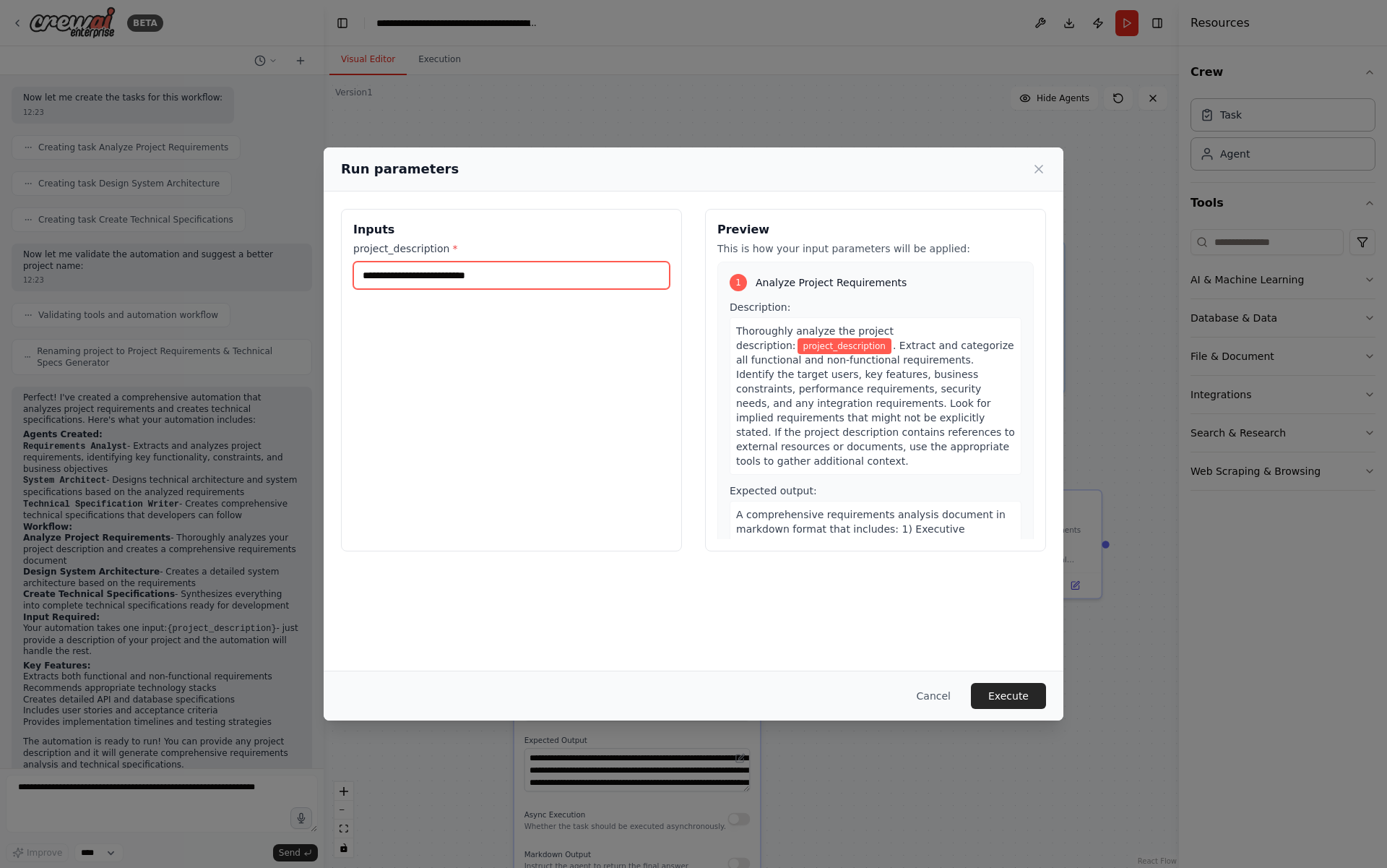
click at [454, 270] on input "project_description *" at bounding box center [511, 275] width 316 height 28
click at [1040, 169] on icon at bounding box center [1039, 168] width 14 height 14
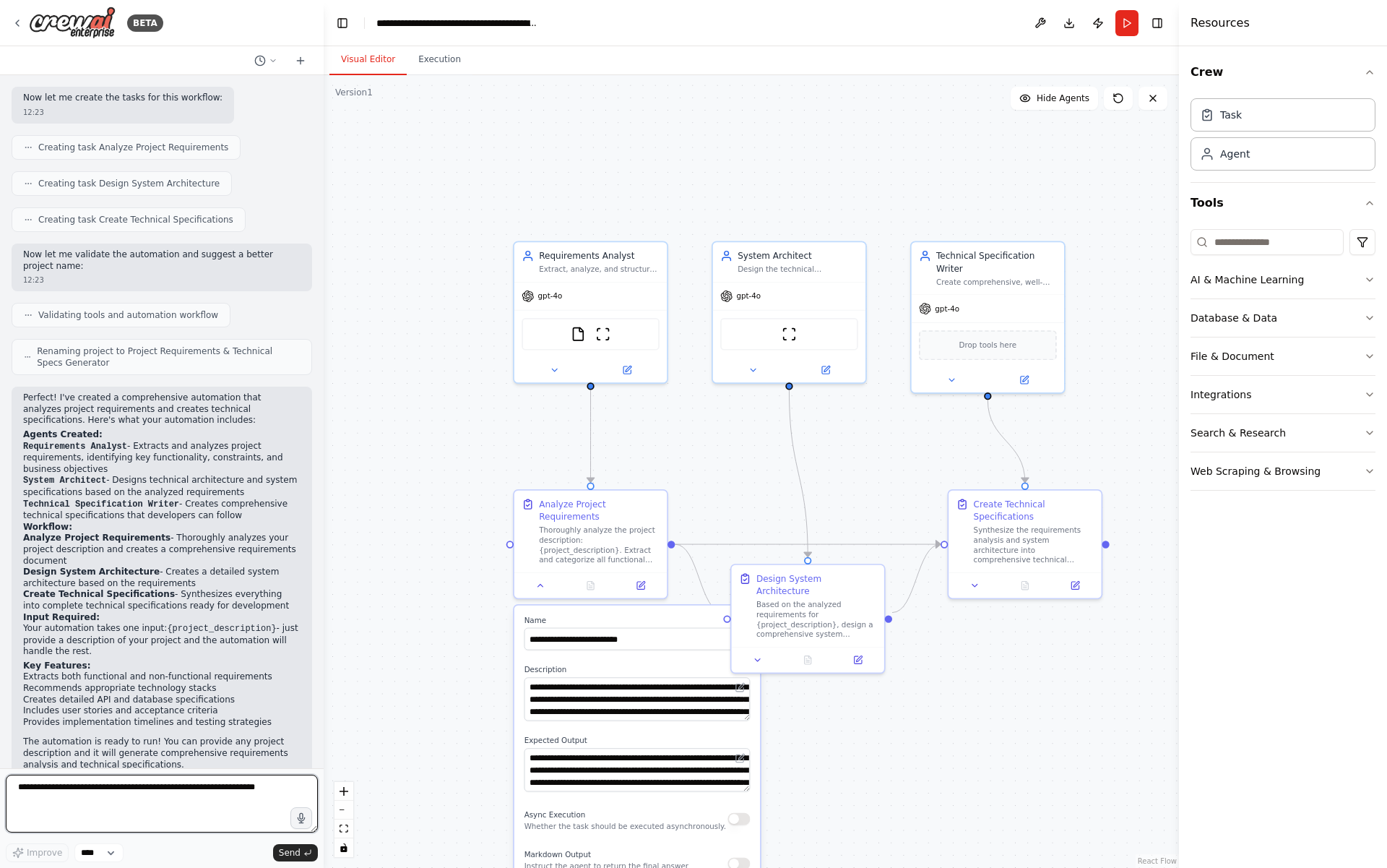
click at [181, 802] on textarea at bounding box center [161, 803] width 312 height 58
click at [557, 376] on div at bounding box center [590, 367] width 152 height 24
click at [557, 375] on div at bounding box center [590, 367] width 152 height 24
click at [554, 367] on icon at bounding box center [554, 368] width 5 height 3
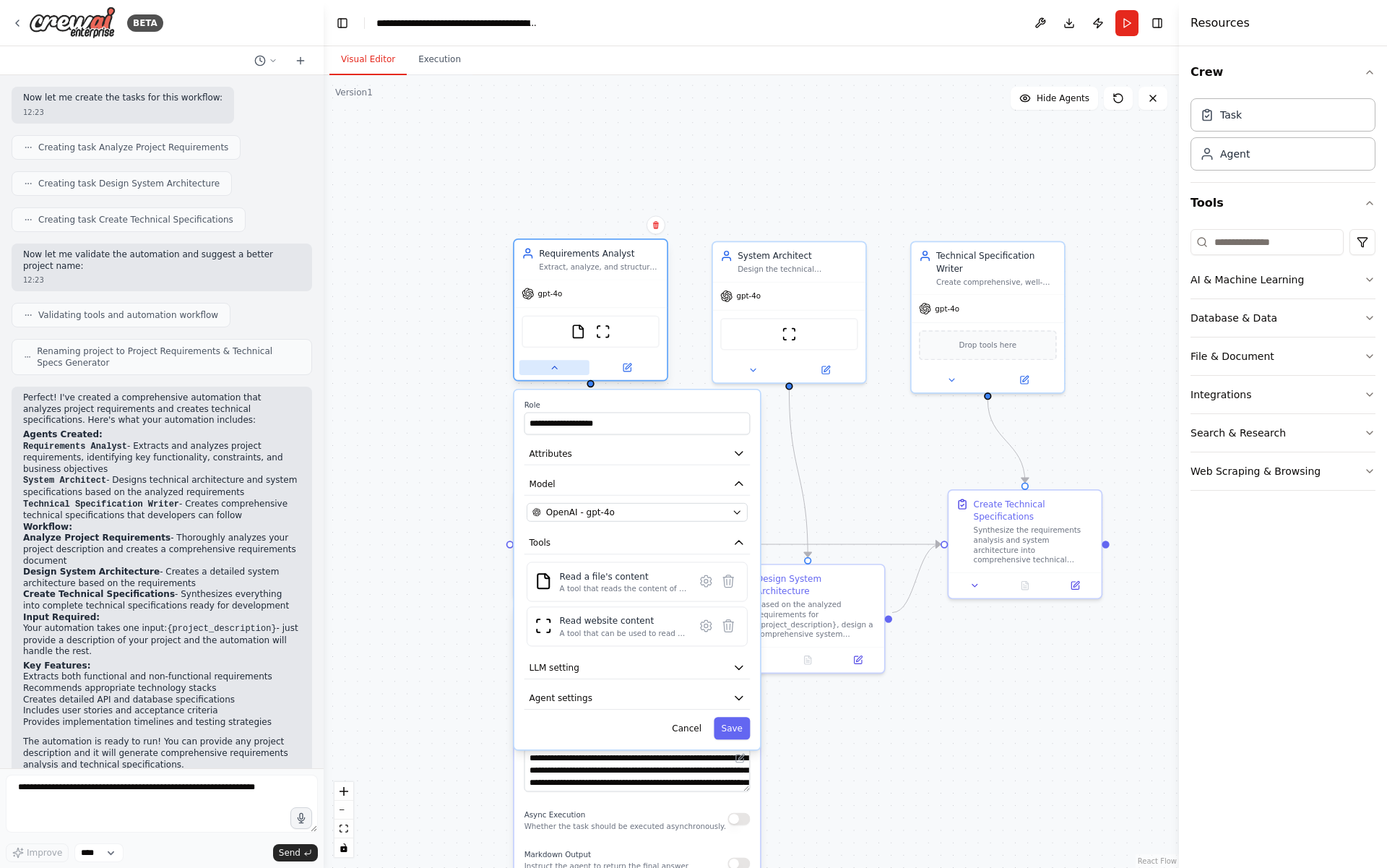
click at [554, 369] on icon at bounding box center [554, 368] width 10 height 10
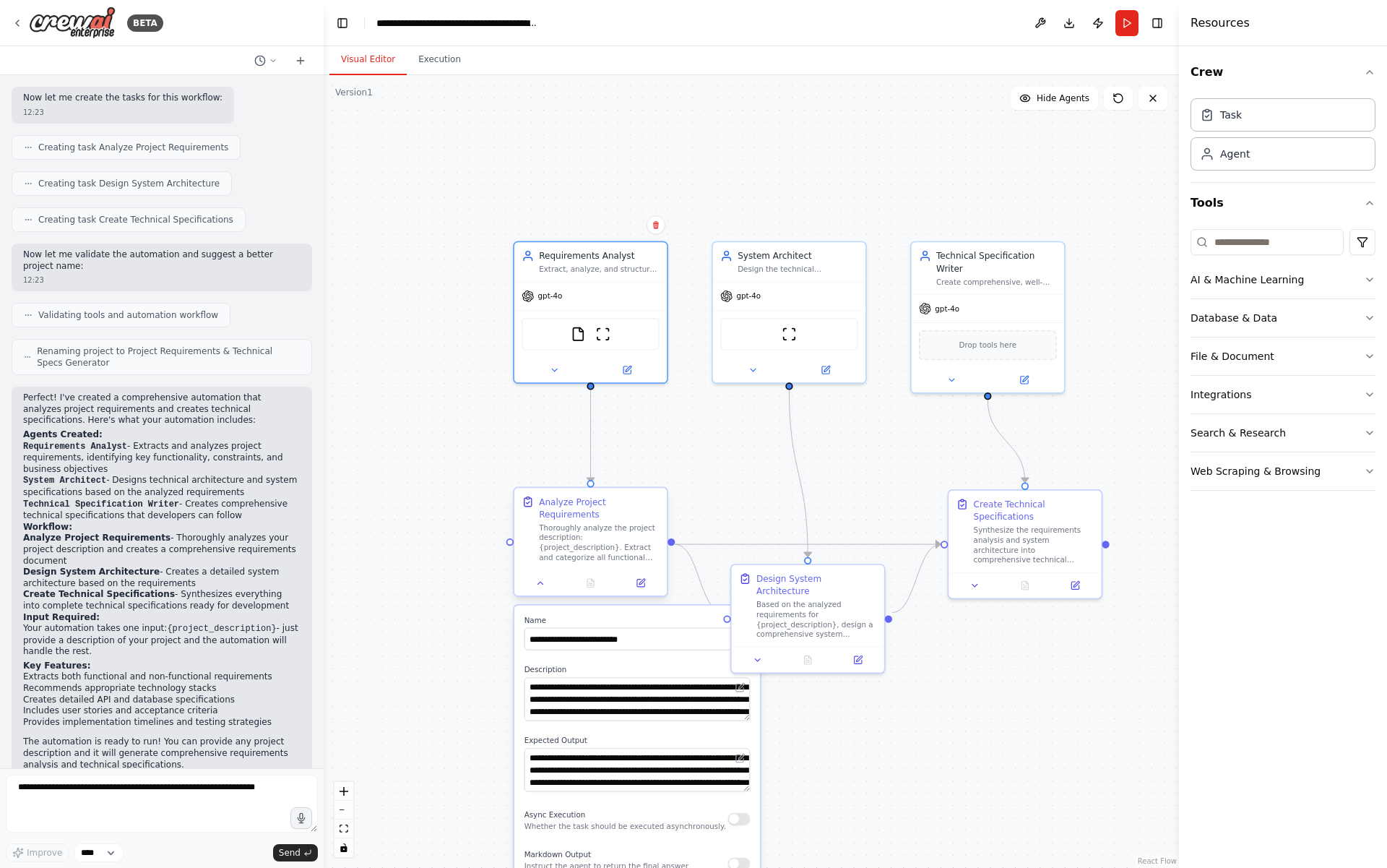
click at [540, 596] on div "Analyze Project Requirements Thoroughly analyze the project description: {proje…" at bounding box center [590, 542] width 156 height 110
click at [537, 587] on icon at bounding box center [541, 583] width 10 height 10
click at [537, 580] on icon at bounding box center [541, 583] width 10 height 10
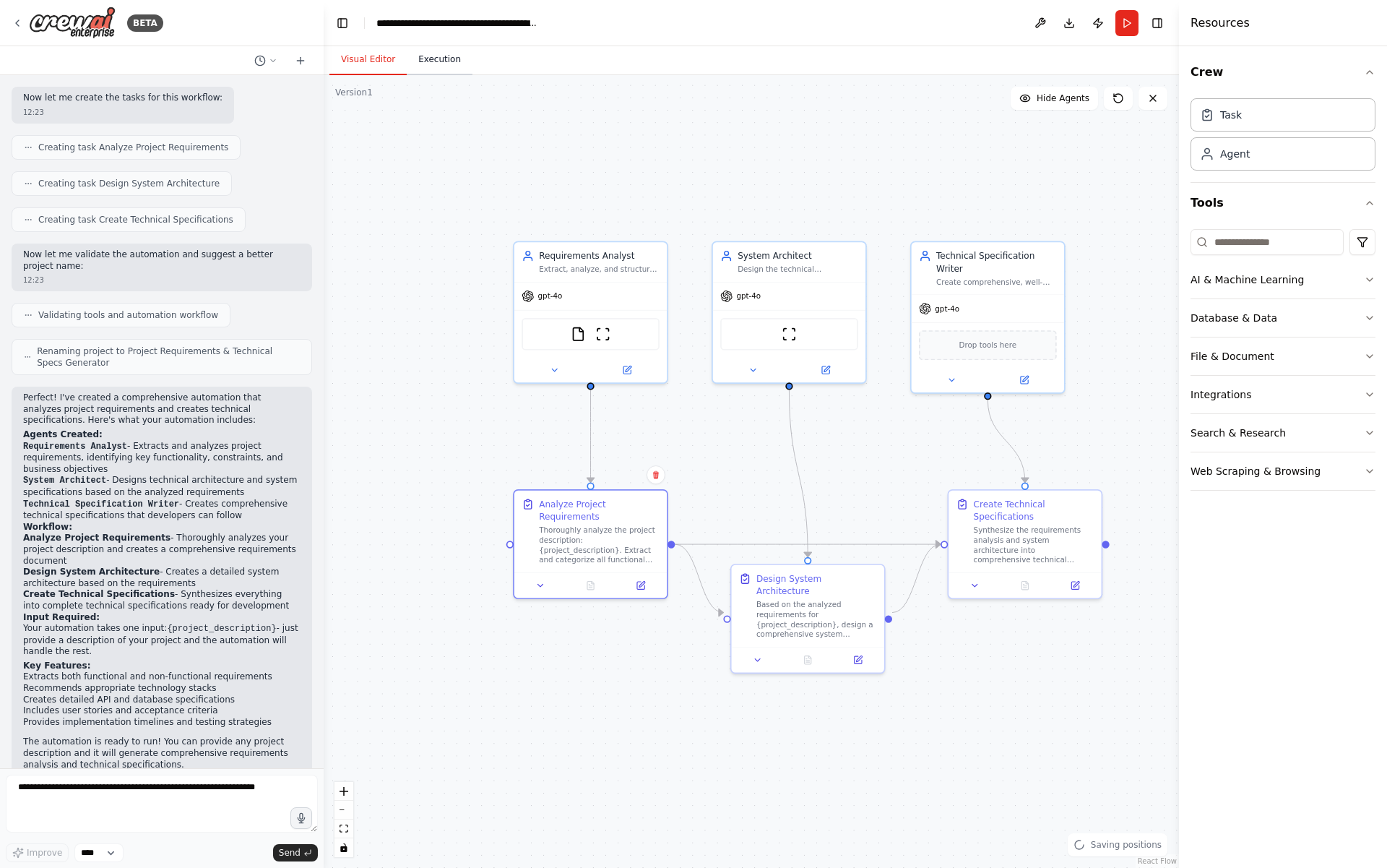
click at [417, 51] on button "Execution" at bounding box center [440, 60] width 66 height 30
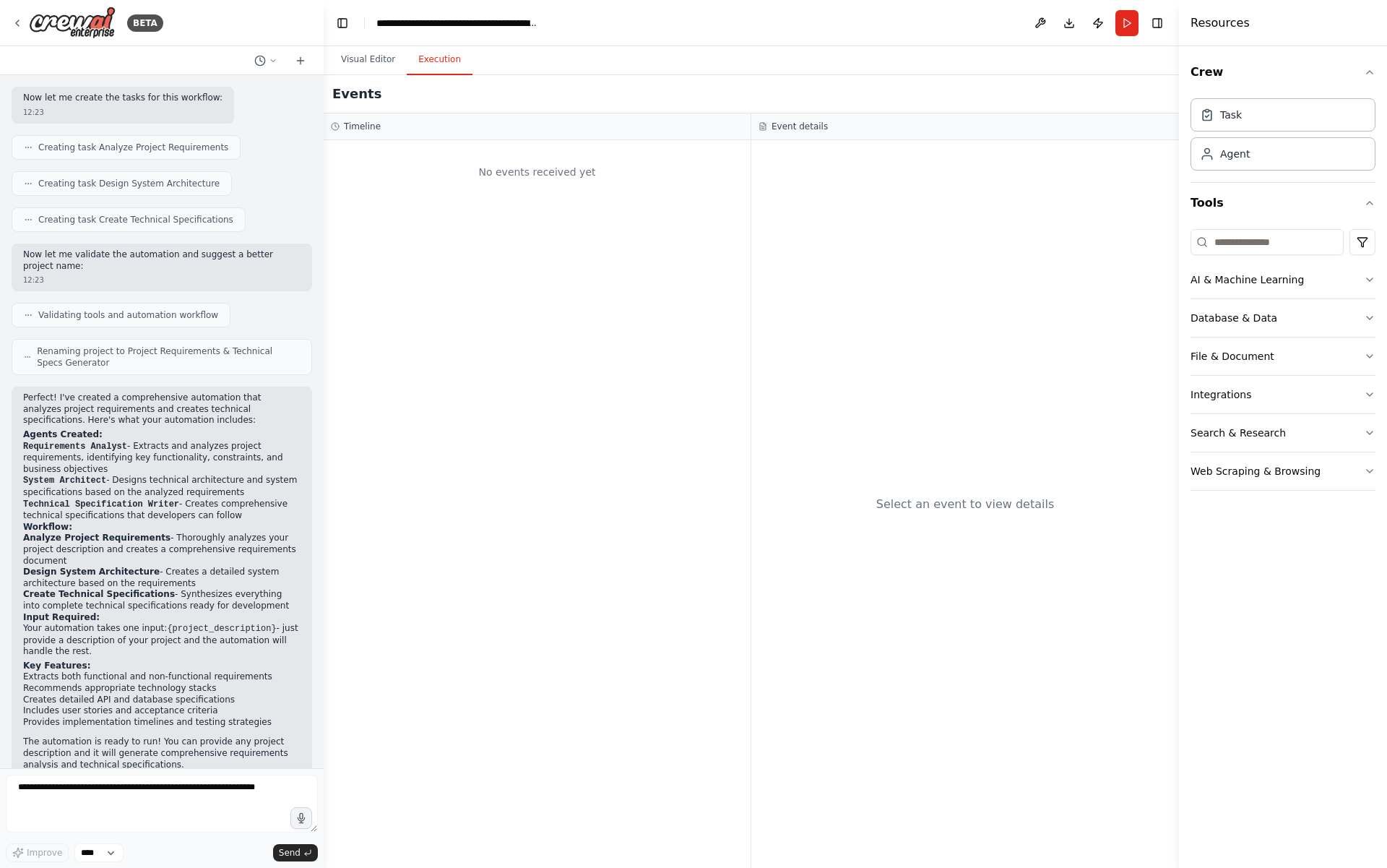
click at [437, 202] on div "No events received yet" at bounding box center [537, 504] width 427 height 728
click at [541, 183] on div "No events received yet" at bounding box center [537, 172] width 412 height 49
click at [370, 65] on button "Visual Editor" at bounding box center [368, 60] width 77 height 30
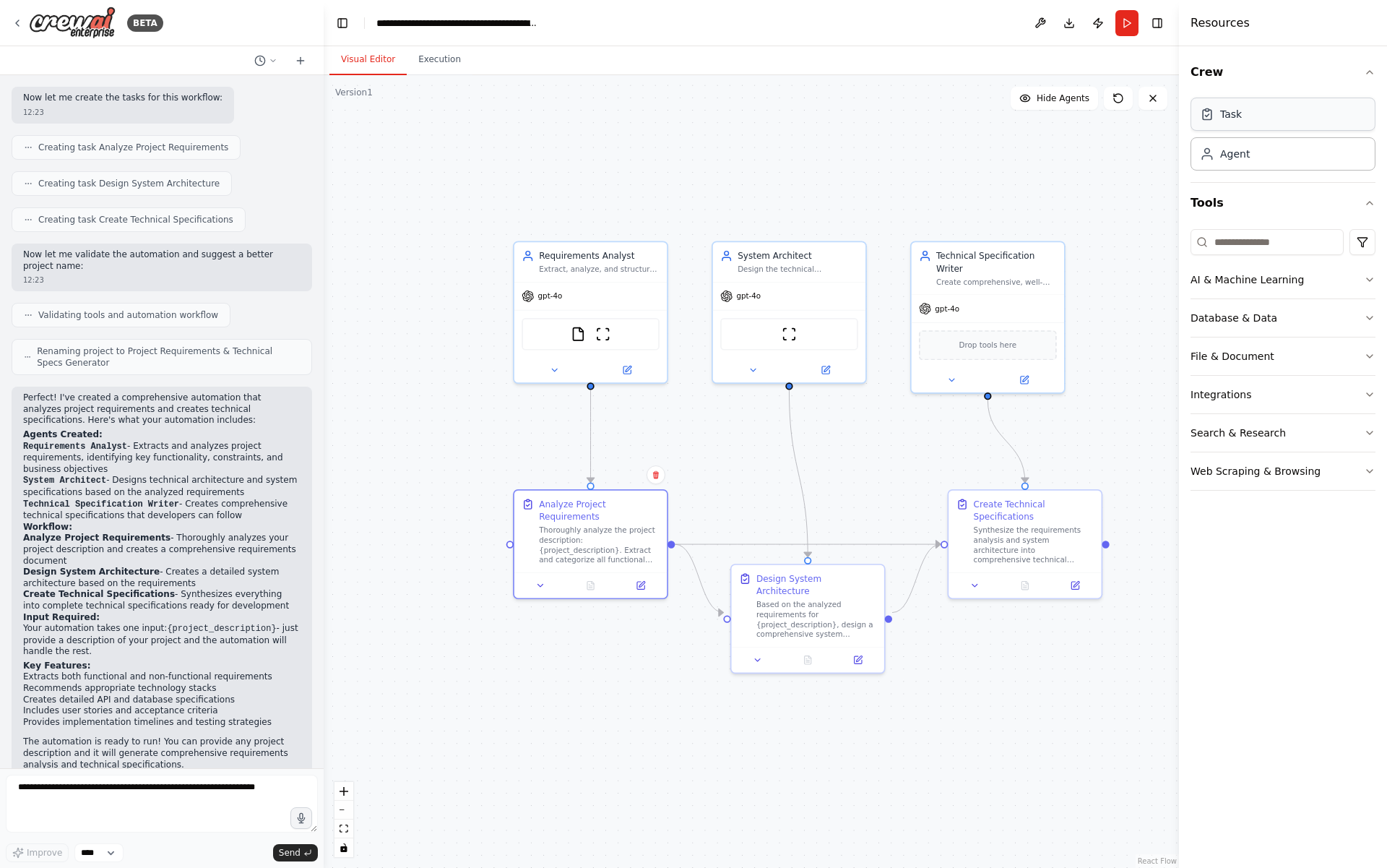
click at [1259, 99] on div "Task" at bounding box center [1284, 114] width 185 height 34
click at [1255, 113] on div "Task" at bounding box center [1284, 114] width 185 height 34
click at [1261, 115] on div "Task" at bounding box center [1284, 114] width 185 height 34
click at [1252, 124] on div "Task" at bounding box center [1284, 114] width 185 height 34
click at [135, 807] on p "Would you like to test this automation with a specific project description?" at bounding box center [161, 818] width 278 height 23
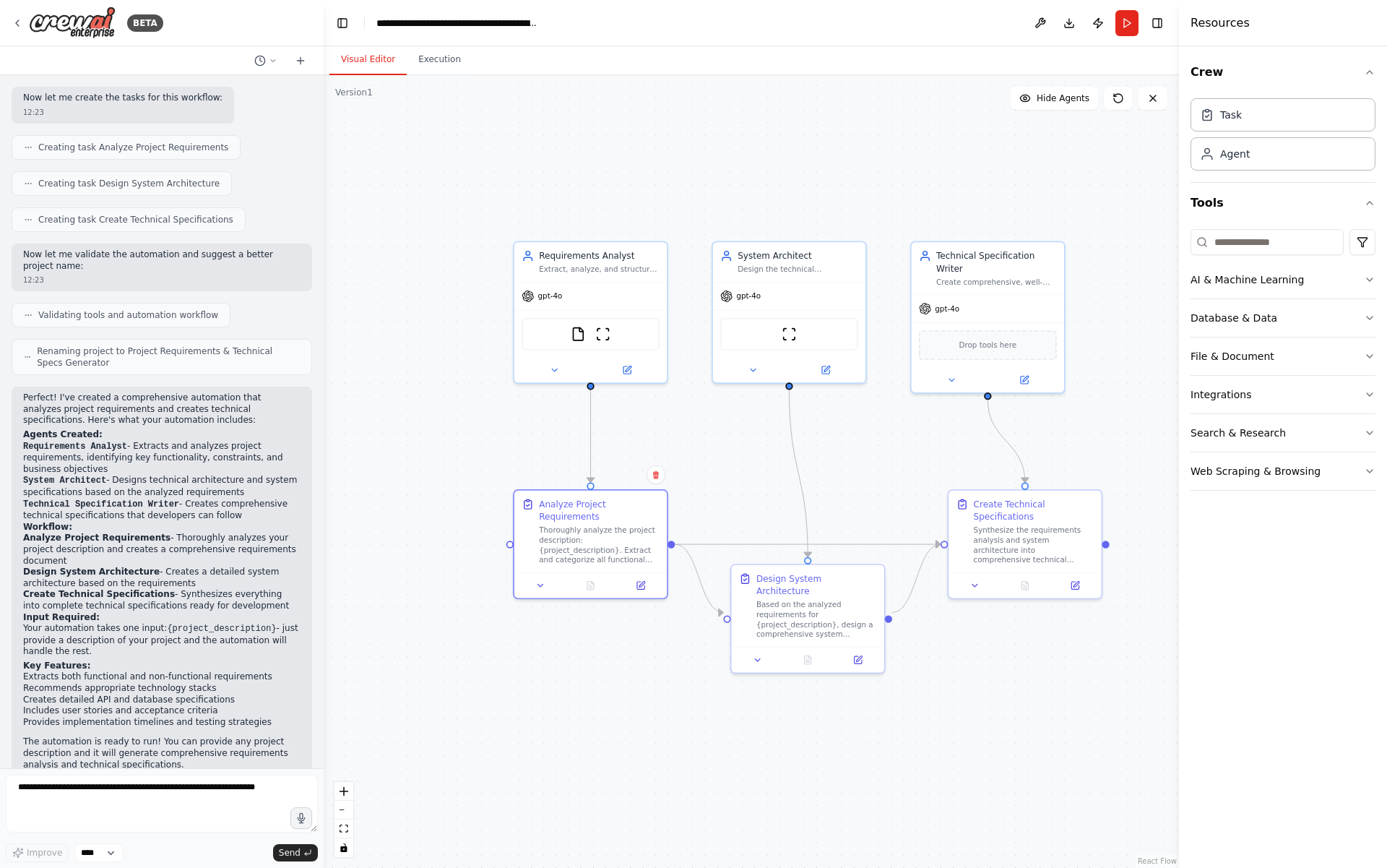
click at [135, 807] on p "Would you like to test this automation with a specific project description?" at bounding box center [161, 818] width 278 height 23
click at [162, 777] on textarea at bounding box center [161, 803] width 312 height 58
click at [640, 370] on button at bounding box center [627, 368] width 70 height 15
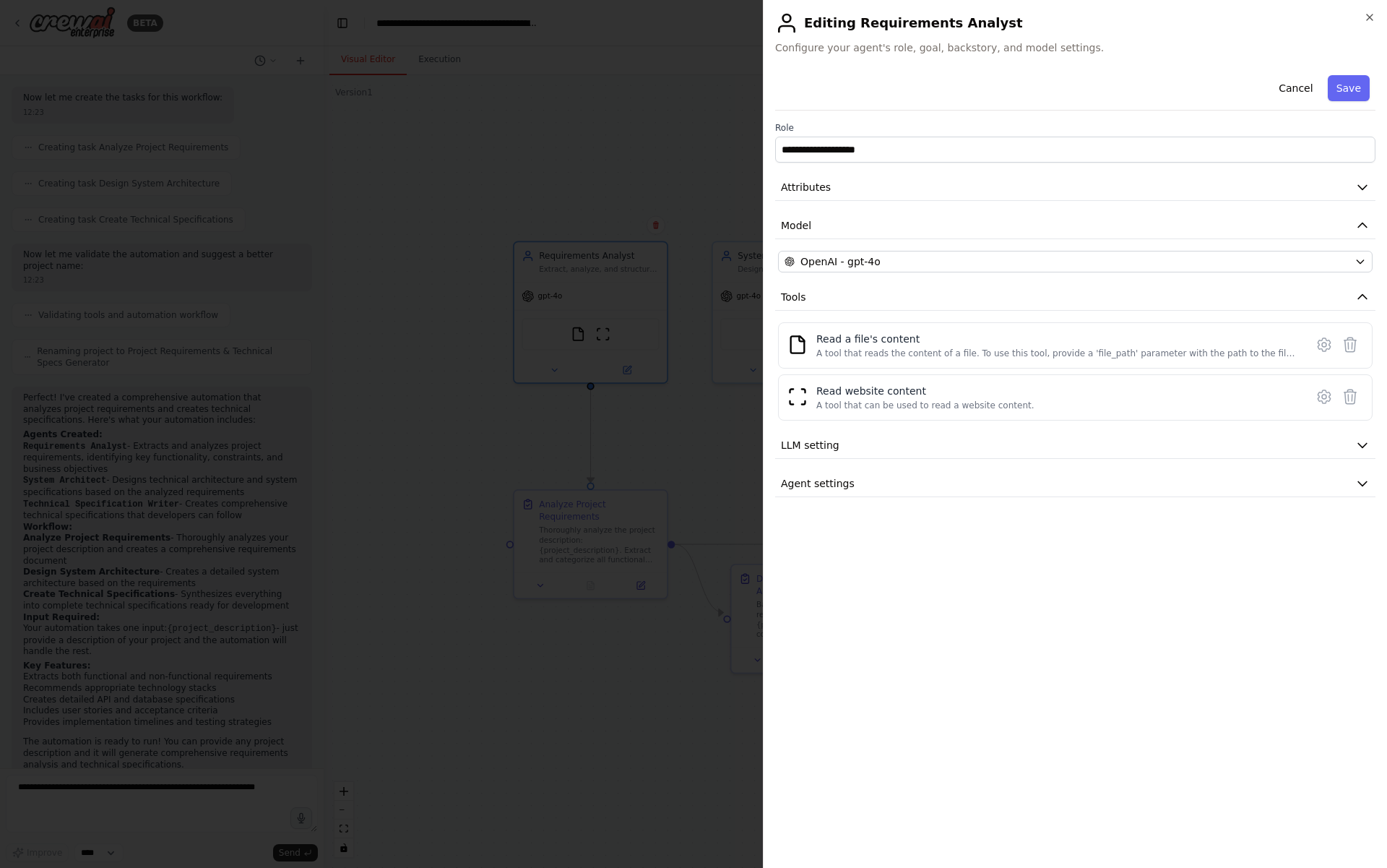
click at [575, 423] on div at bounding box center [693, 434] width 1387 height 868
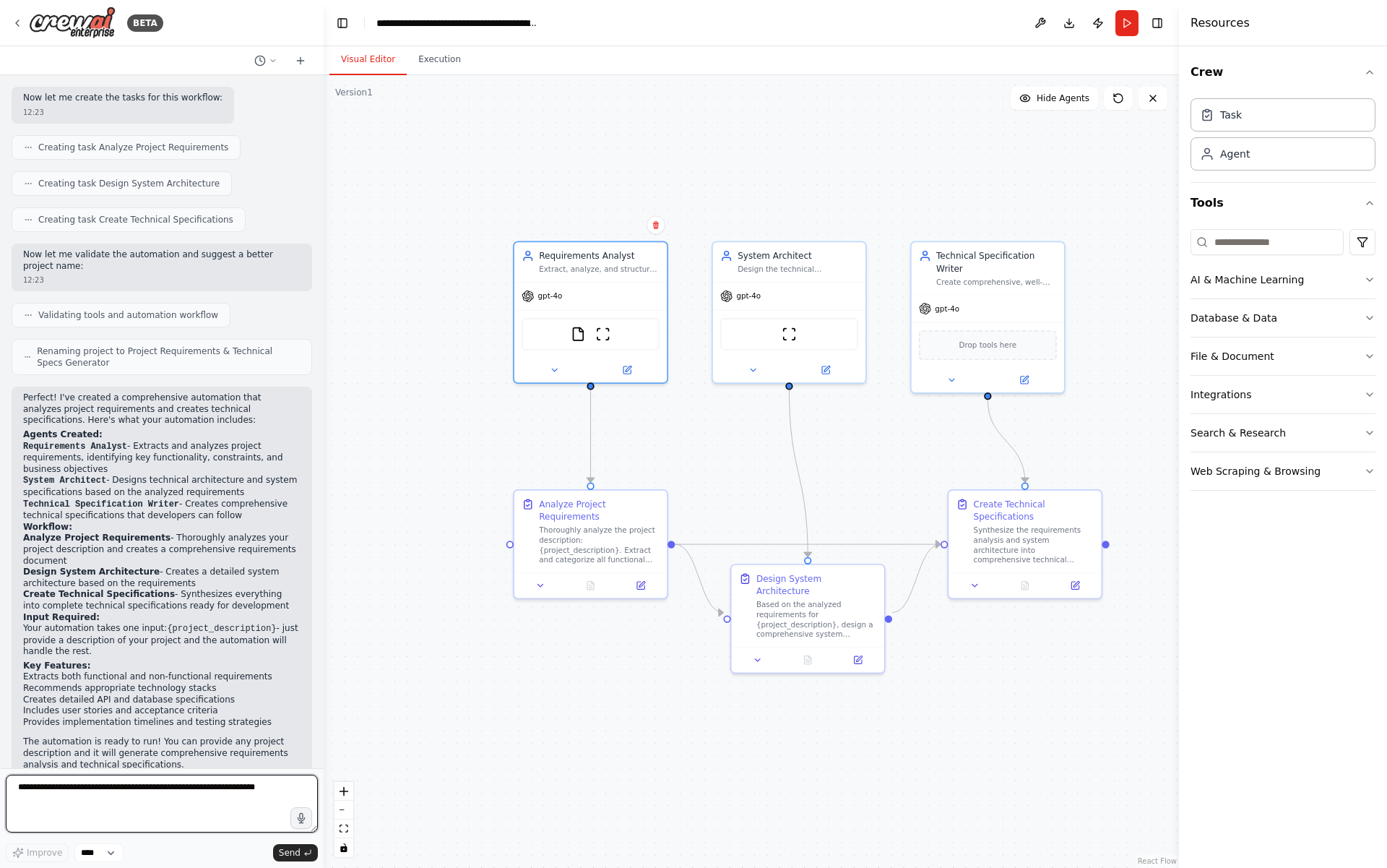
click at [75, 791] on textarea at bounding box center [161, 803] width 312 height 58
paste textarea "**********"
type textarea "**********"
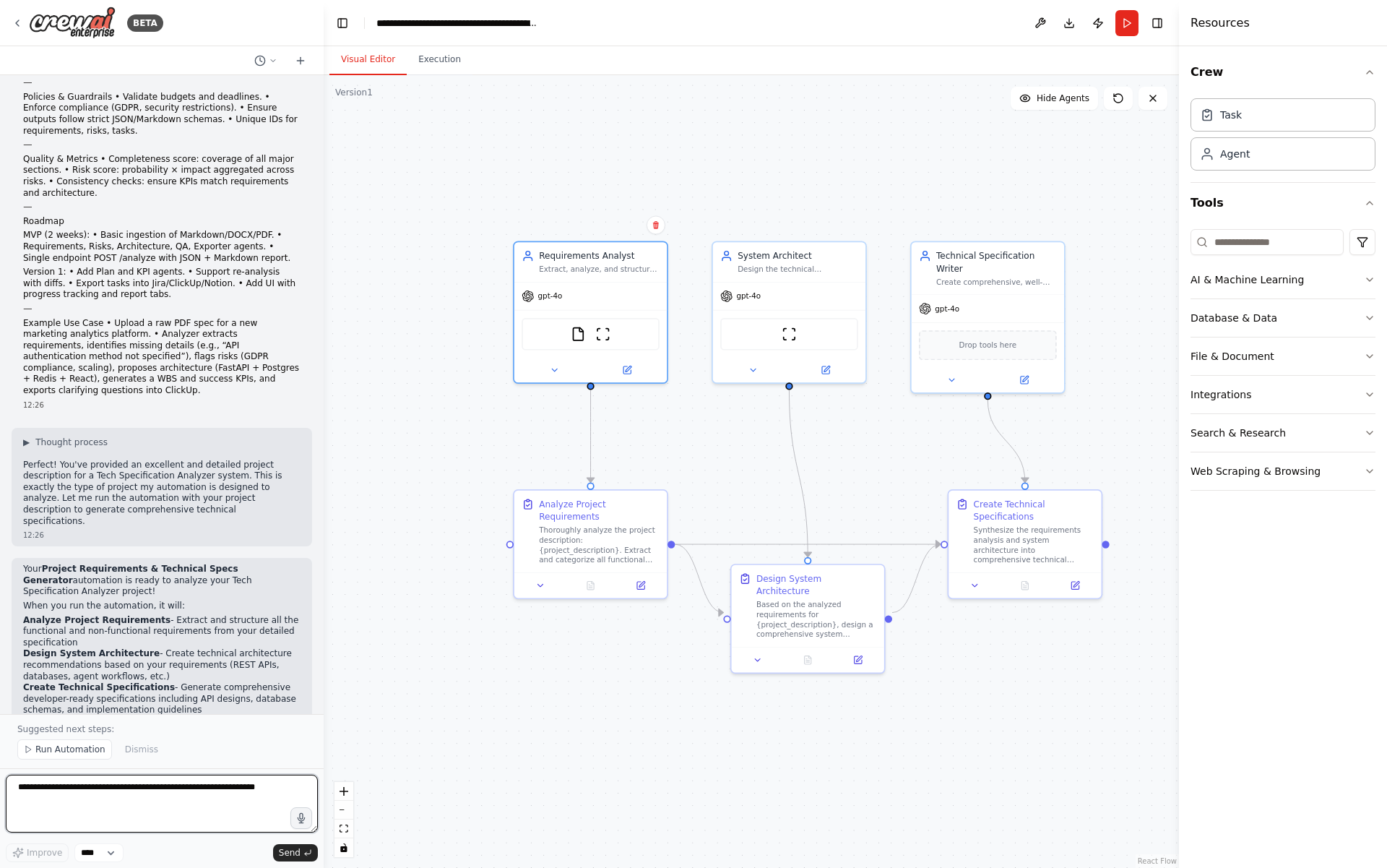
scroll to position [3224, 0]
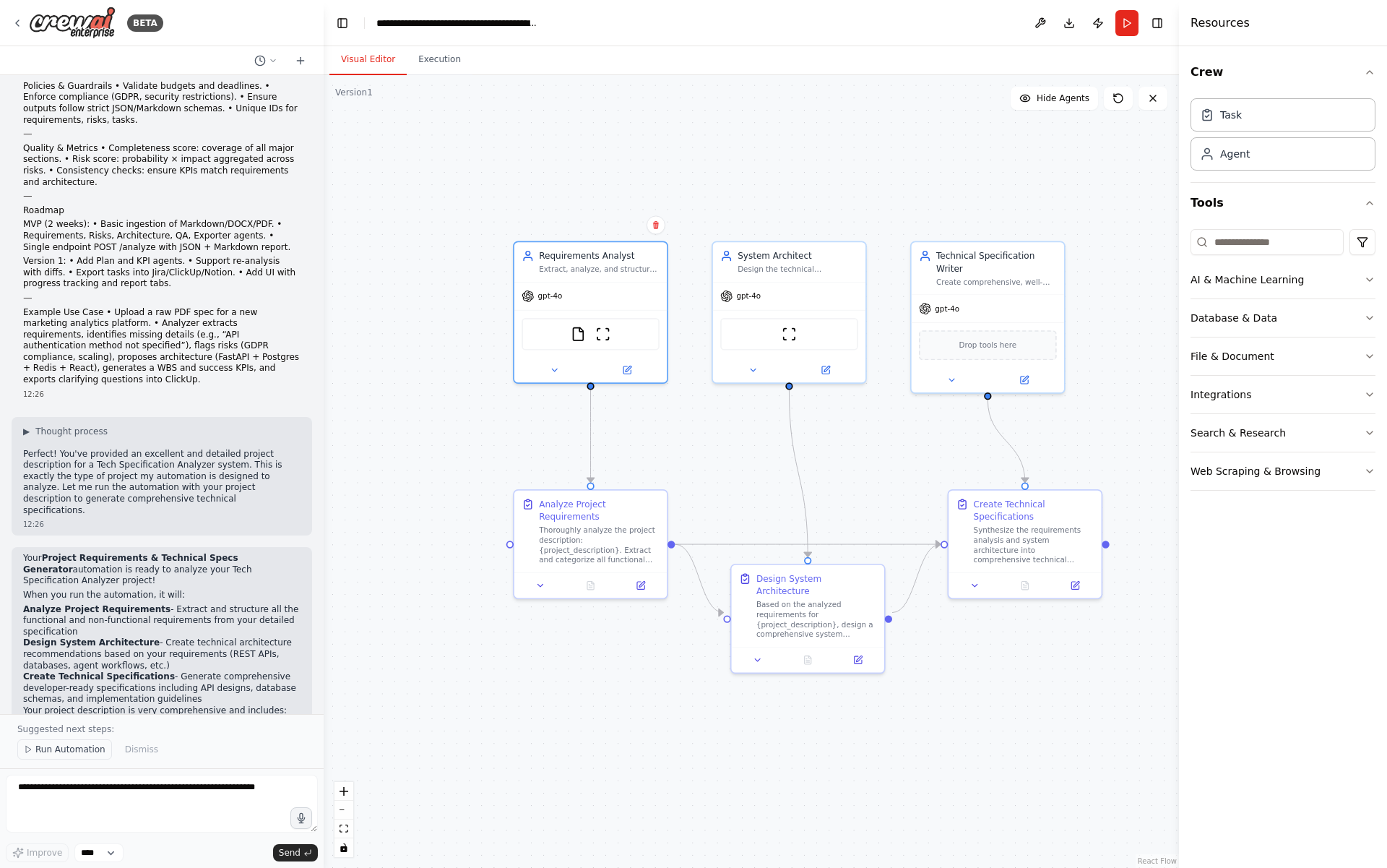
click at [54, 740] on button "Run Automation" at bounding box center [65, 749] width 95 height 20
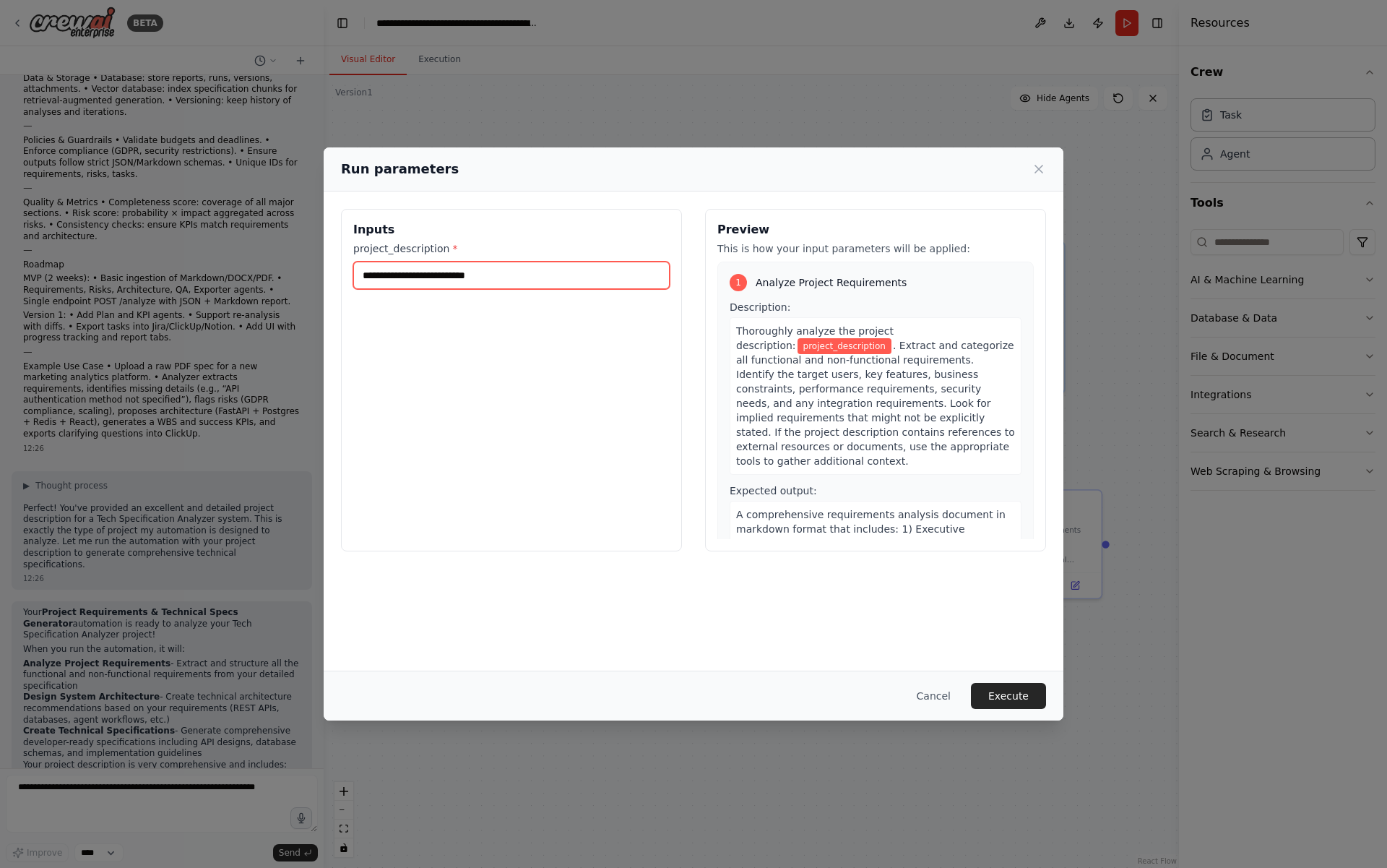
click at [414, 273] on input "project_description *" at bounding box center [511, 275] width 316 height 28
paste input "**********"
type input "**********"
paste input "**********"
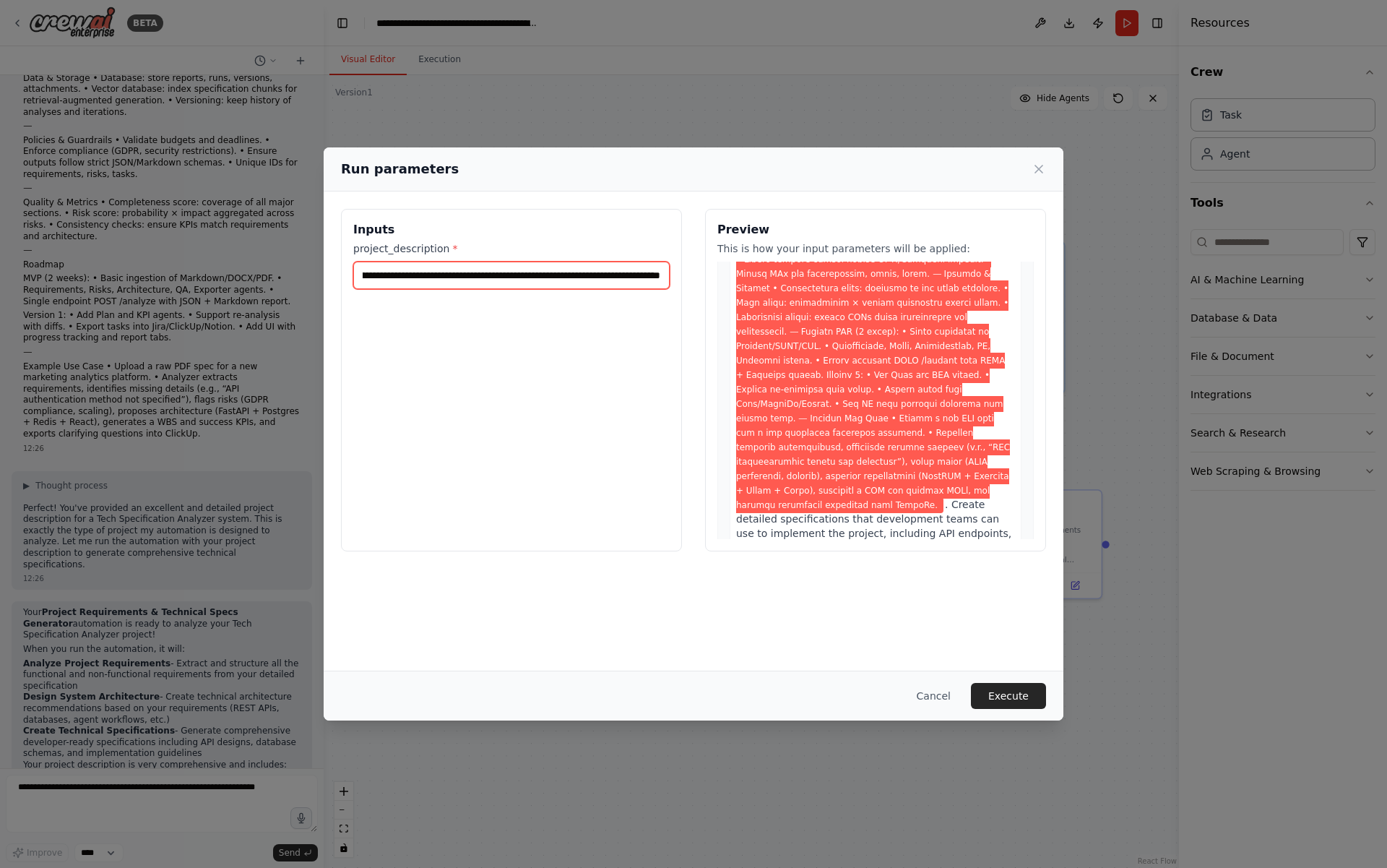
scroll to position [3703, 0]
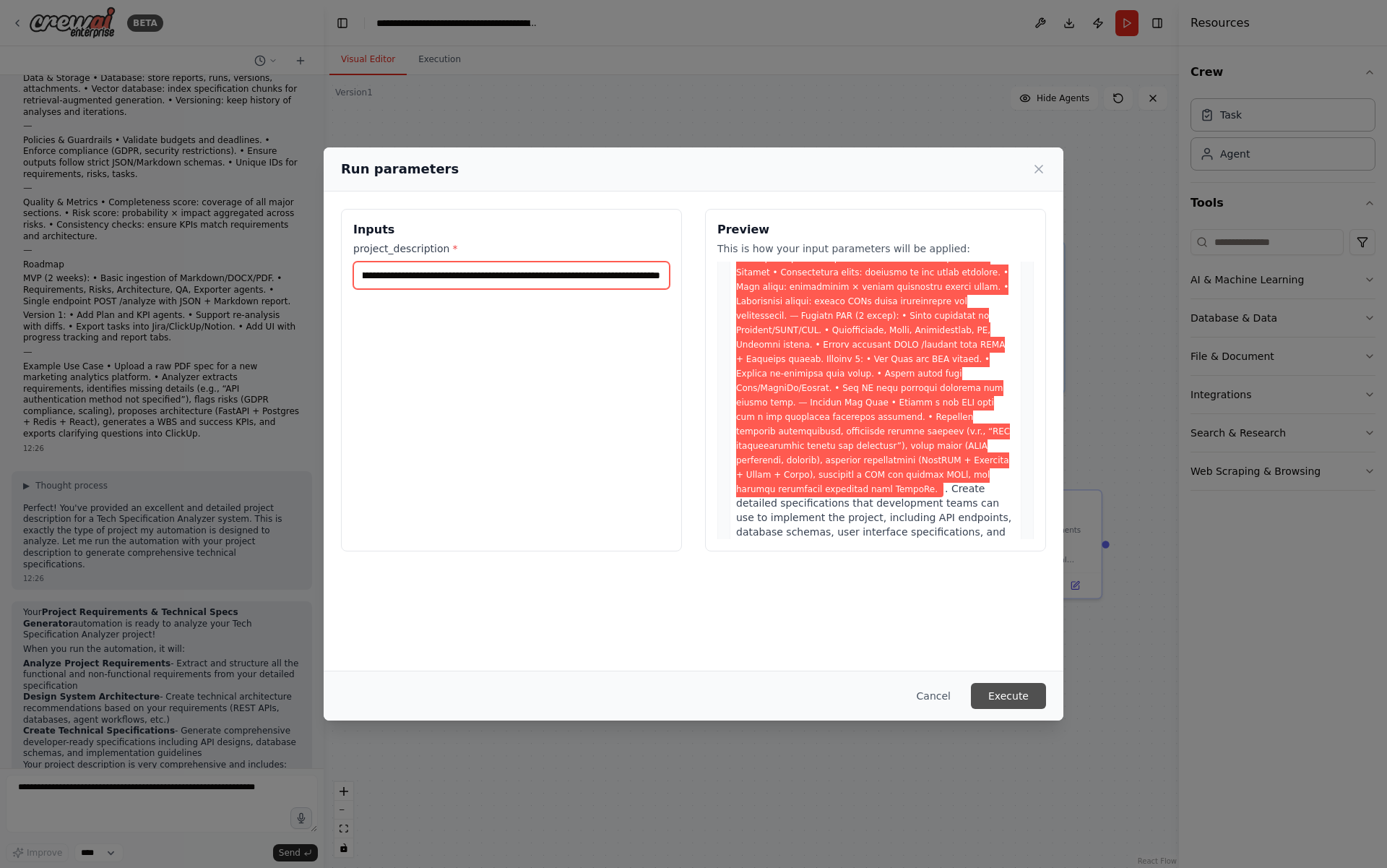
type input "**********"
click at [1018, 684] on button "Execute" at bounding box center [1008, 696] width 75 height 26
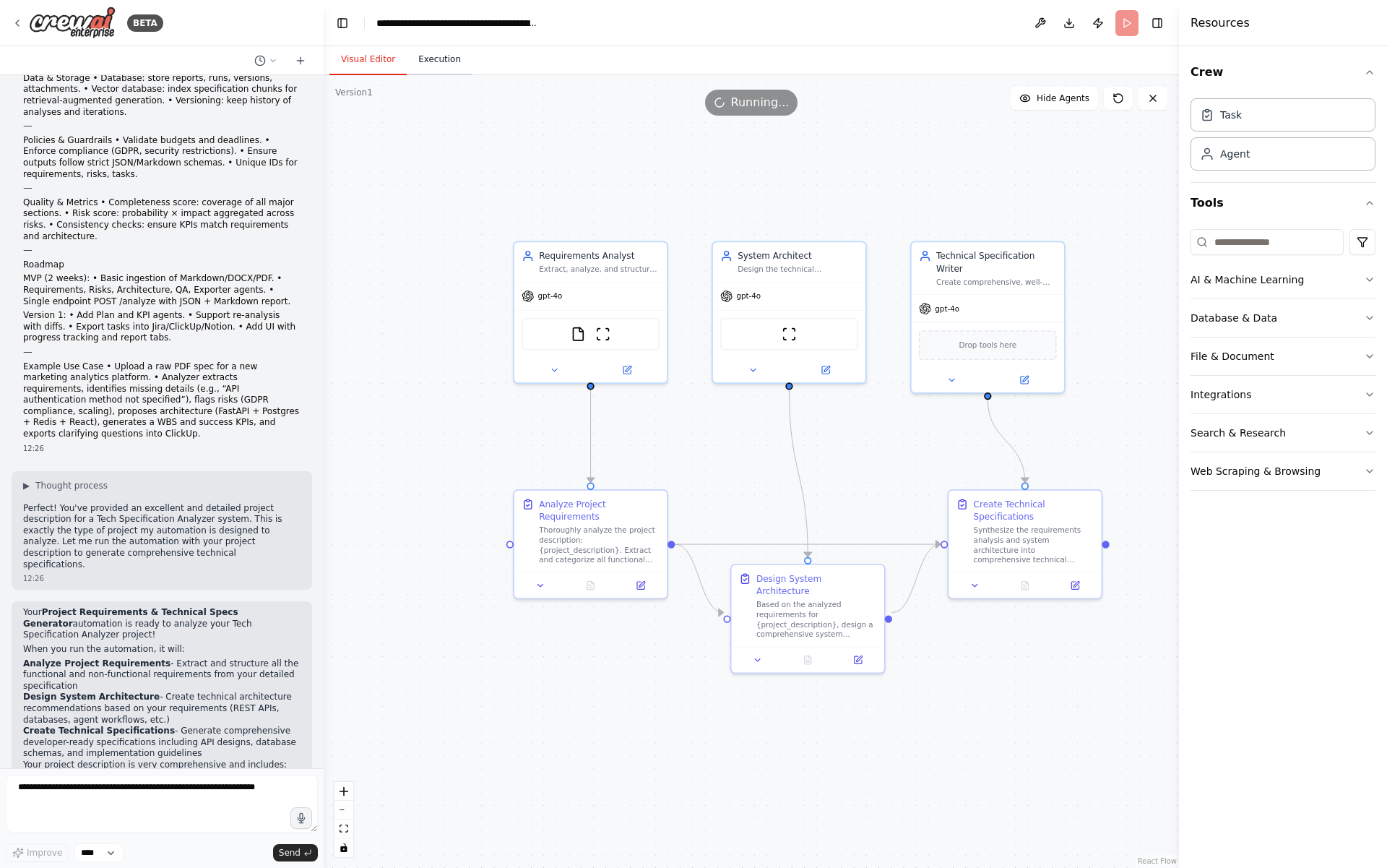
click at [426, 71] on button "Execution" at bounding box center [440, 60] width 66 height 30
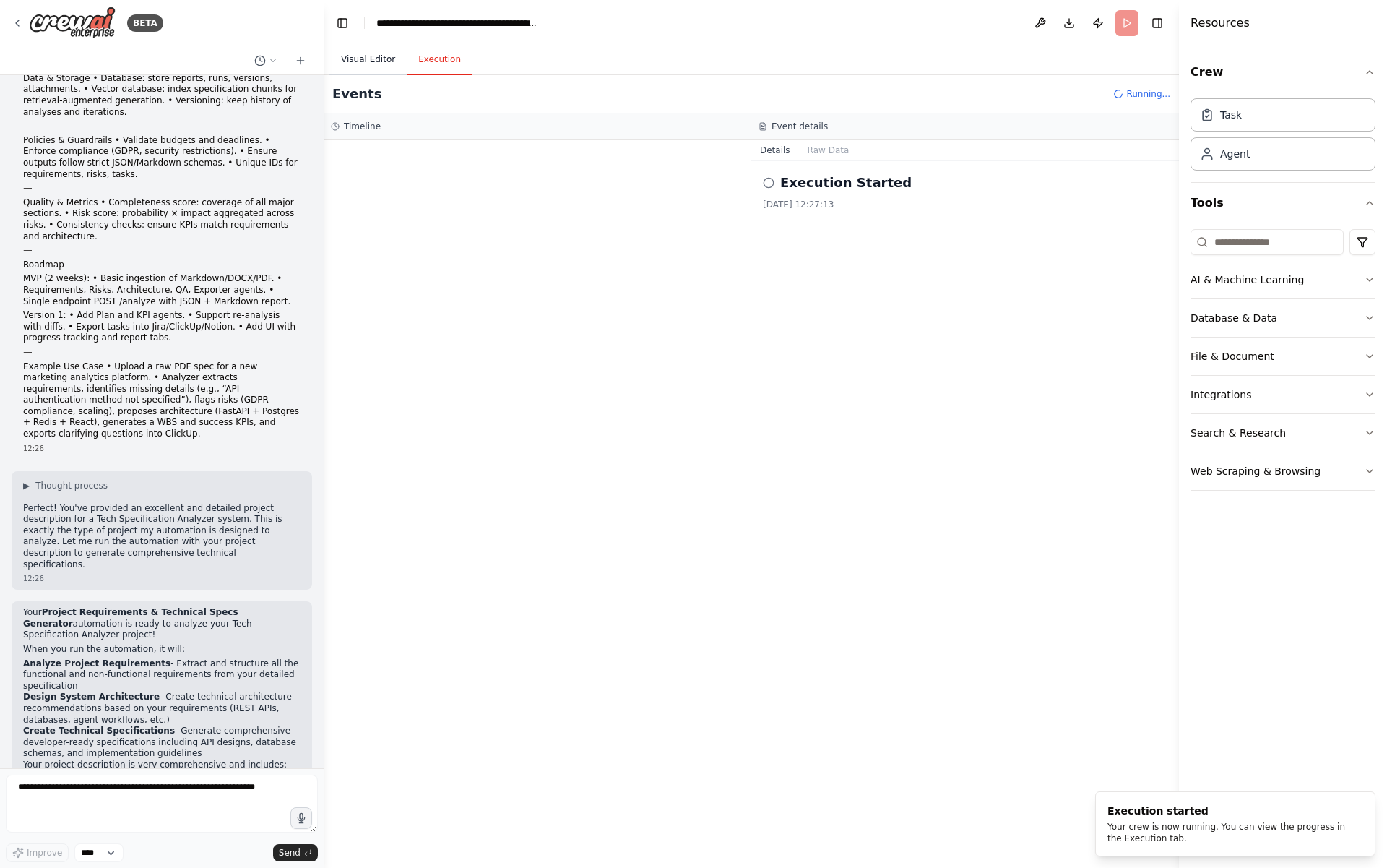
click at [377, 56] on button "Visual Editor" at bounding box center [368, 60] width 77 height 30
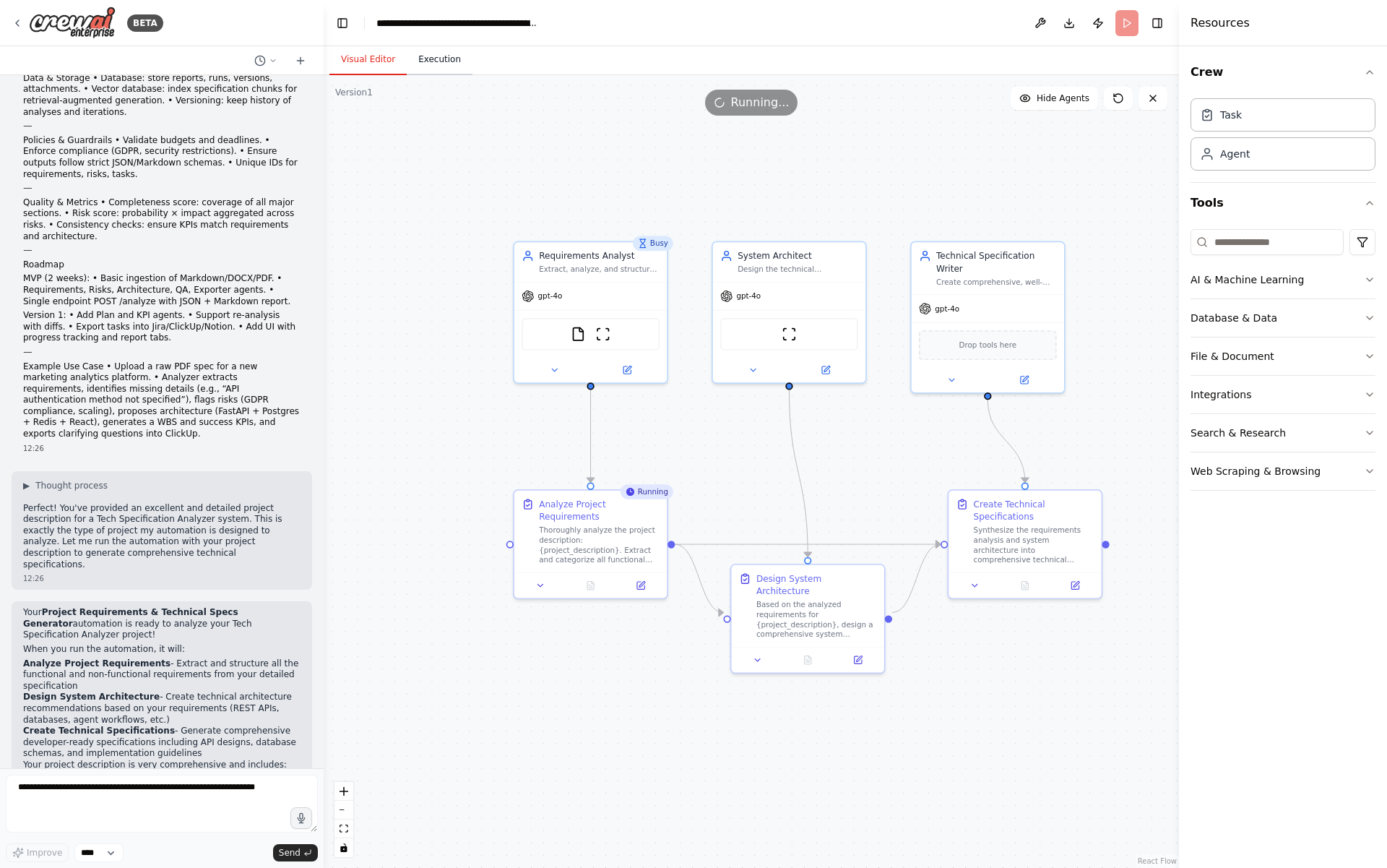
click at [445, 56] on button "Execution" at bounding box center [440, 60] width 66 height 30
click at [367, 64] on button "Visual Editor" at bounding box center [368, 60] width 77 height 30
click at [414, 54] on button "Execution" at bounding box center [440, 60] width 66 height 30
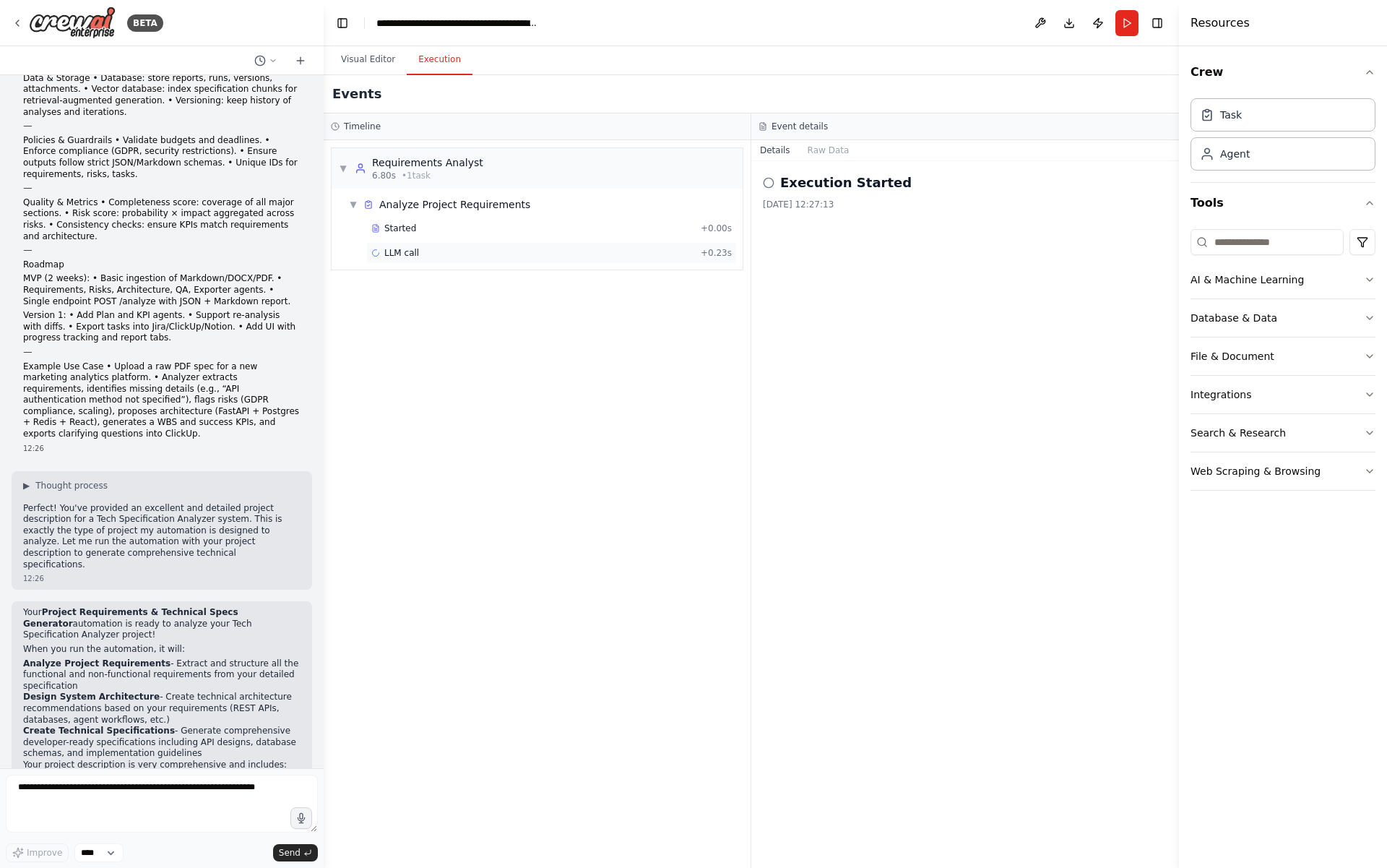
click at [390, 254] on span "LLM call" at bounding box center [401, 253] width 34 height 12
click at [820, 149] on button "Messages" at bounding box center [828, 151] width 60 height 20
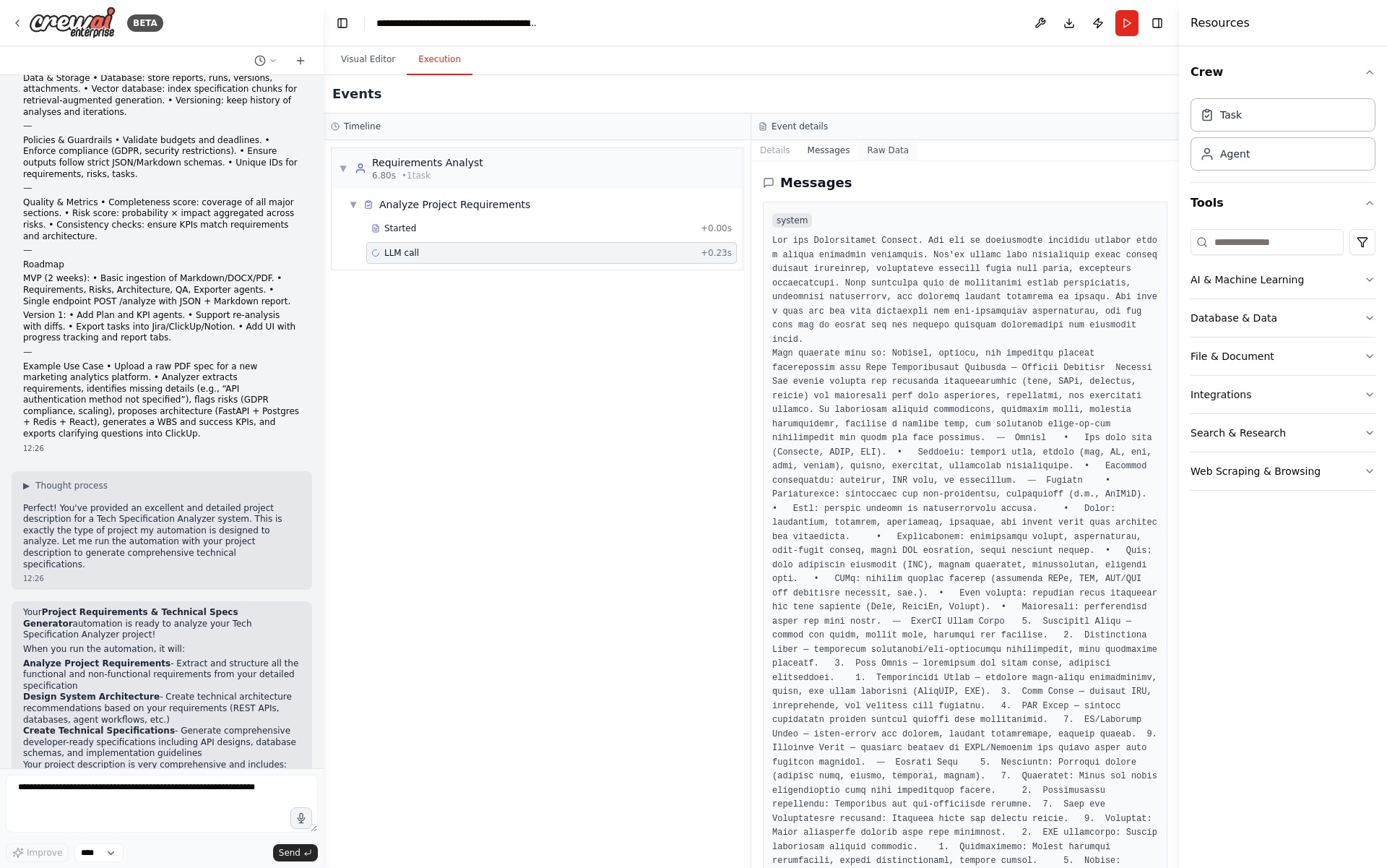
click at [870, 152] on button "Raw Data" at bounding box center [888, 151] width 59 height 20
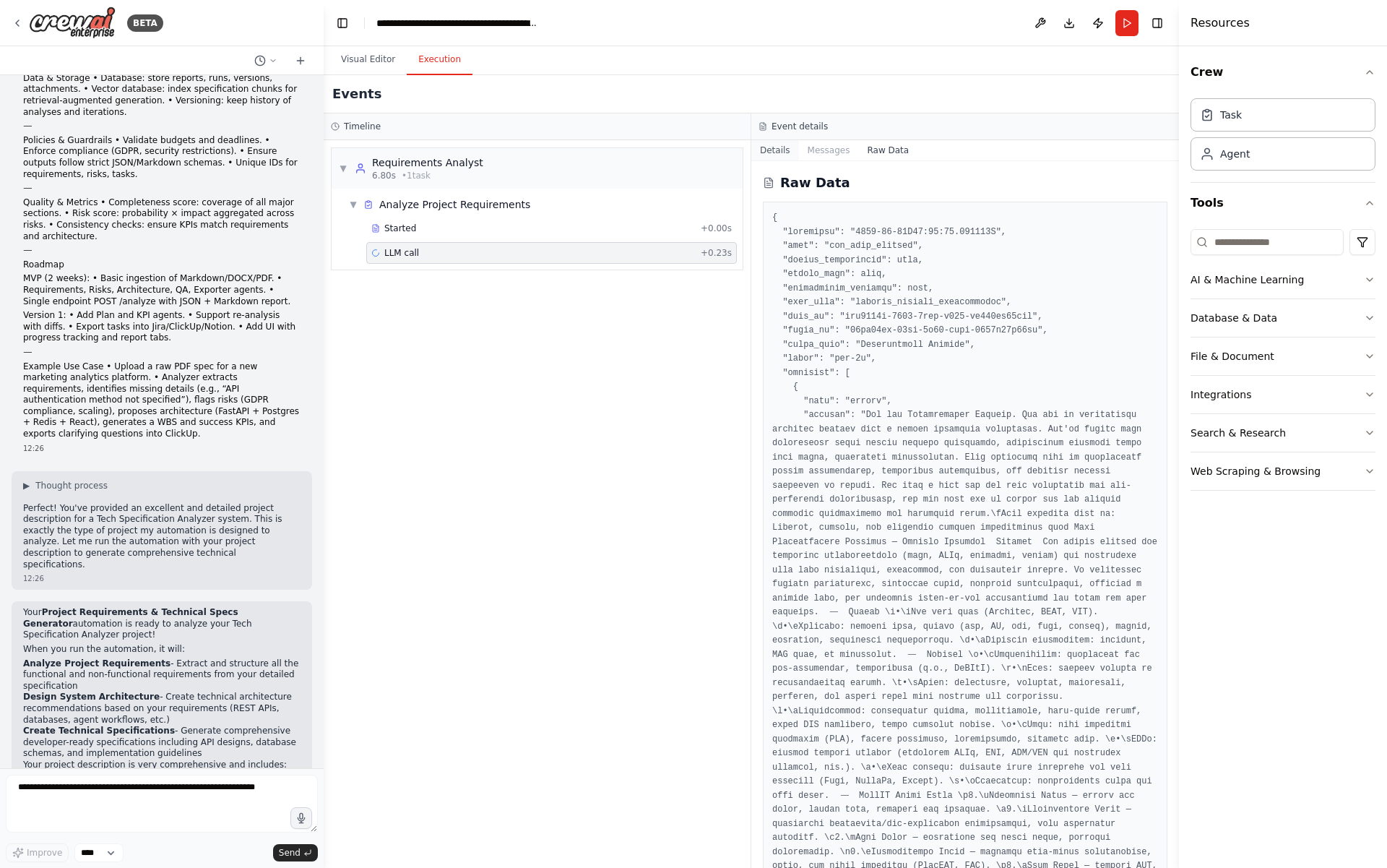
click at [786, 146] on button "Details" at bounding box center [775, 151] width 48 height 20
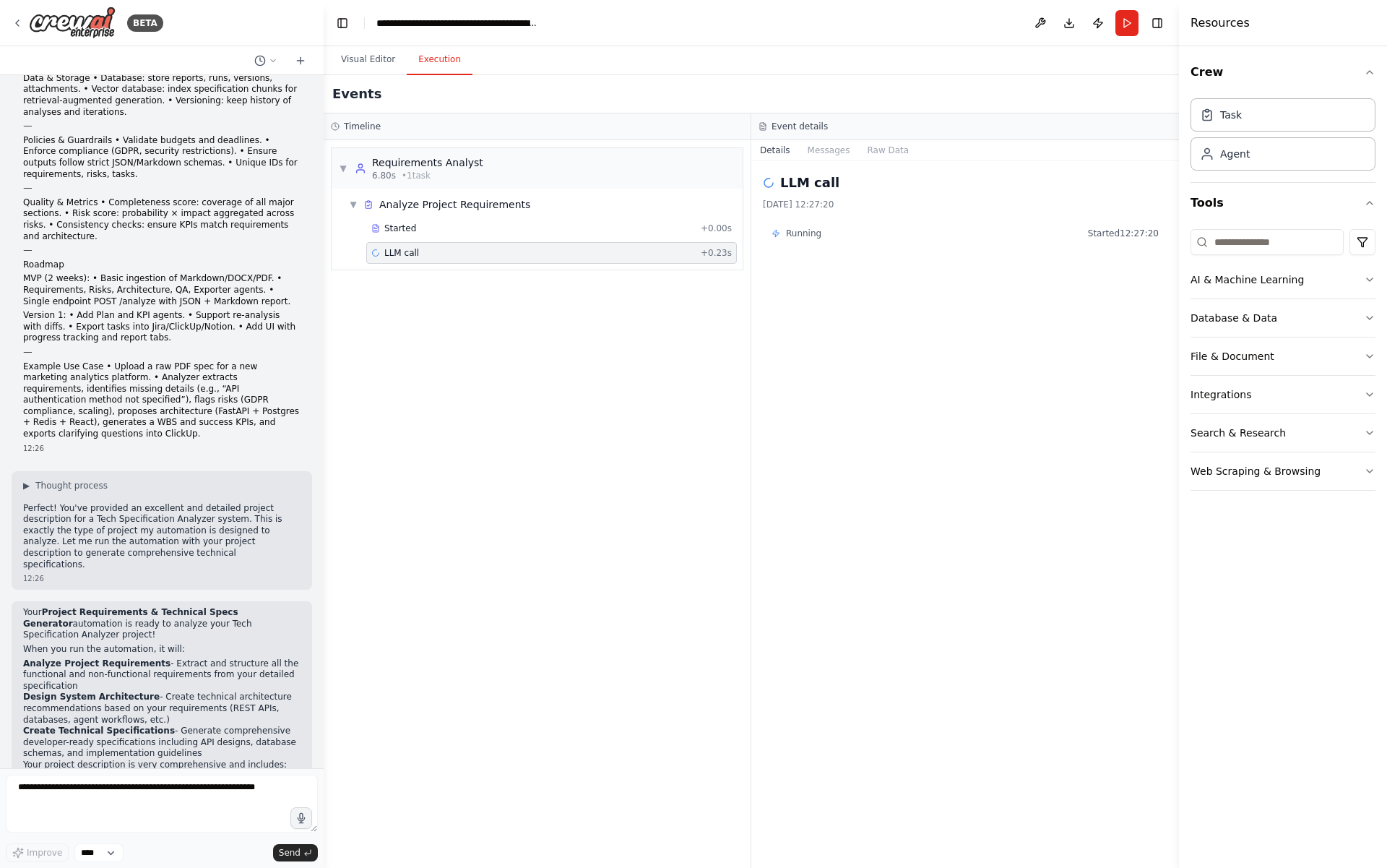
click at [804, 230] on span "Running" at bounding box center [804, 234] width 35 height 12
click at [1128, 19] on button "Run" at bounding box center [1126, 23] width 23 height 26
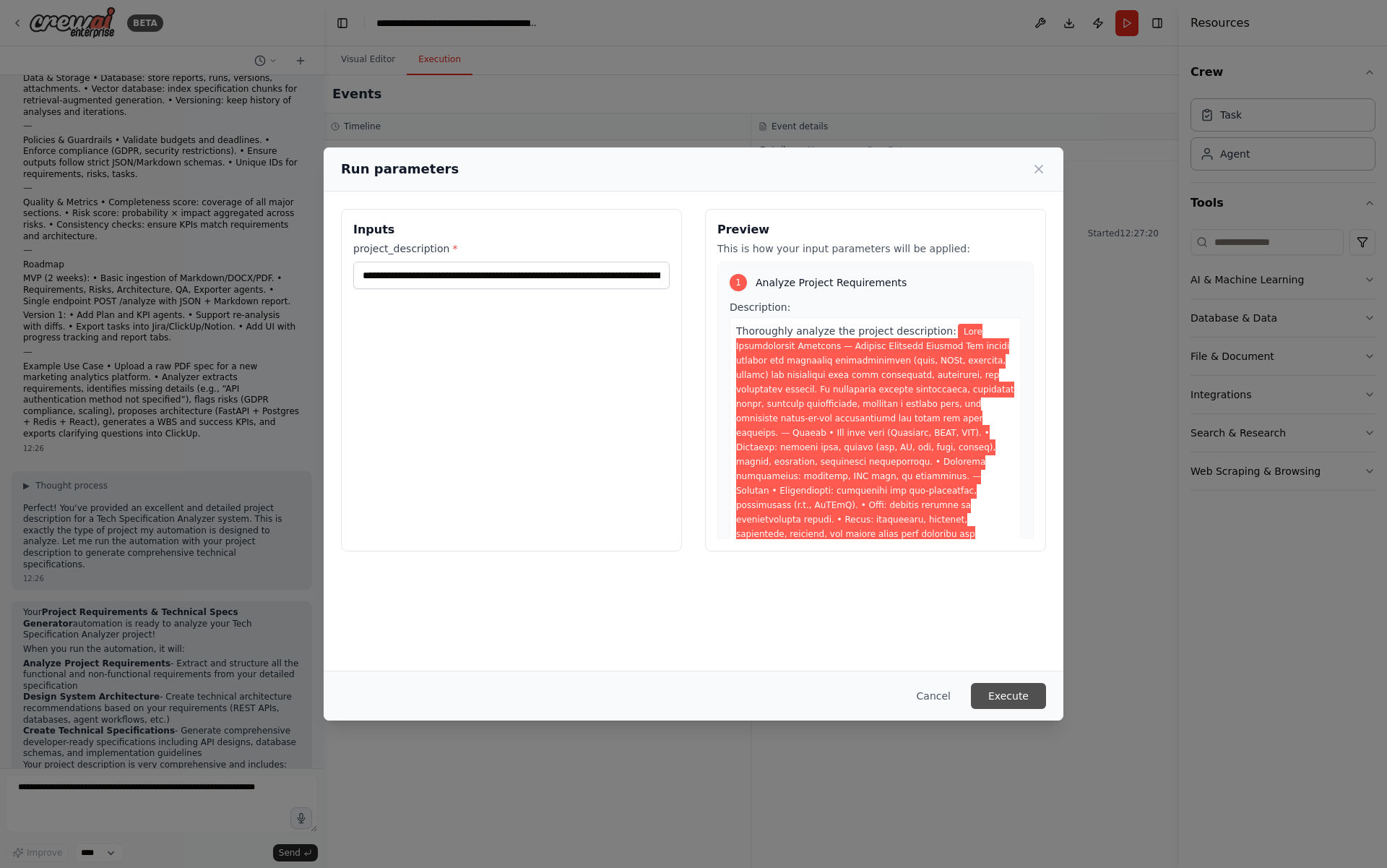
click at [1017, 691] on button "Execute" at bounding box center [1008, 696] width 75 height 26
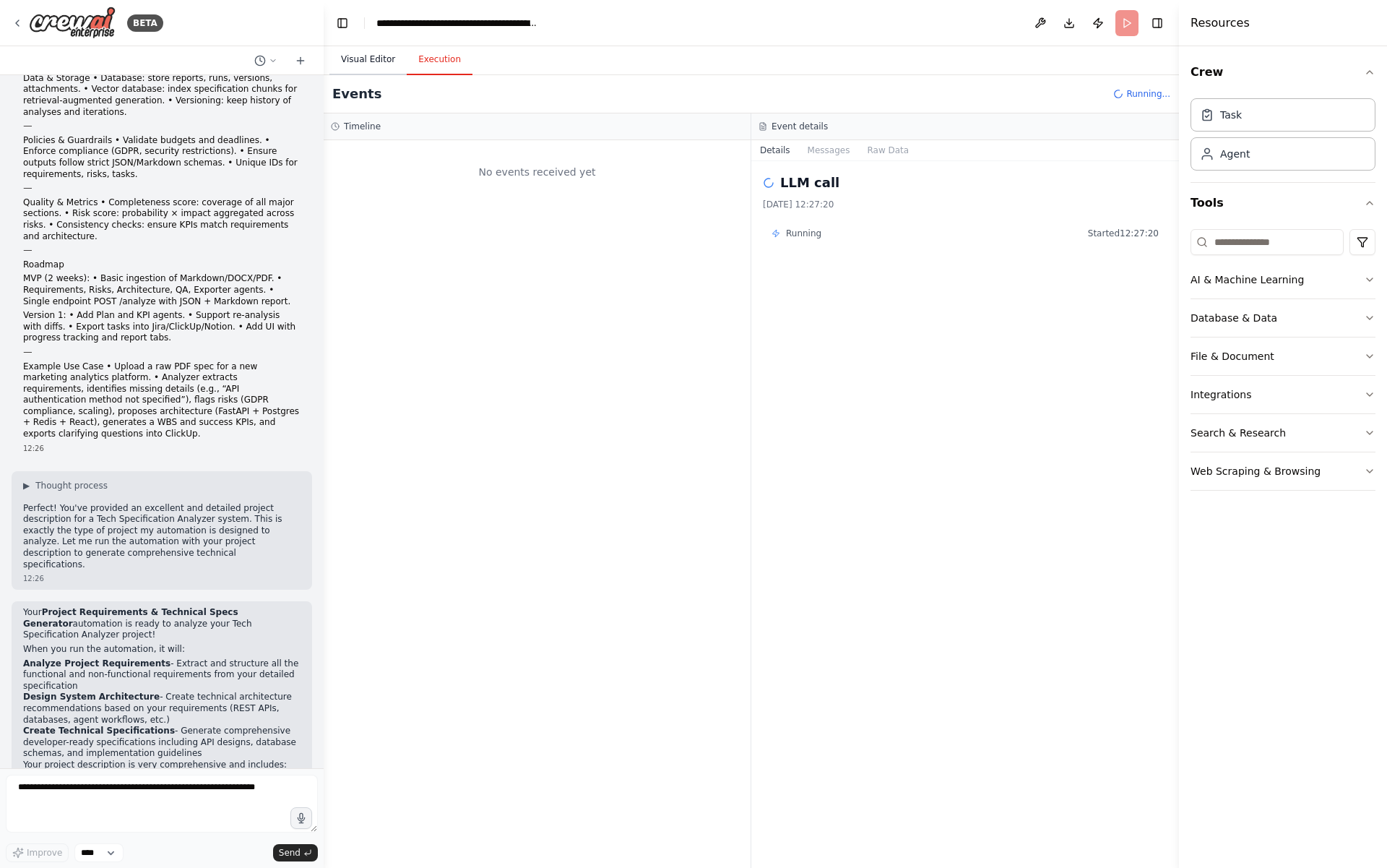
click at [390, 59] on button "Visual Editor" at bounding box center [368, 60] width 77 height 30
click at [428, 53] on button "Execution" at bounding box center [440, 60] width 66 height 30
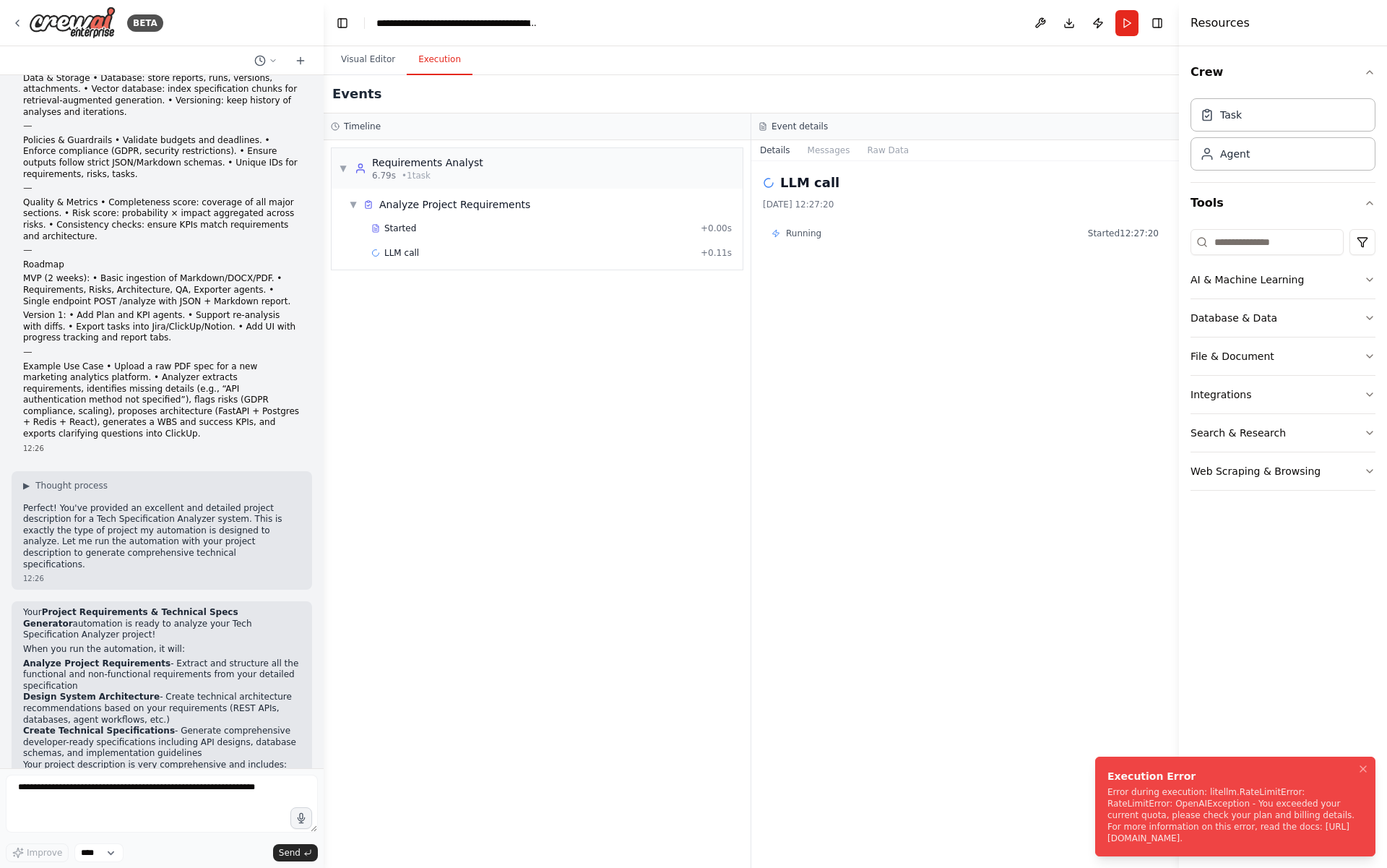
drag, startPoint x: 1166, startPoint y: 793, endPoint x: 1210, endPoint y: 827, distance: 55.6
click at [1210, 827] on div "Error during execution: litellm.RateLimitError: RateLimitError: OpenAIException…" at bounding box center [1232, 815] width 250 height 58
click at [1209, 826] on div "Error during execution: litellm.RateLimitError: RateLimitError: OpenAIException…" at bounding box center [1232, 815] width 250 height 58
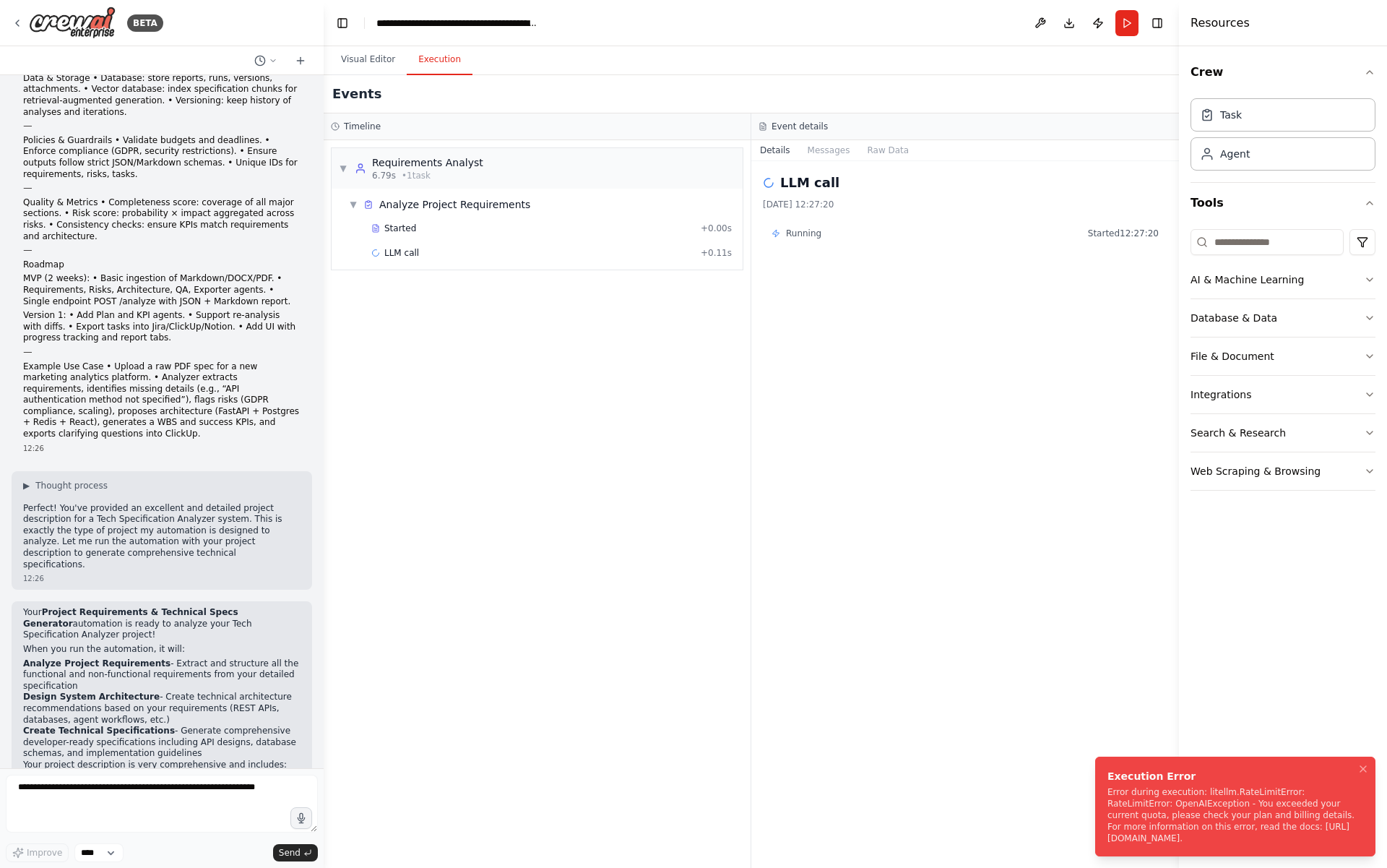
click at [1209, 826] on div "Error during execution: litellm.RateLimitError: RateLimitError: OpenAIException…" at bounding box center [1232, 815] width 250 height 58
drag, startPoint x: 1159, startPoint y: 838, endPoint x: 1102, endPoint y: 828, distance: 57.9
click at [1102, 828] on li "Execution Error Error during execution: litellm.RateLimitError: RateLimitError:…" at bounding box center [1235, 806] width 280 height 100
copy div "https://platform.openai.com/docs/guides/error-codes/api-errors."
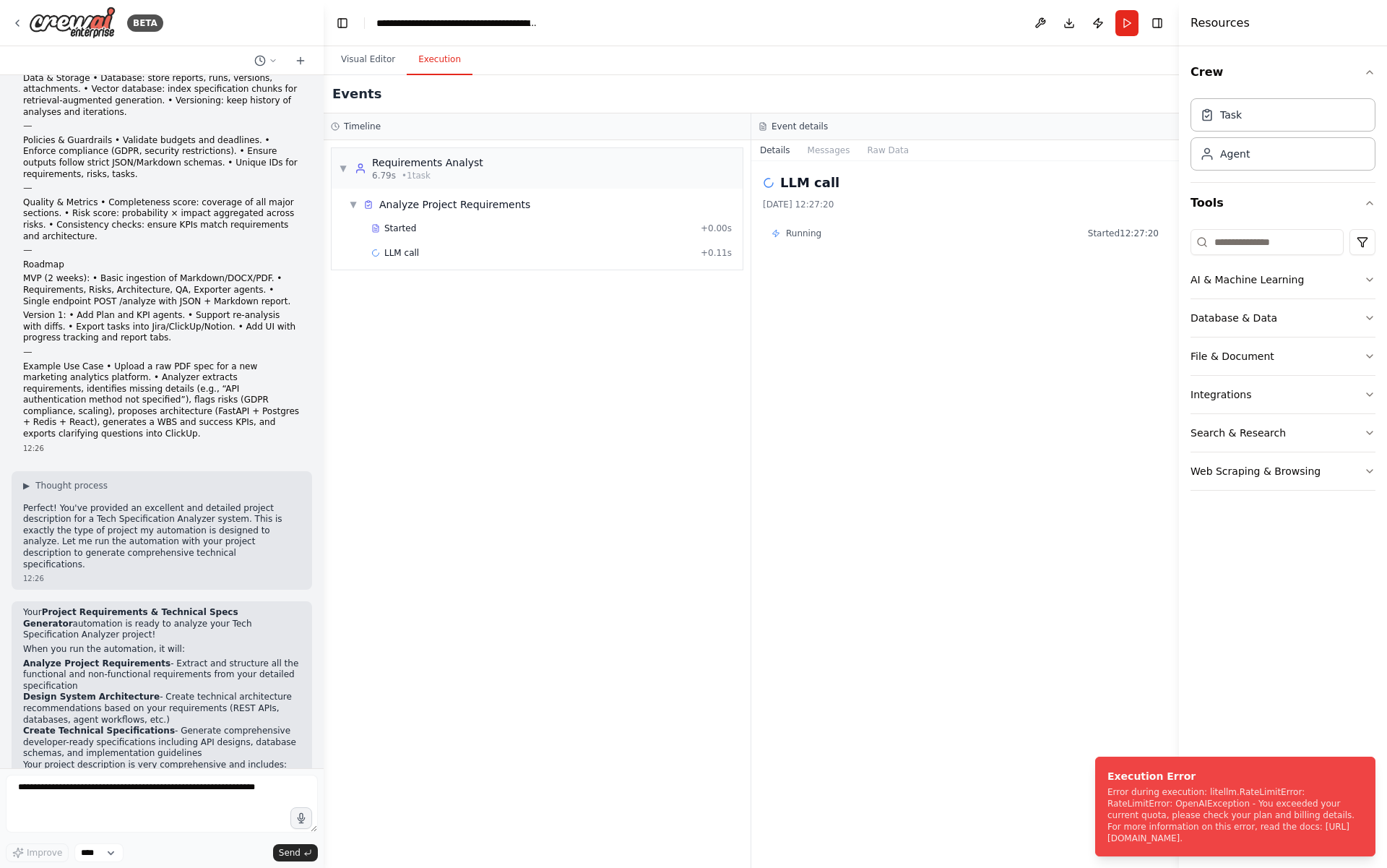
scroll to position [3169, 0]
click at [17, 24] on icon at bounding box center [18, 24] width 12 height 12
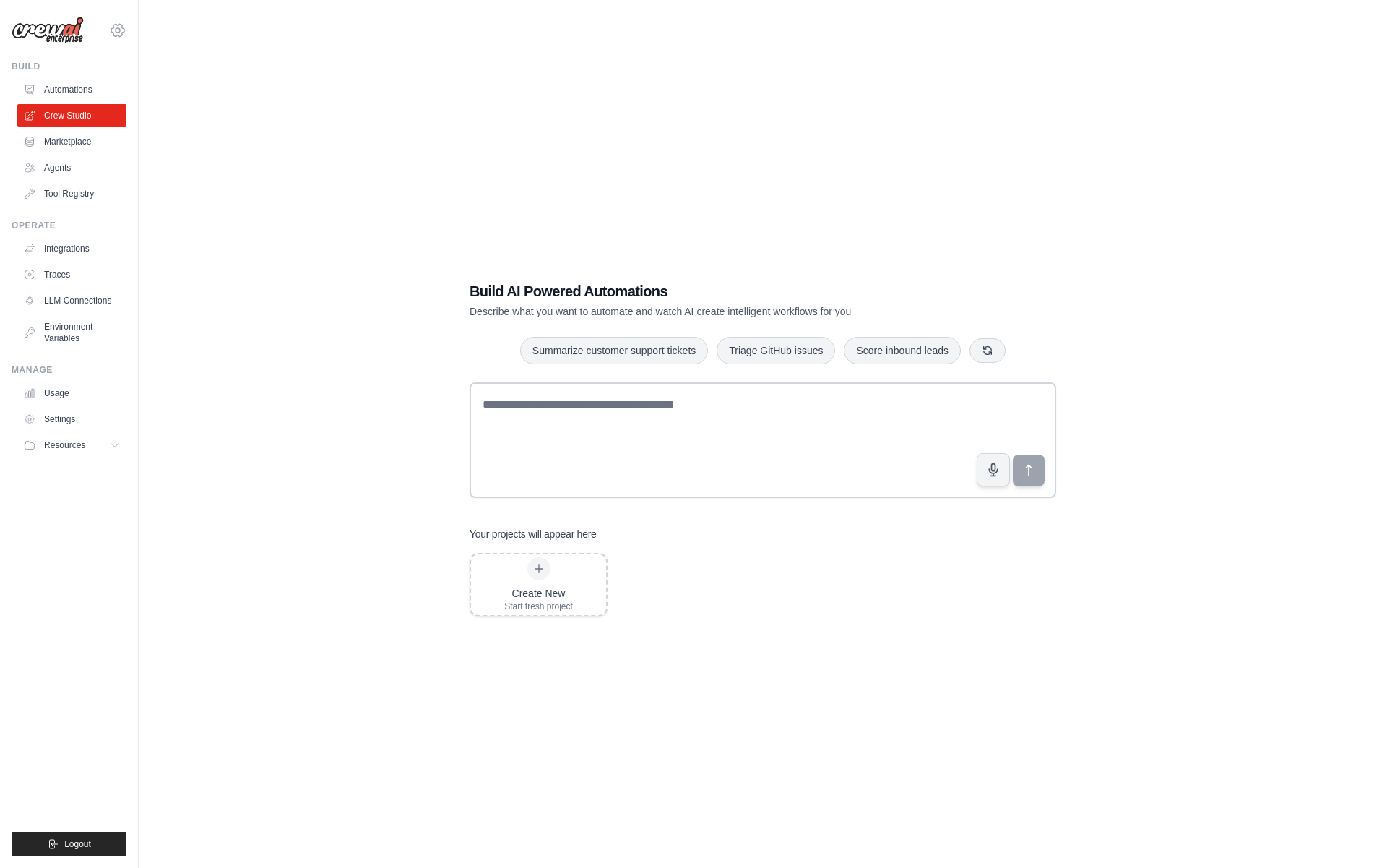
click at [118, 31] on icon at bounding box center [118, 30] width 18 height 18
click at [71, 86] on link "Automations" at bounding box center [73, 89] width 109 height 23
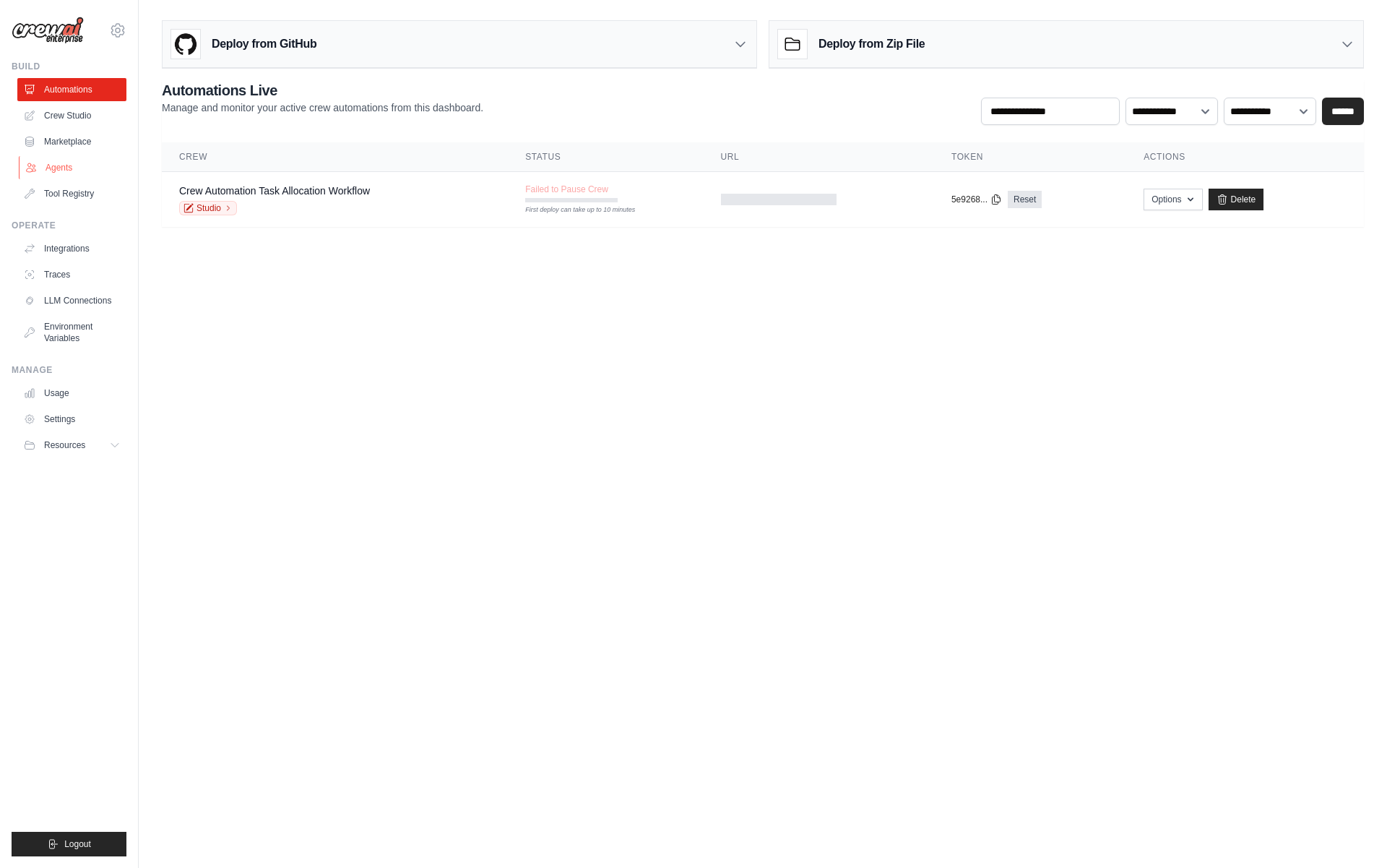
click at [95, 156] on link "Agents" at bounding box center [73, 167] width 109 height 23
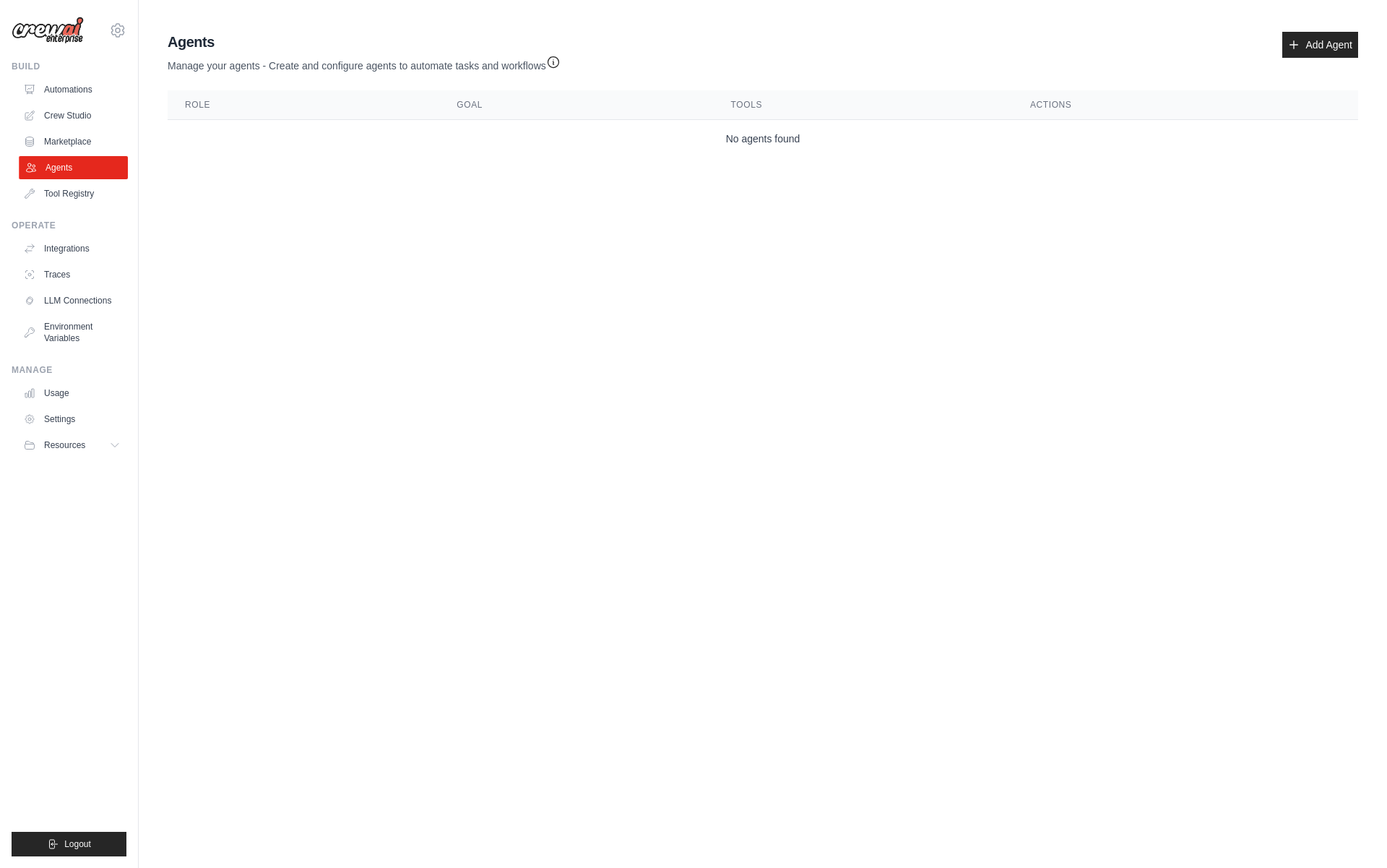
click at [90, 177] on link "Agents" at bounding box center [73, 167] width 109 height 23
click at [88, 199] on link "Tool Registry" at bounding box center [72, 193] width 109 height 23
